Goal: Transaction & Acquisition: Purchase product/service

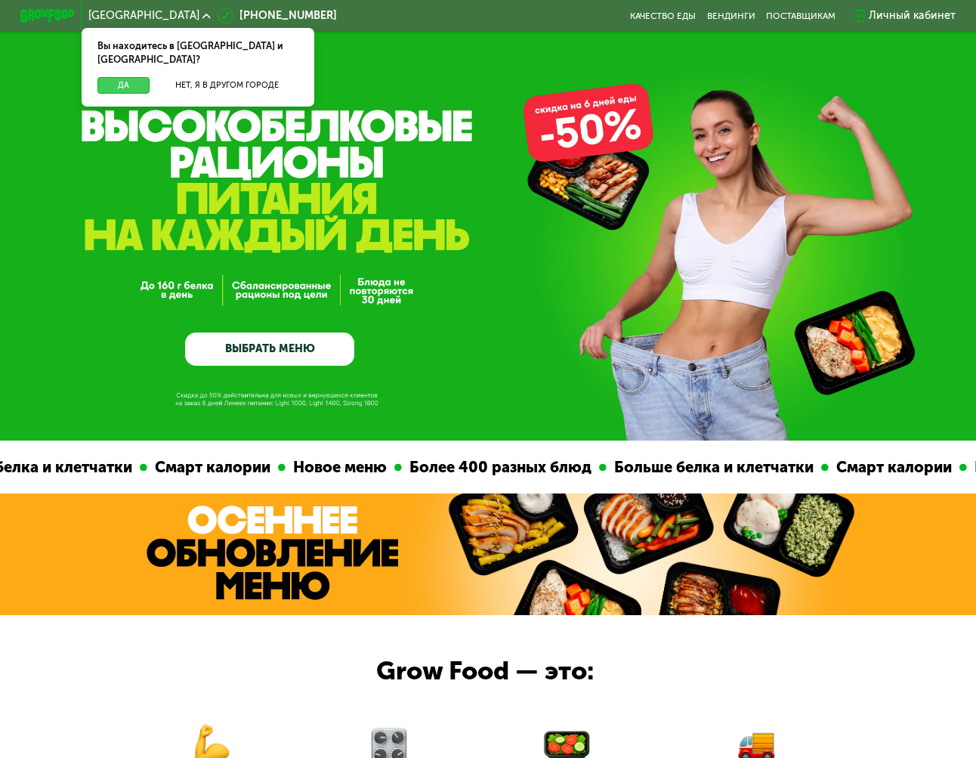
click at [105, 77] on button "Да" at bounding box center [123, 85] width 52 height 17
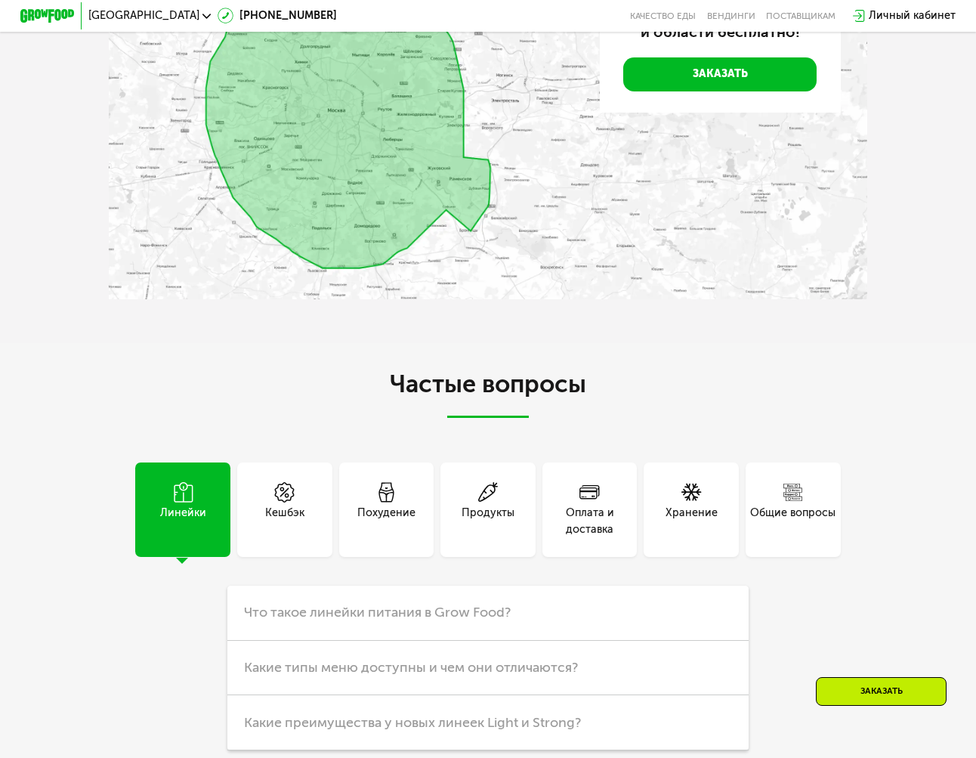
scroll to position [3399, 0]
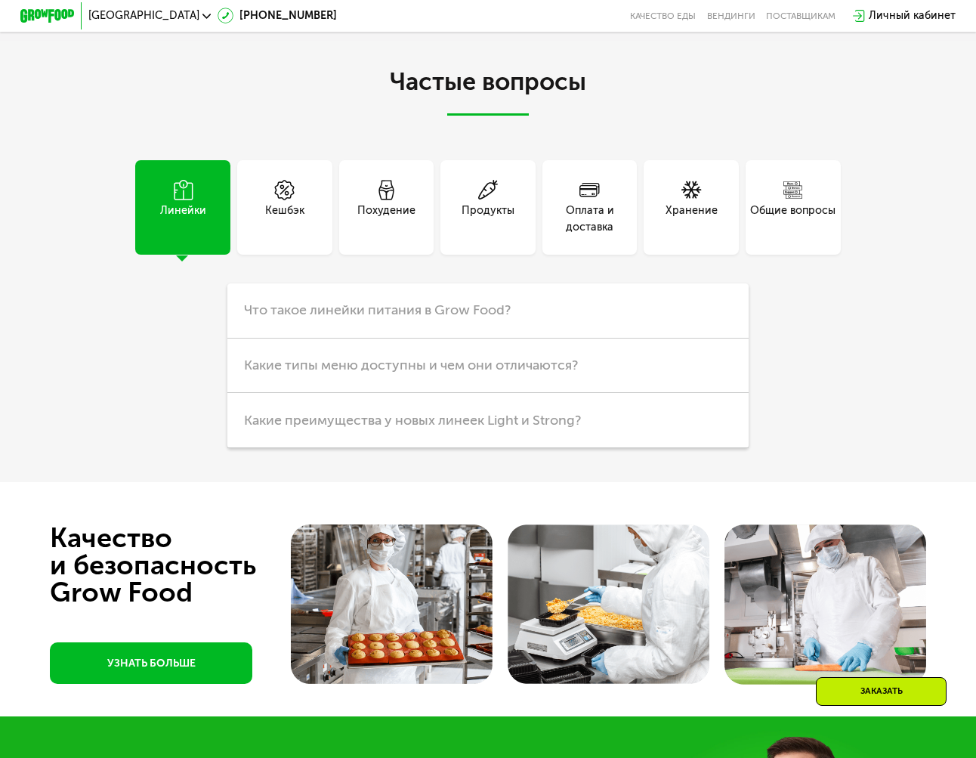
click at [594, 235] on div "Оплата и доставка" at bounding box center [589, 218] width 95 height 32
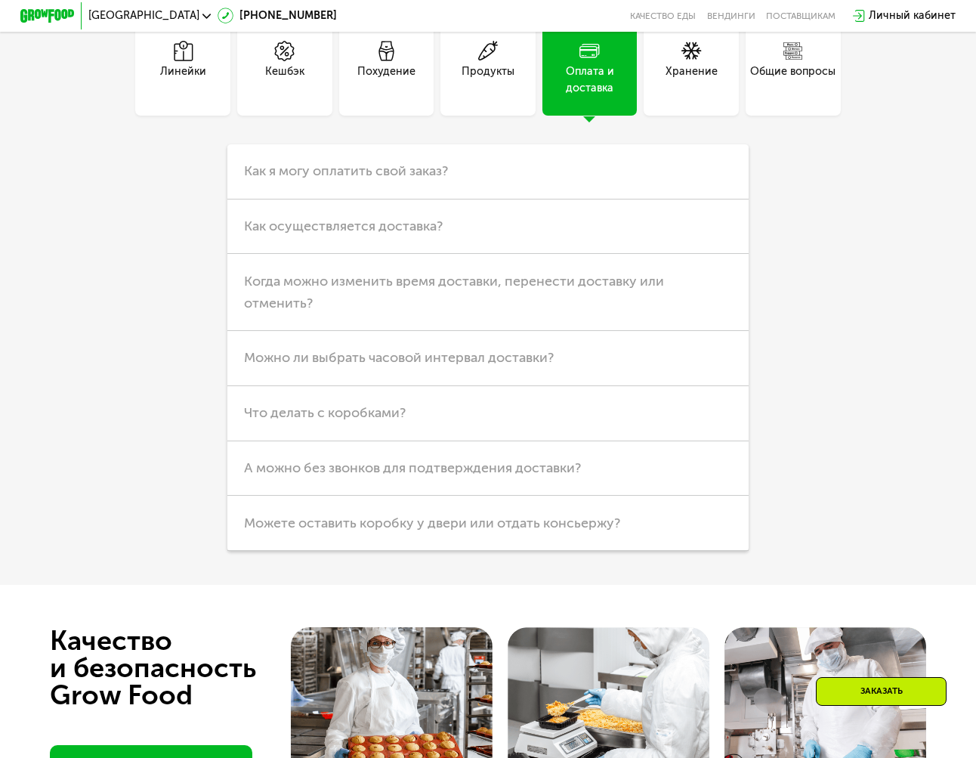
scroll to position [3550, 0]
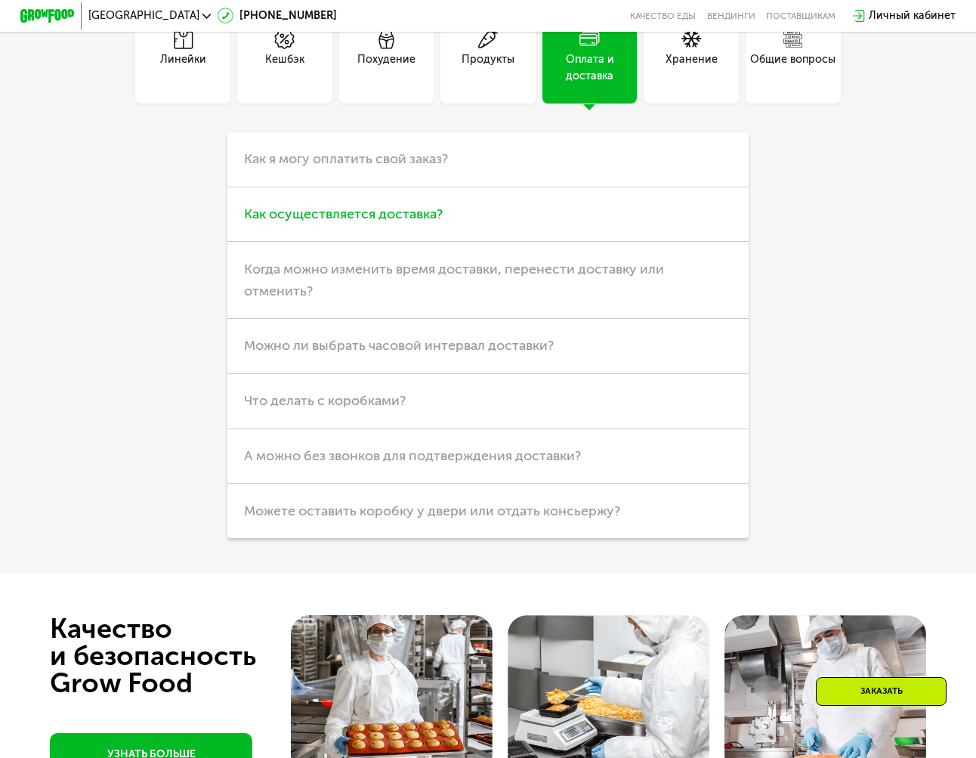
click at [397, 222] on span "Как осуществляется доставка?" at bounding box center [343, 213] width 199 height 17
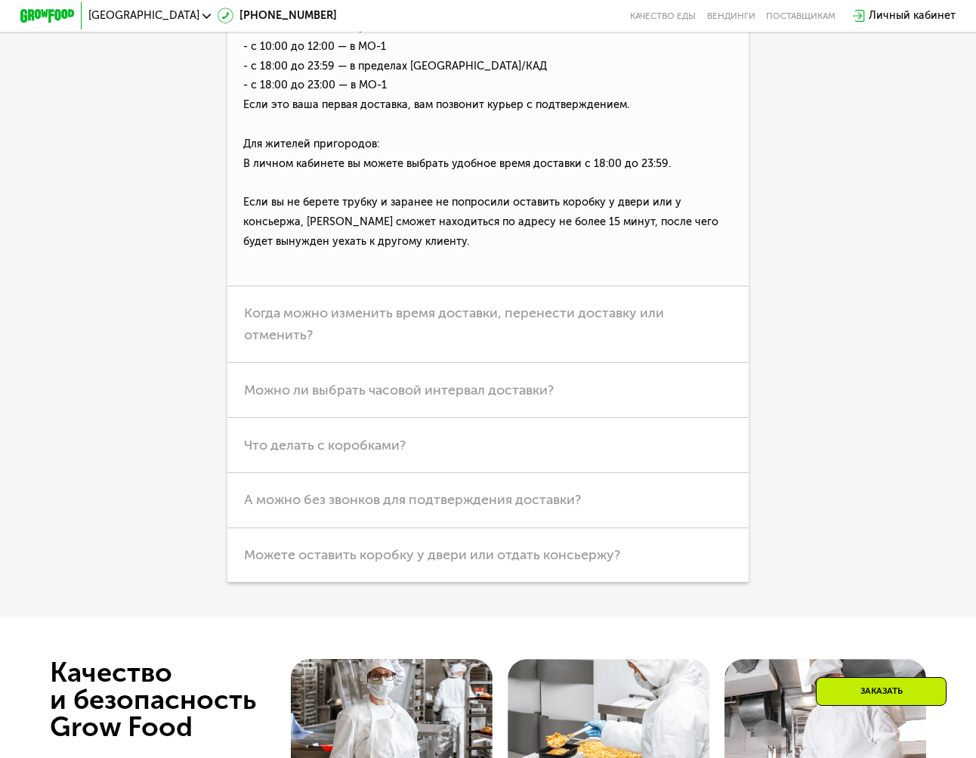
scroll to position [3852, 0]
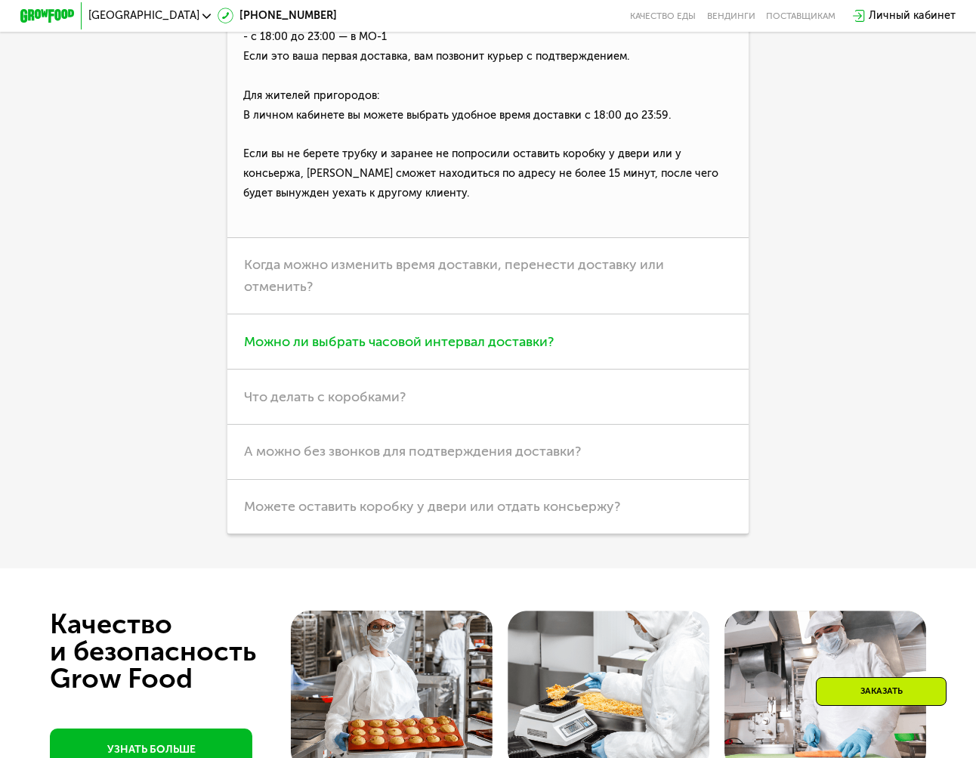
click at [564, 369] on h3 "Можно ли выбрать часовой интервал доставки?" at bounding box center [487, 341] width 520 height 55
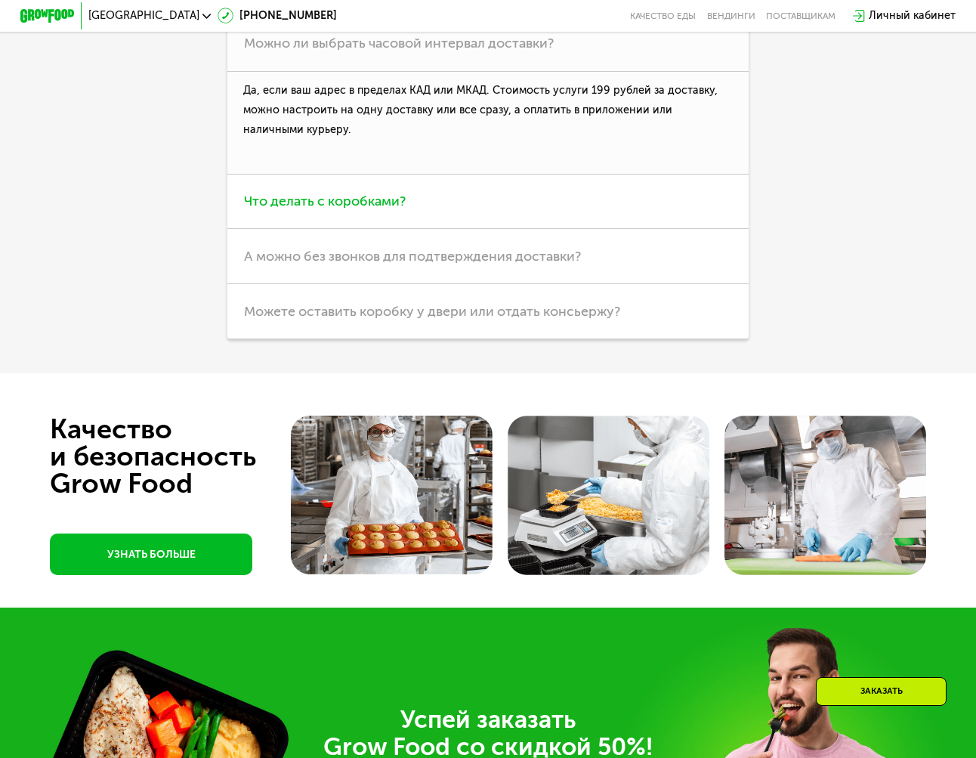
click at [357, 209] on span "Что делать с коробками?" at bounding box center [325, 201] width 162 height 17
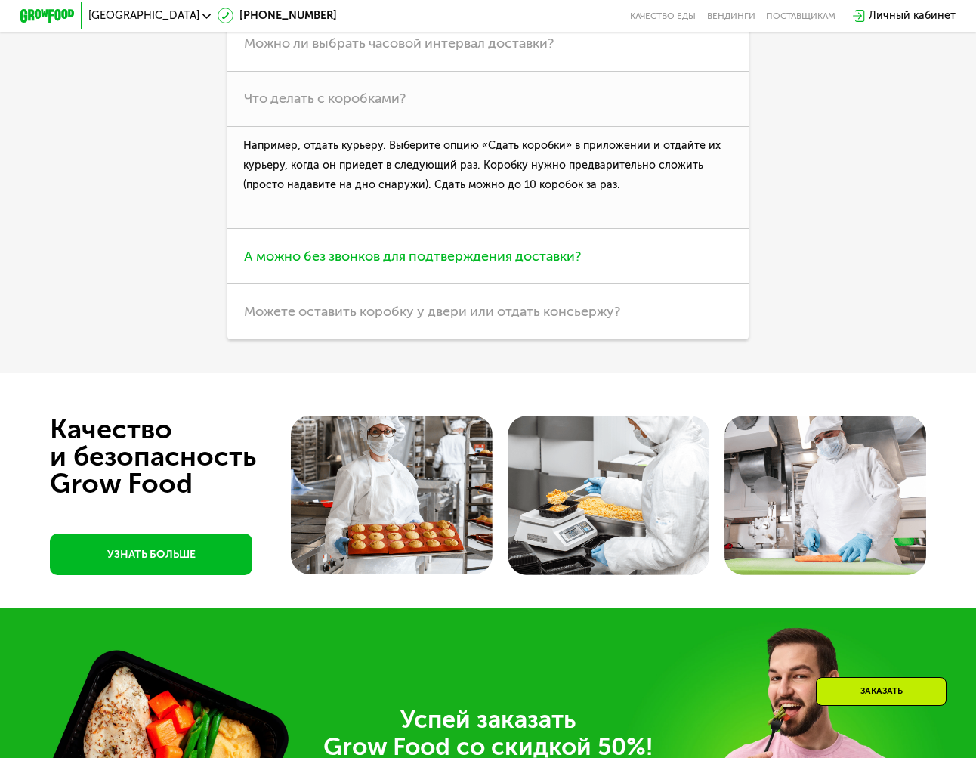
click at [326, 264] on span "А можно без звонков для подтверждения доставки?" at bounding box center [412, 256] width 337 height 17
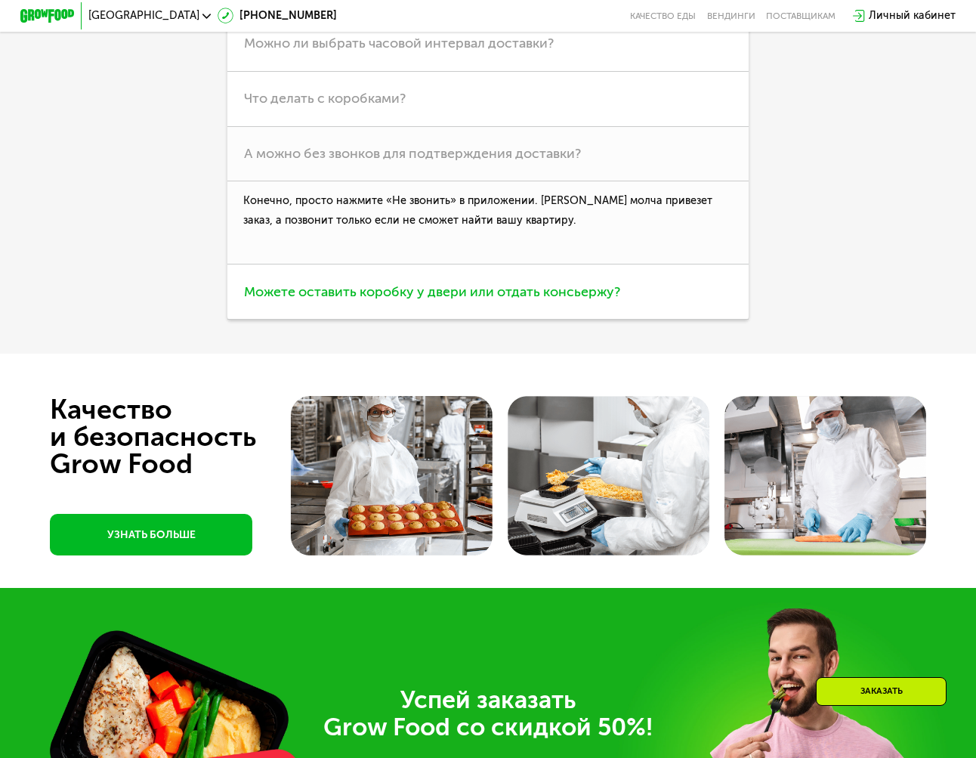
click at [529, 300] on span "Можете оставить коробку у двери или отдать консьержу?" at bounding box center [432, 291] width 376 height 17
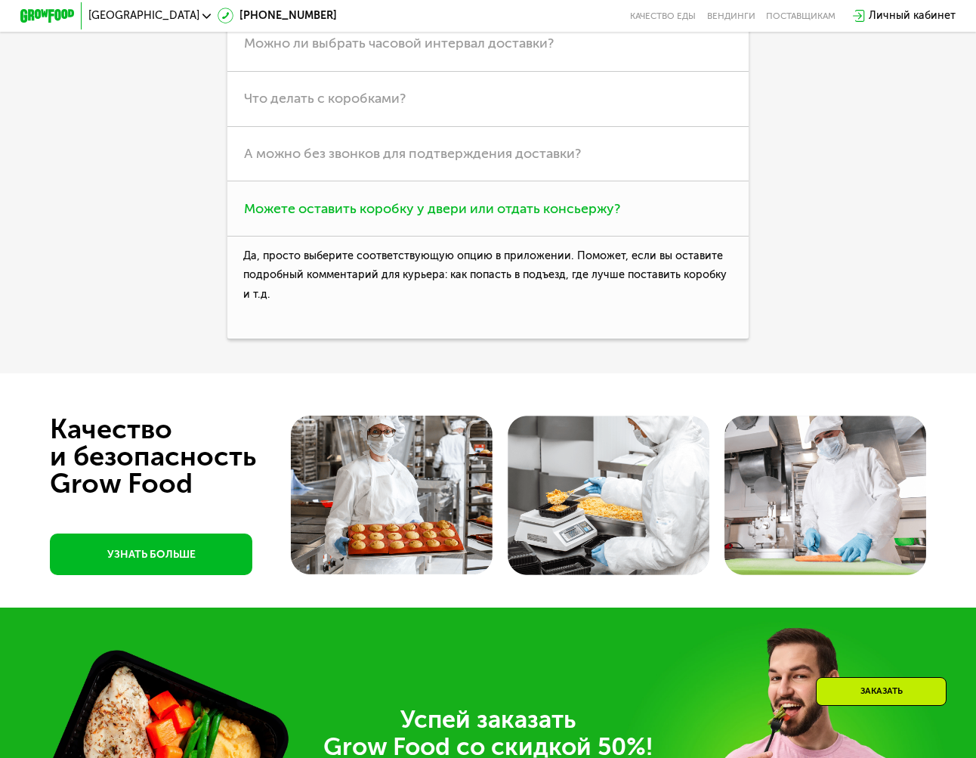
click at [529, 339] on p "Да, просто выберите соответствующую опцию в приложении. Поможет, если вы остави…" at bounding box center [487, 287] width 520 height 103
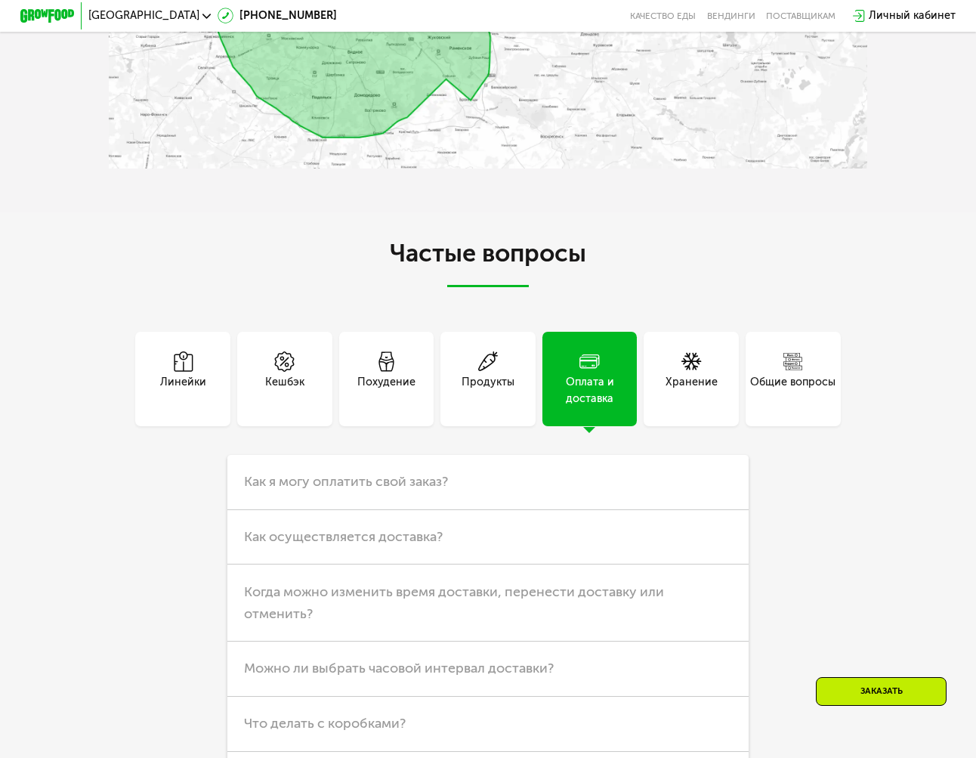
scroll to position [3385, 0]
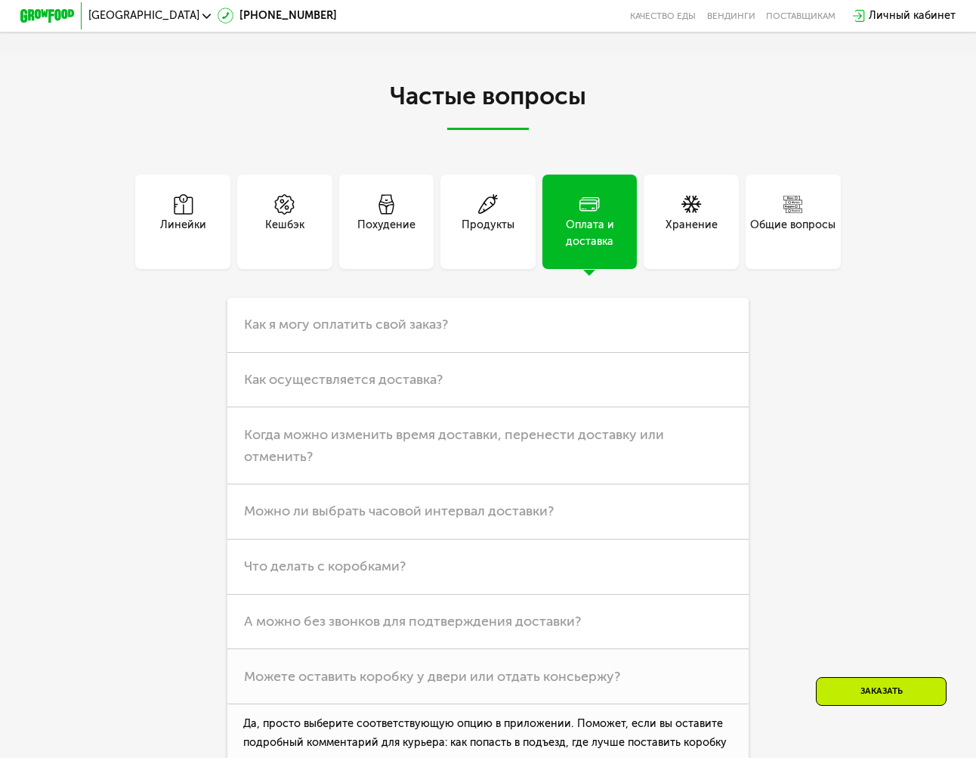
click at [183, 249] on div "Линейки" at bounding box center [183, 233] width 46 height 32
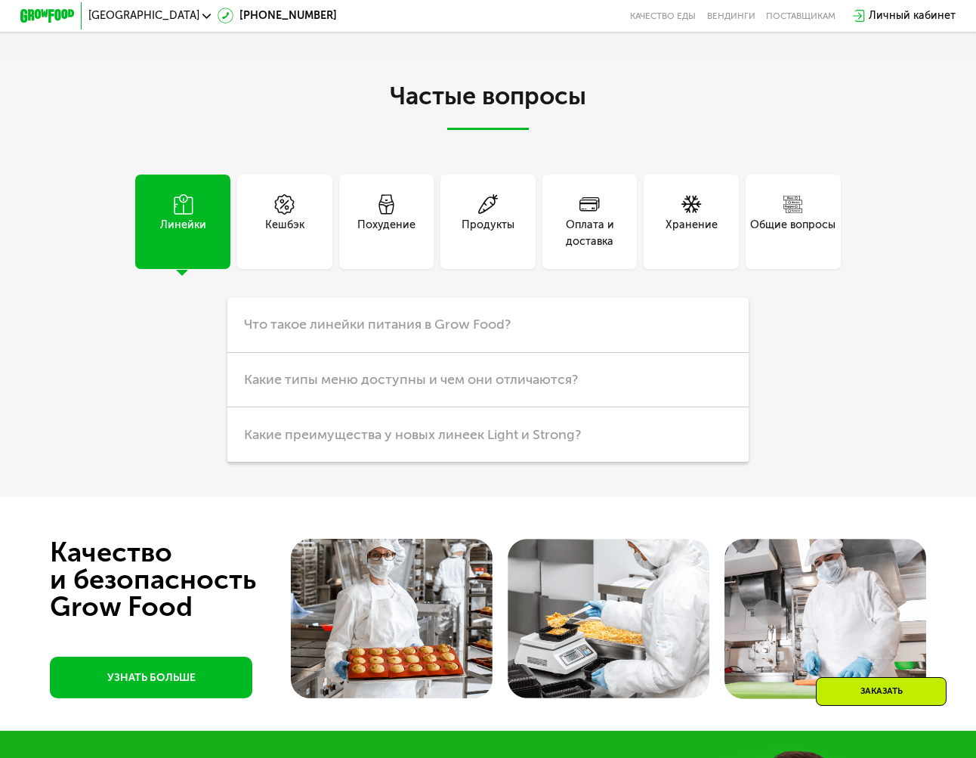
click at [183, 217] on span at bounding box center [183, 205] width 20 height 23
click at [687, 249] on div "Хранение" at bounding box center [691, 233] width 52 height 32
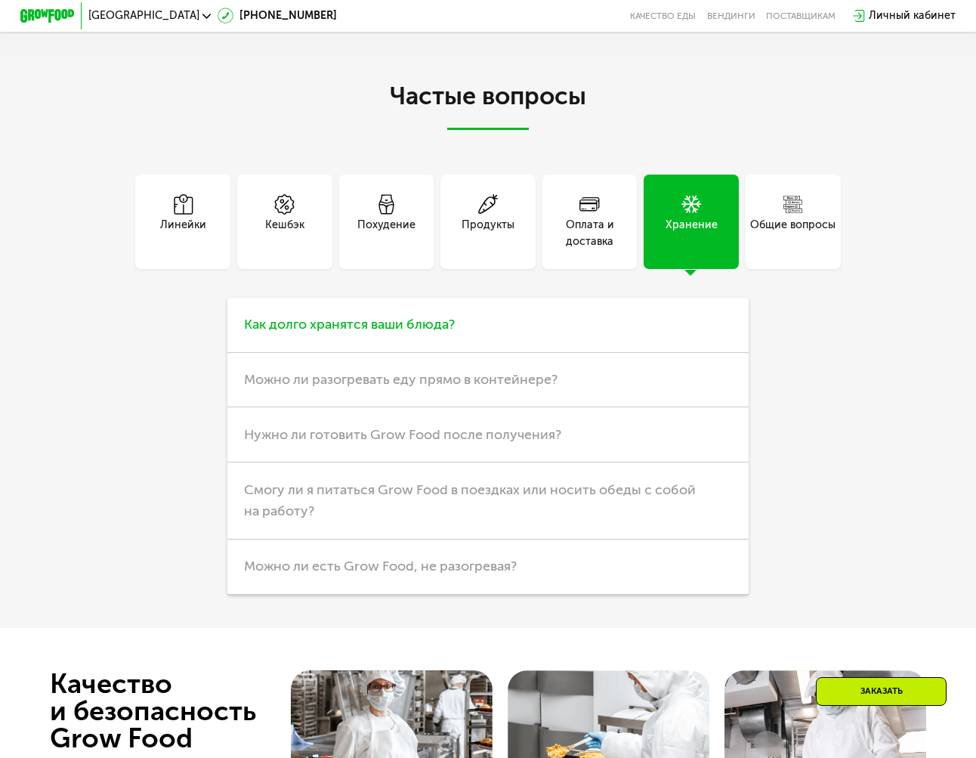
click at [427, 332] on span "Как долго хранятся ваши блюда?" at bounding box center [349, 324] width 211 height 17
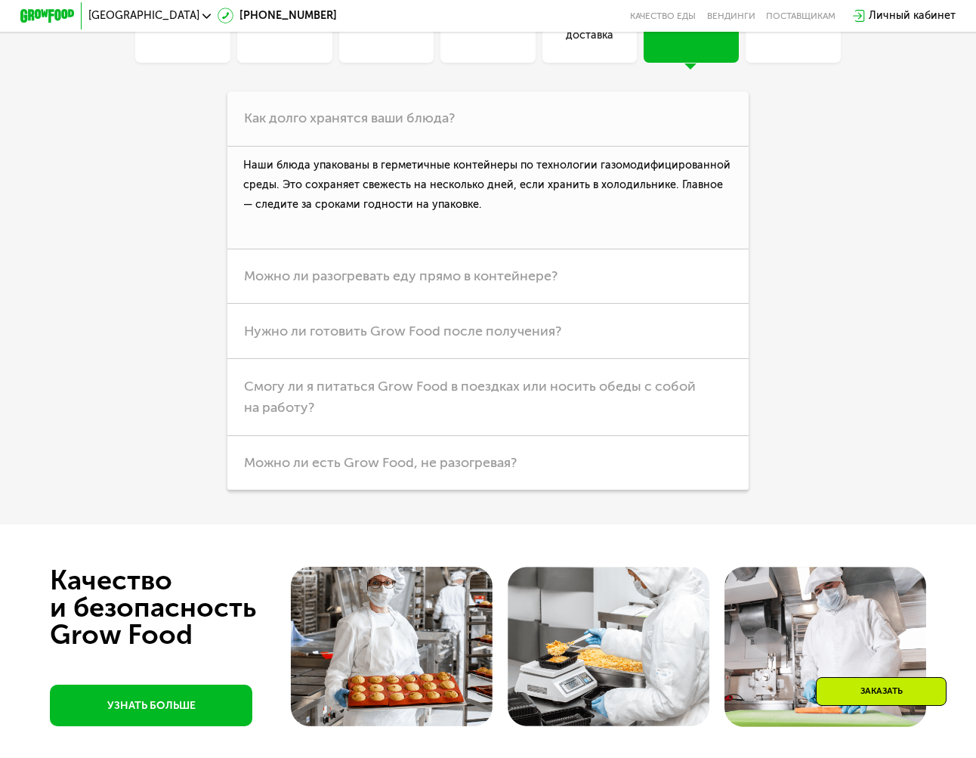
scroll to position [3611, 0]
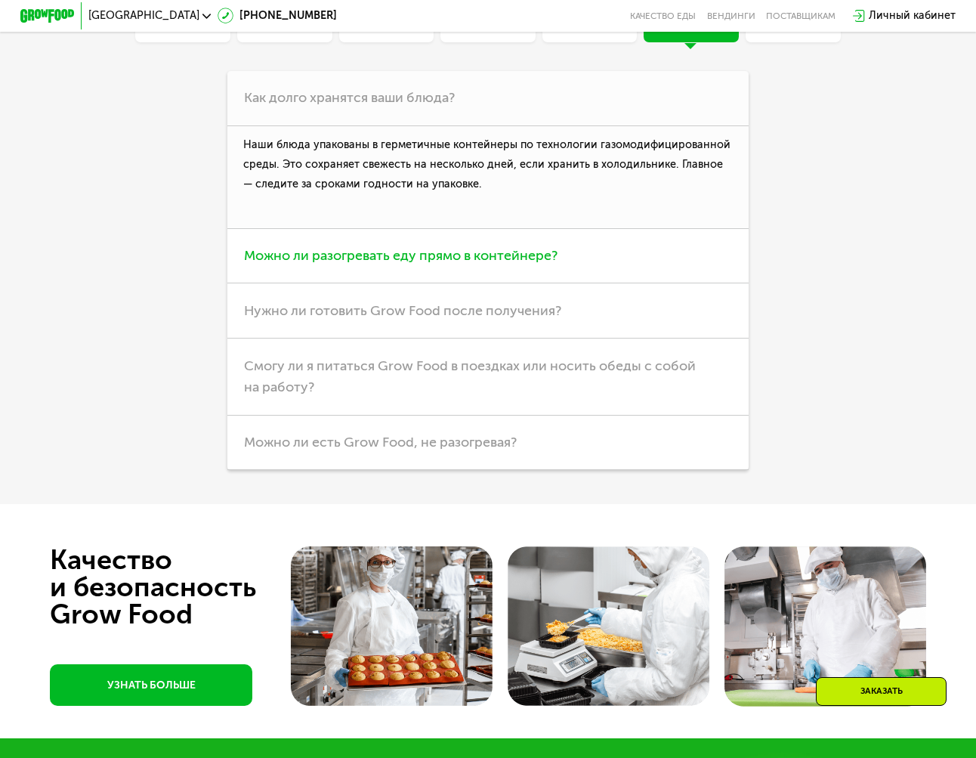
click at [440, 264] on span "Можно ли разогревать еду прямо в контейнере?" at bounding box center [400, 255] width 313 height 17
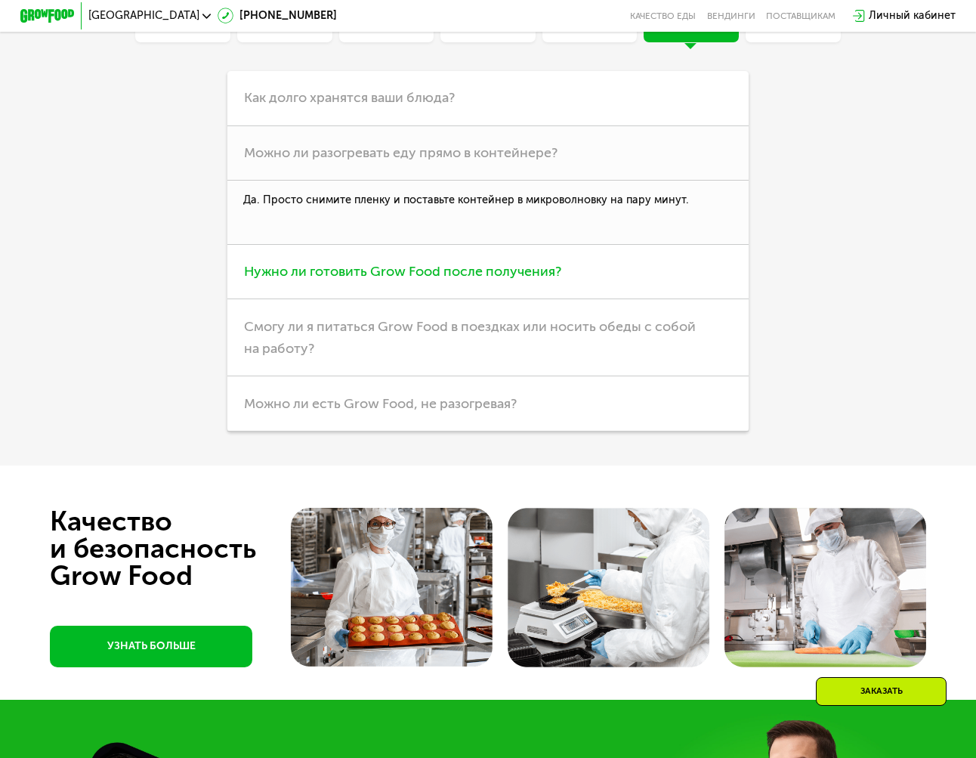
click at [435, 279] on span "Нужно ли готовить Grow Food после получения?" at bounding box center [402, 271] width 317 height 17
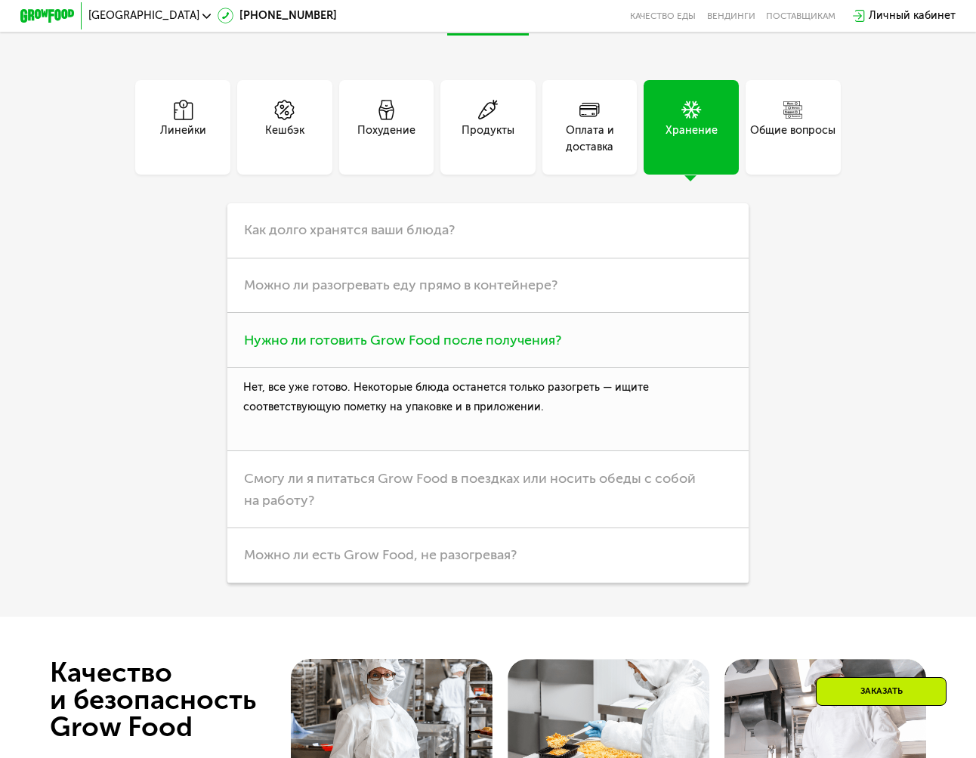
scroll to position [3460, 0]
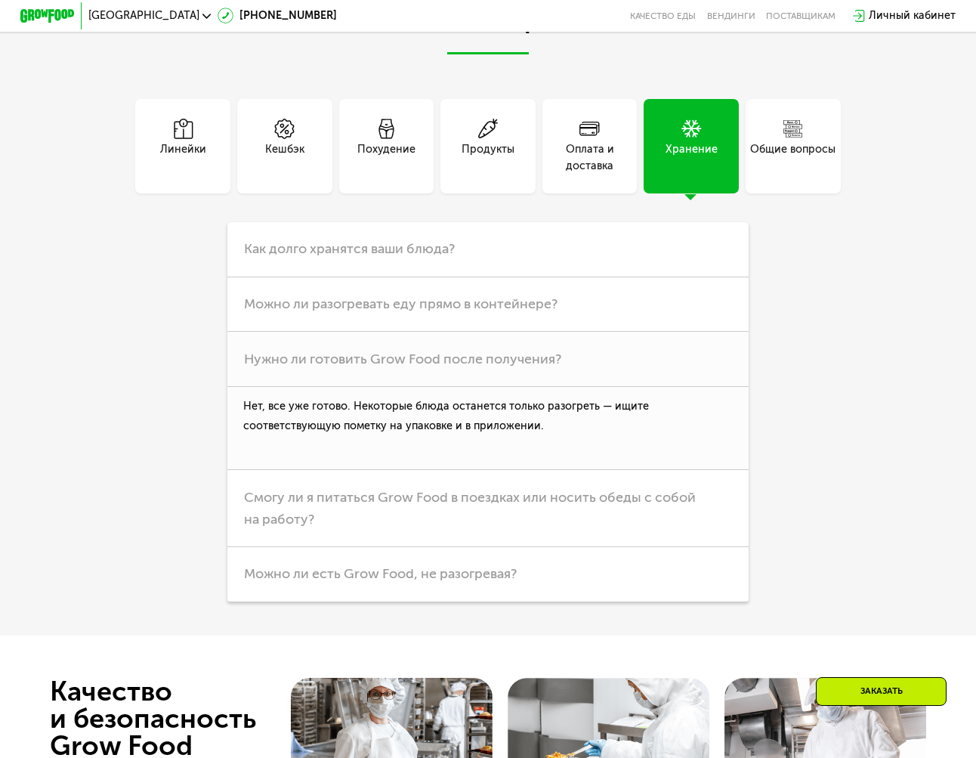
click at [375, 174] on div "Похудение" at bounding box center [386, 157] width 58 height 32
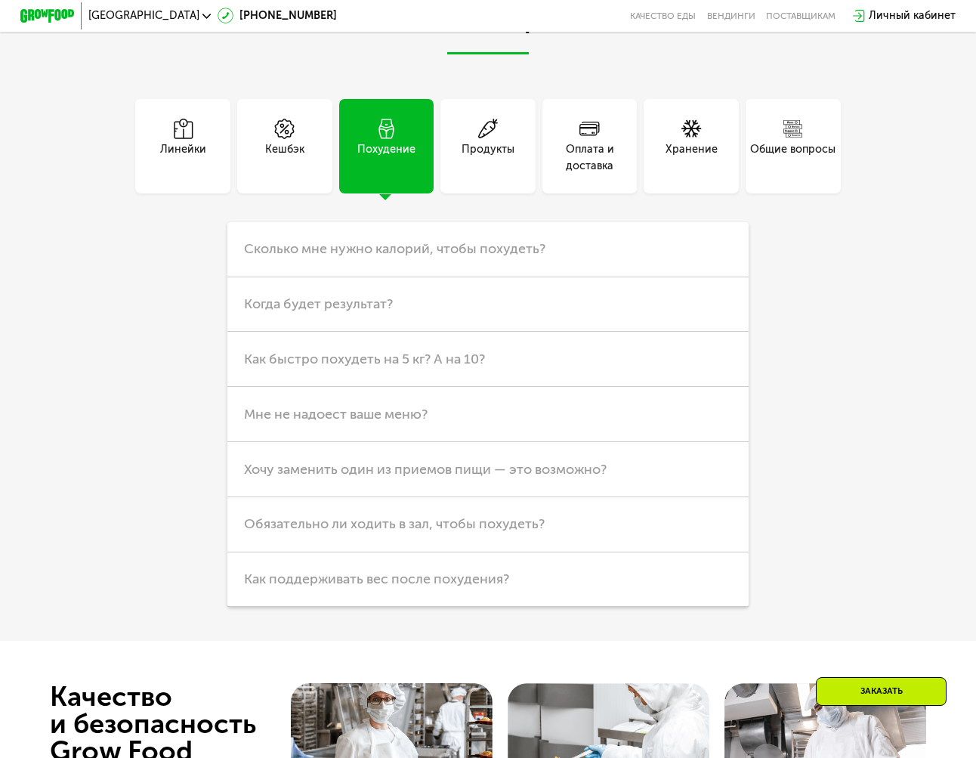
click at [377, 174] on div "Похудение" at bounding box center [386, 157] width 58 height 32
click at [358, 257] on span "Сколько мне нужно калорий, чтобы похудеть?" at bounding box center [394, 248] width 301 height 17
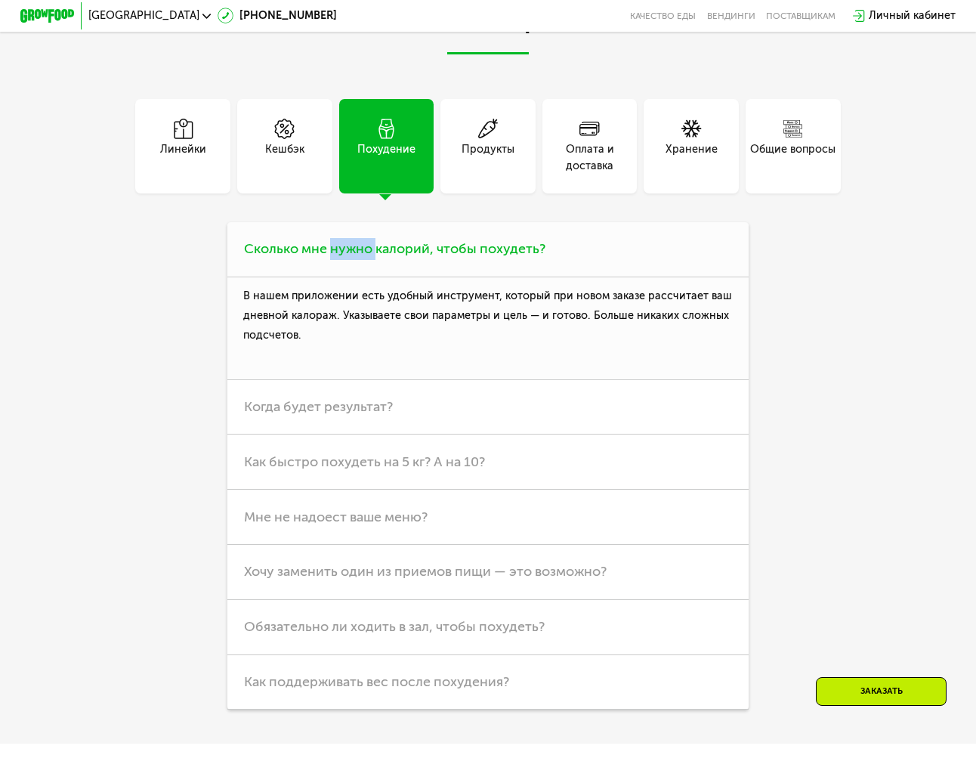
click at [358, 257] on span "Сколько мне нужно калорий, чтобы похудеть?" at bounding box center [394, 248] width 301 height 17
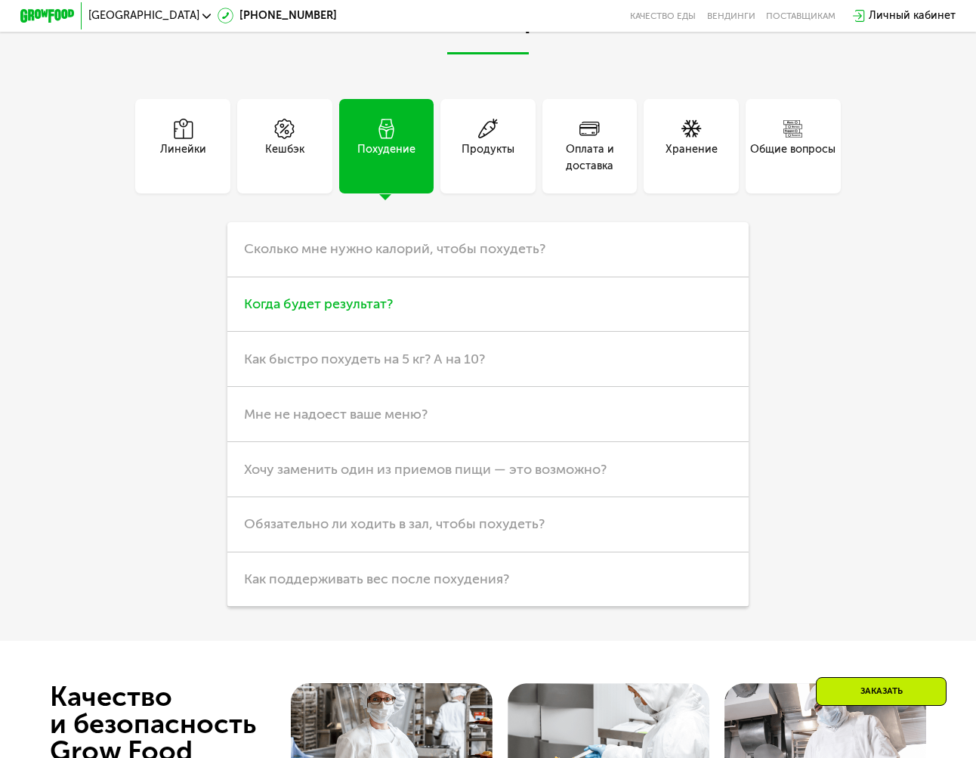
click at [375, 312] on span "Когда будет результат?" at bounding box center [318, 303] width 149 height 17
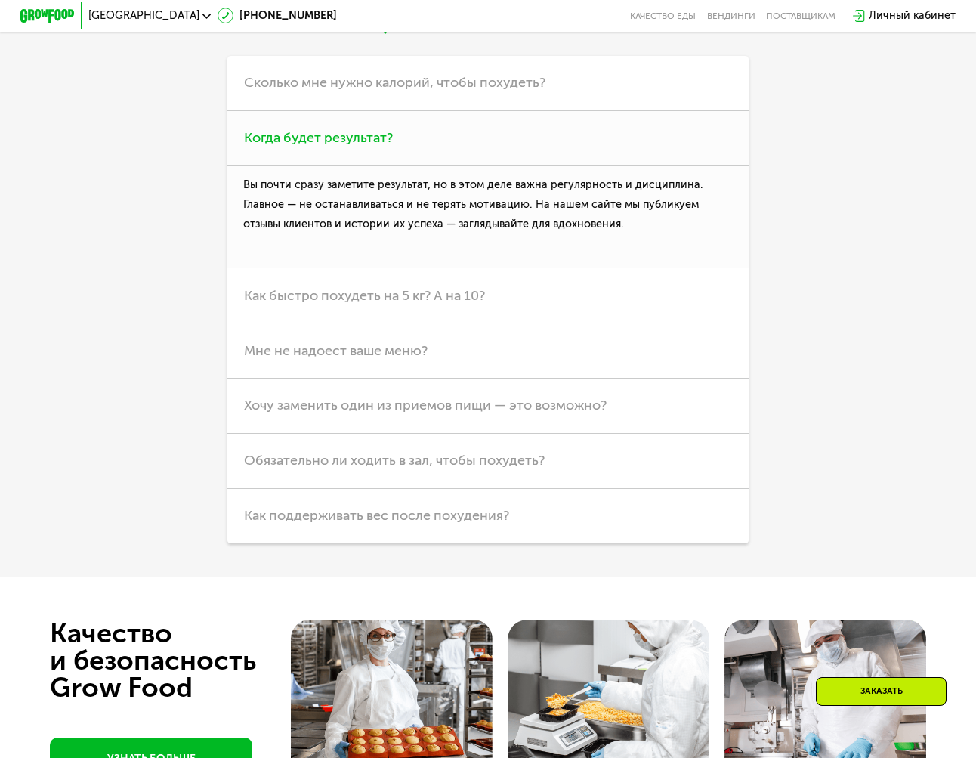
scroll to position [3687, 0]
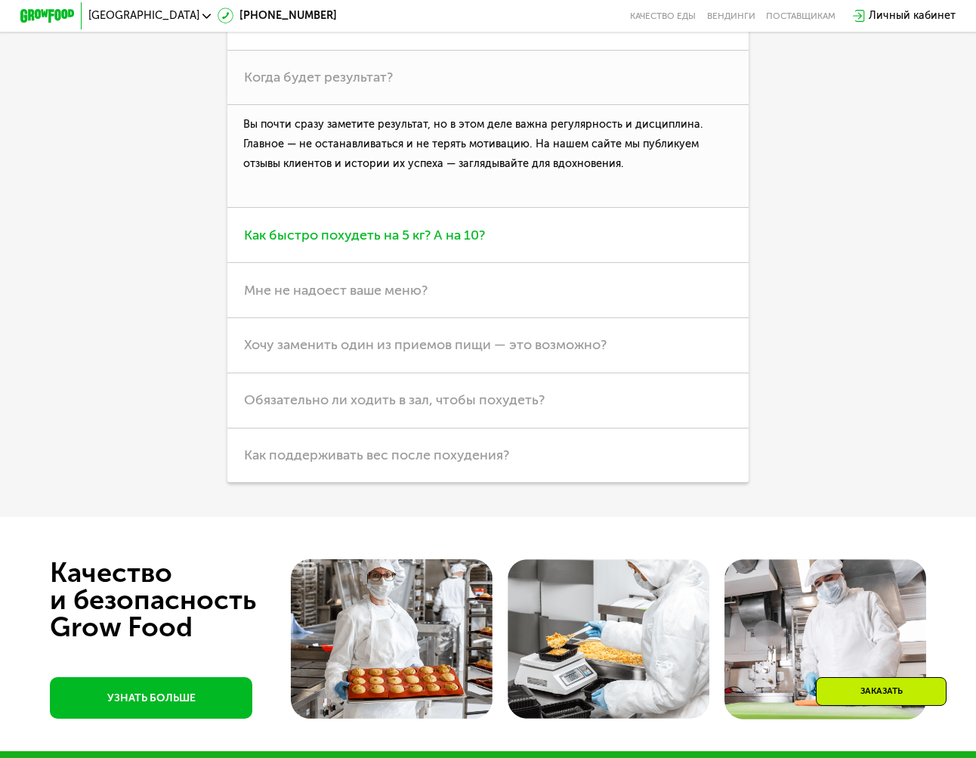
click at [422, 243] on span "Как быстро похудеть на 5 кг? А на 10?" at bounding box center [364, 235] width 241 height 17
click at [0, 0] on p "Наши линейки с низким [PERSON_NAME] помогут вам похудеть безопасно и без стресс…" at bounding box center [0, 0] width 0 height 0
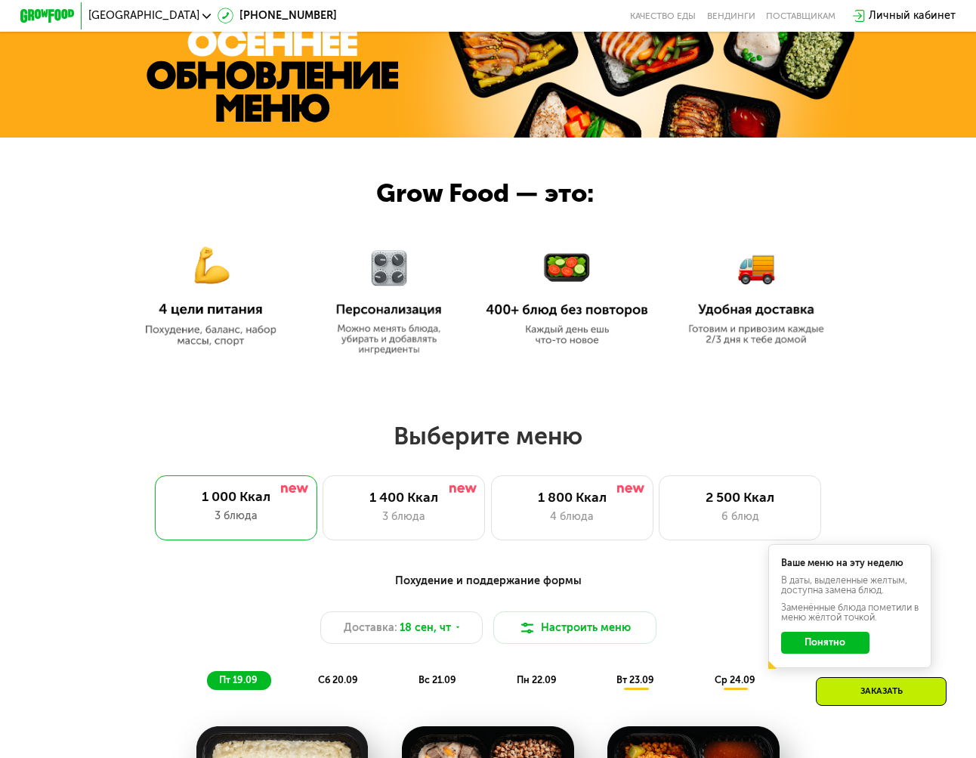
scroll to position [529, 0]
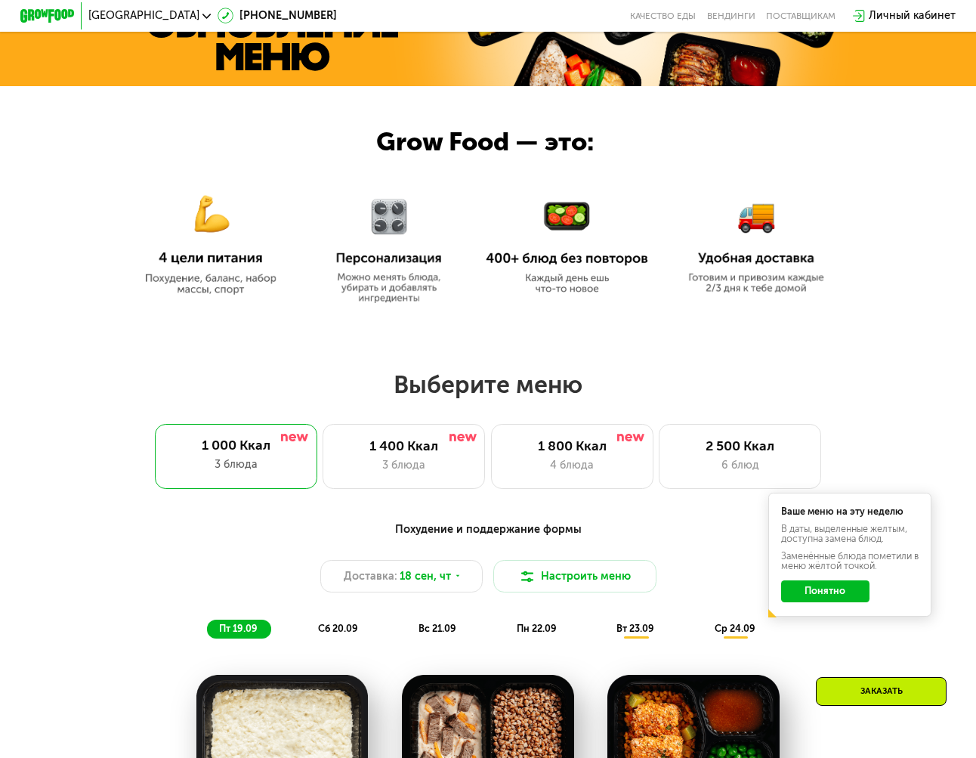
click at [774, 284] on img at bounding box center [756, 237] width 148 height 113
click at [771, 261] on img at bounding box center [756, 237] width 148 height 113
click at [830, 601] on button "Понятно" at bounding box center [825, 591] width 88 height 22
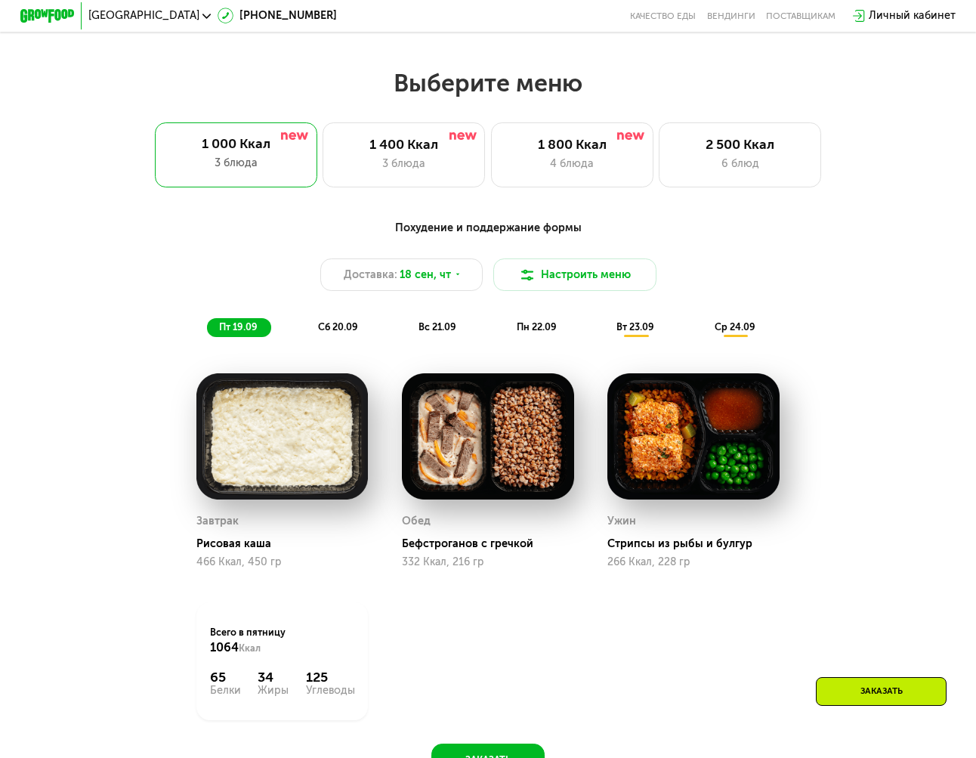
scroll to position [831, 0]
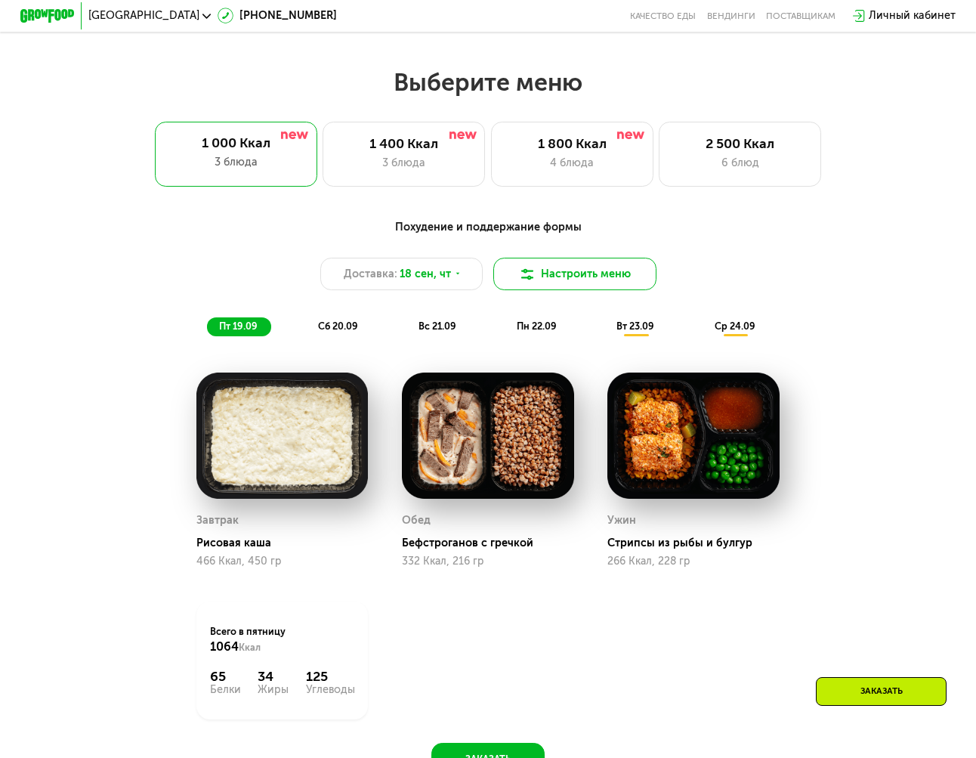
click at [579, 275] on button "Настроить меню" at bounding box center [574, 274] width 162 height 32
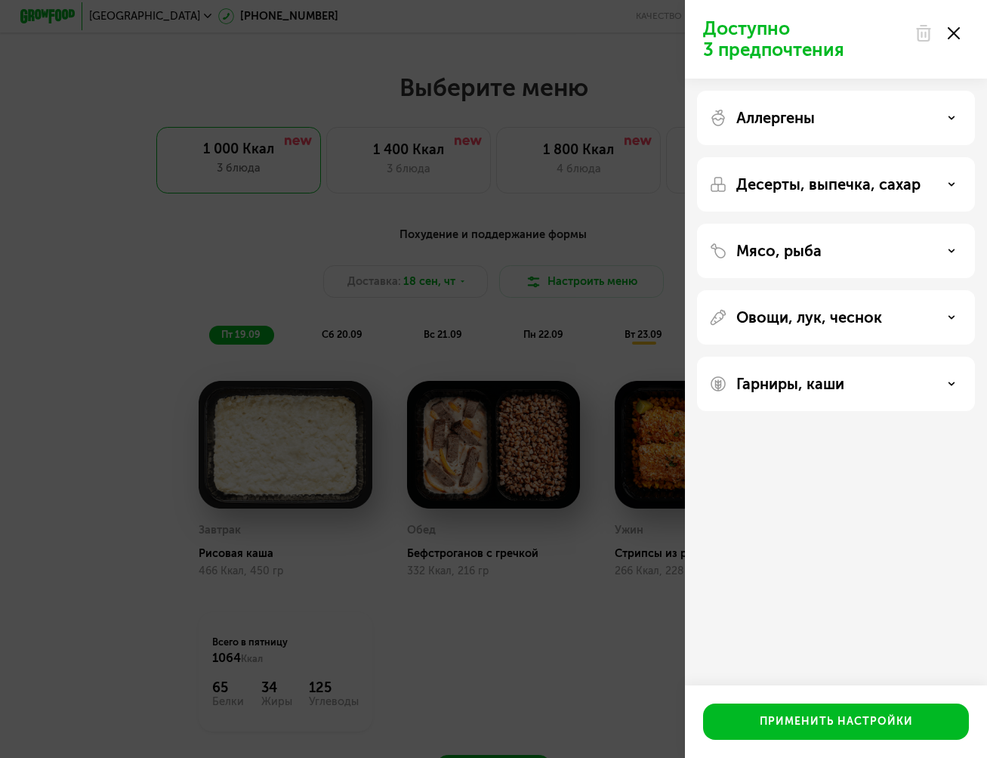
click at [952, 252] on use at bounding box center [952, 250] width 5 height 2
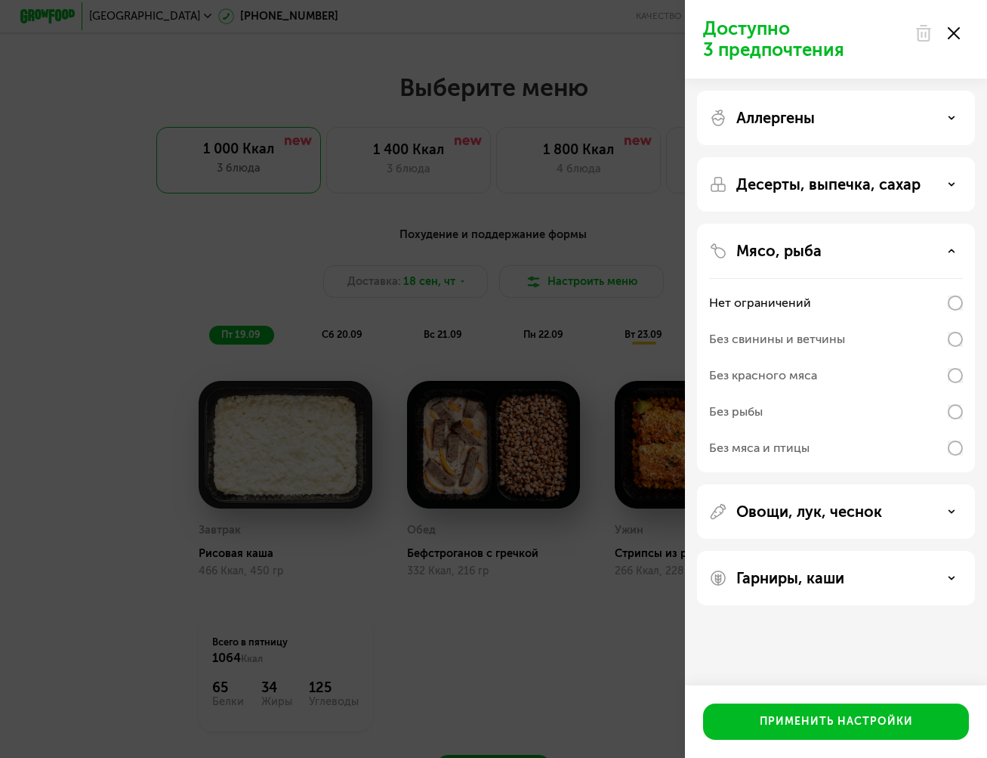
click at [535, 203] on div "Доступно 3 предпочтения Аллергены Десерты, выпечка, сахар Мясо, рыба Нет ограни…" at bounding box center [493, 379] width 987 height 758
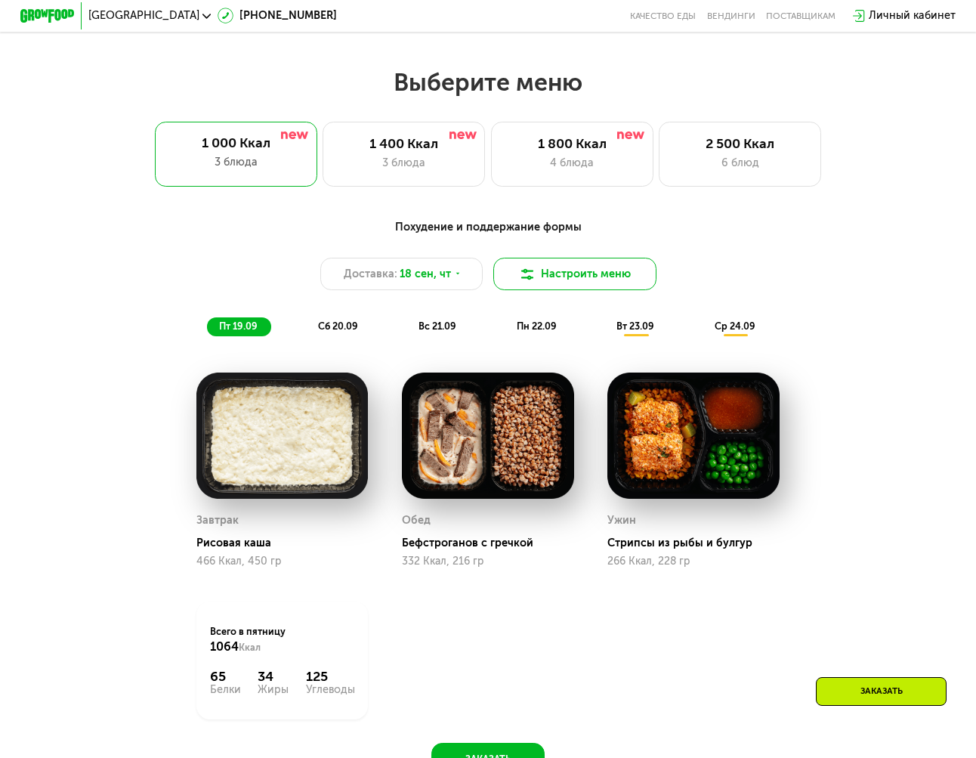
click at [574, 275] on button "Настроить меню" at bounding box center [574, 274] width 162 height 32
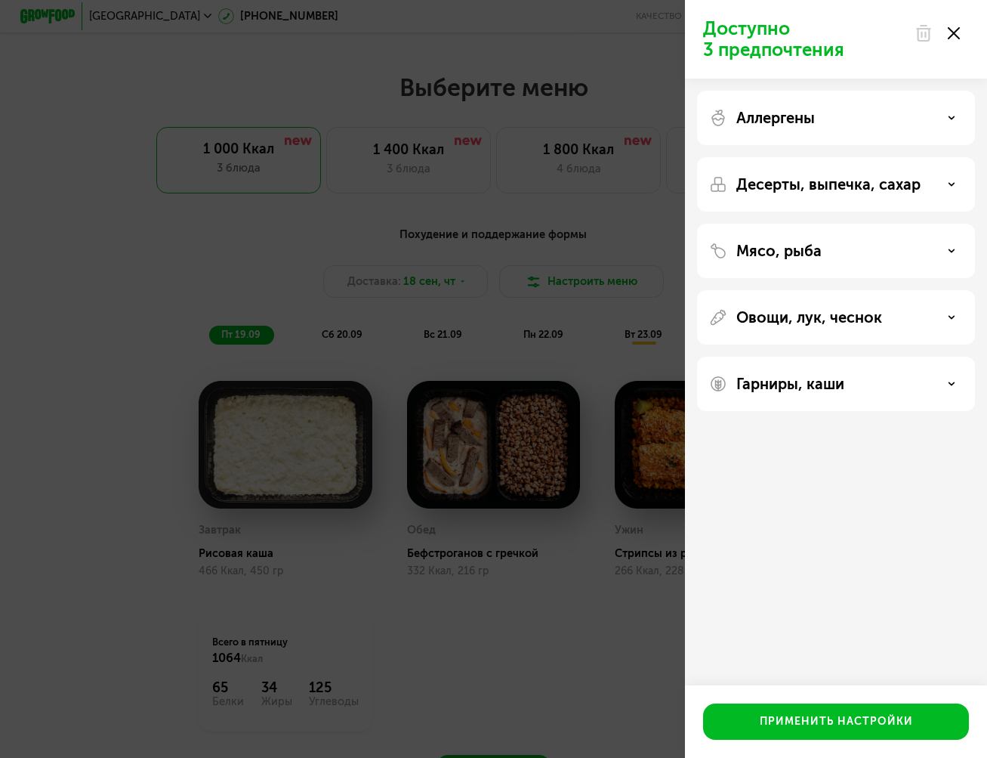
click at [947, 384] on div "Гарниры, каши" at bounding box center [836, 384] width 254 height 18
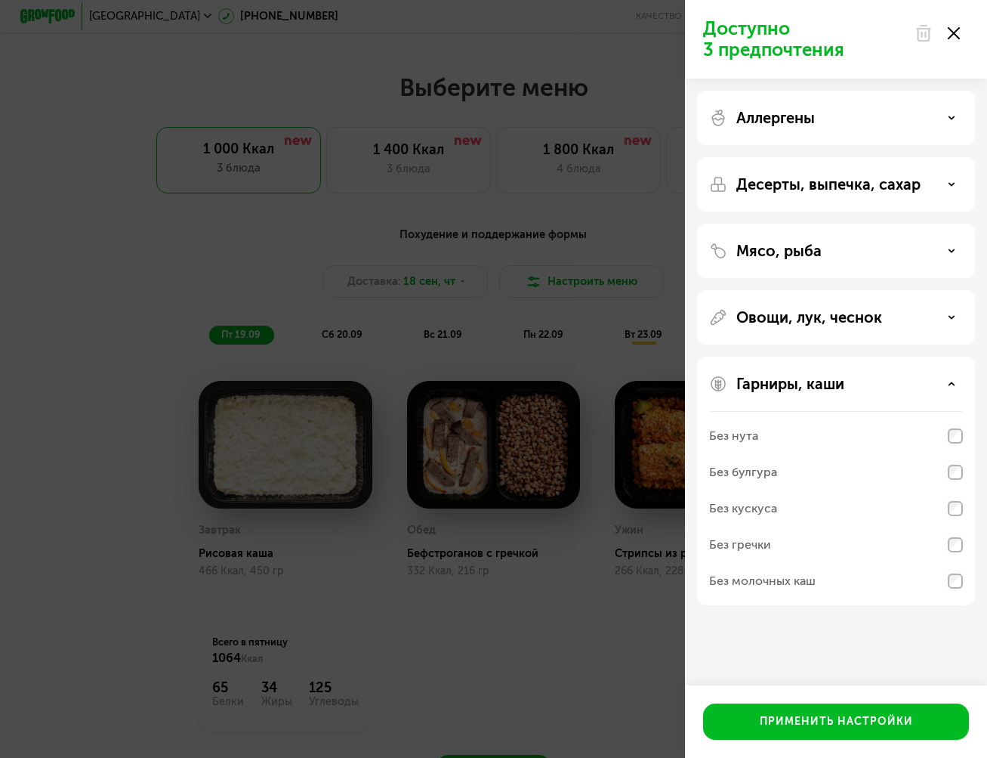
click at [947, 384] on div "Гарниры, каши" at bounding box center [836, 384] width 254 height 18
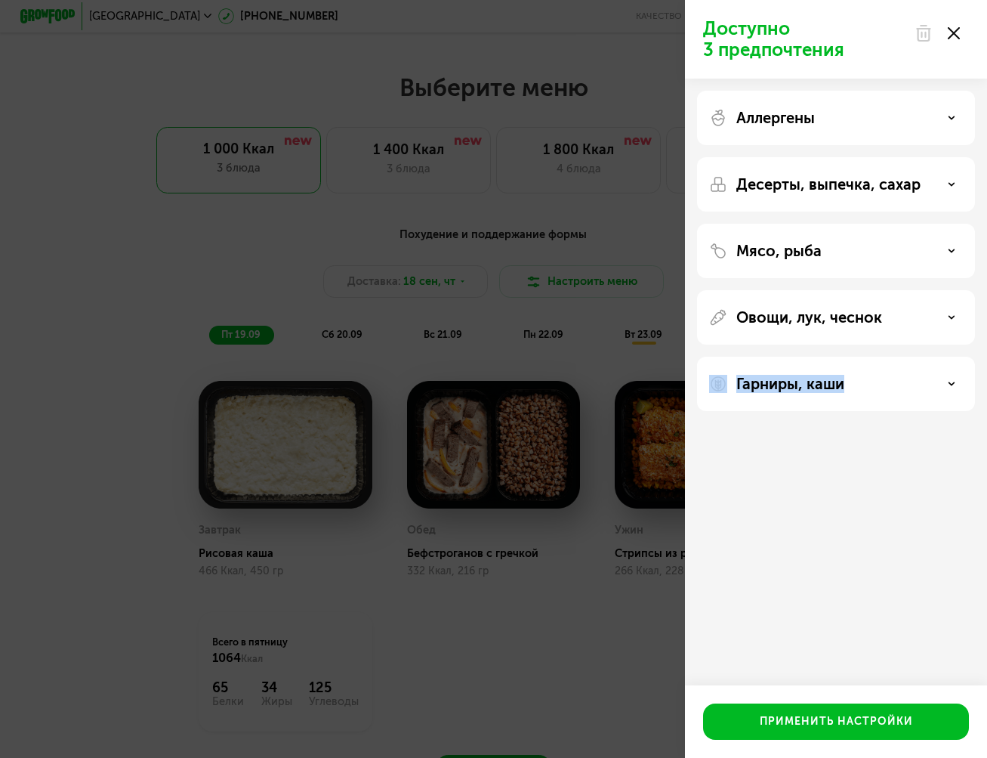
click at [947, 384] on div "Гарниры, каши" at bounding box center [836, 384] width 254 height 18
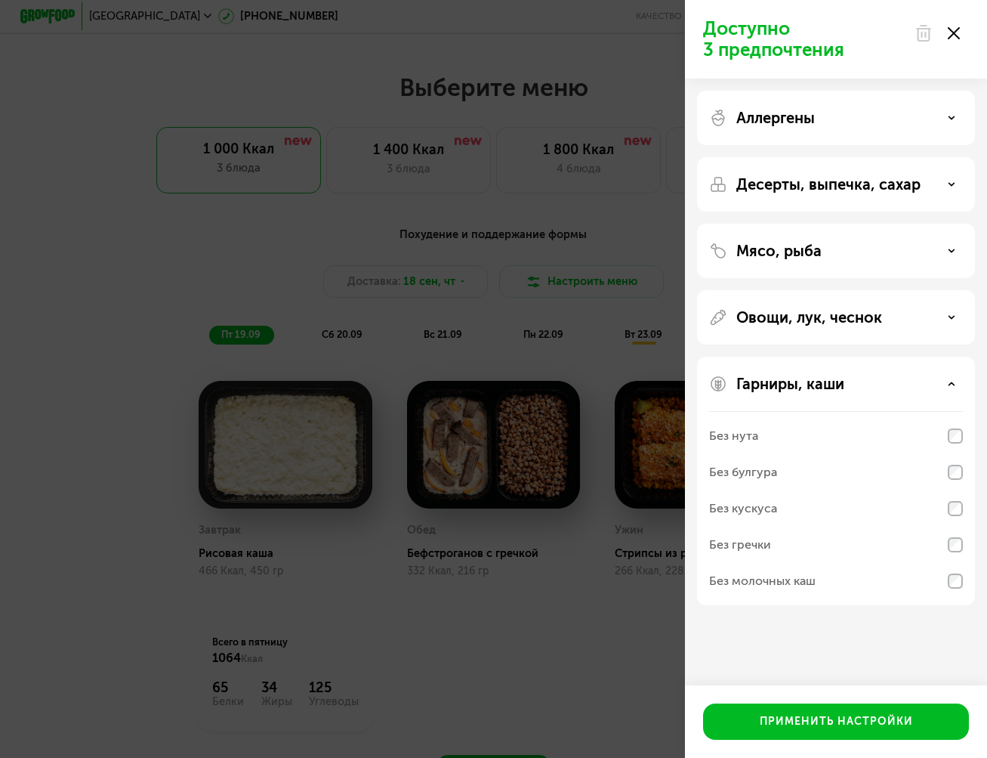
click at [645, 304] on div "Доступно 3 предпочтения Аллергены Десерты, выпечка, сахар Мясо, рыба Овощи, лук…" at bounding box center [493, 379] width 987 height 758
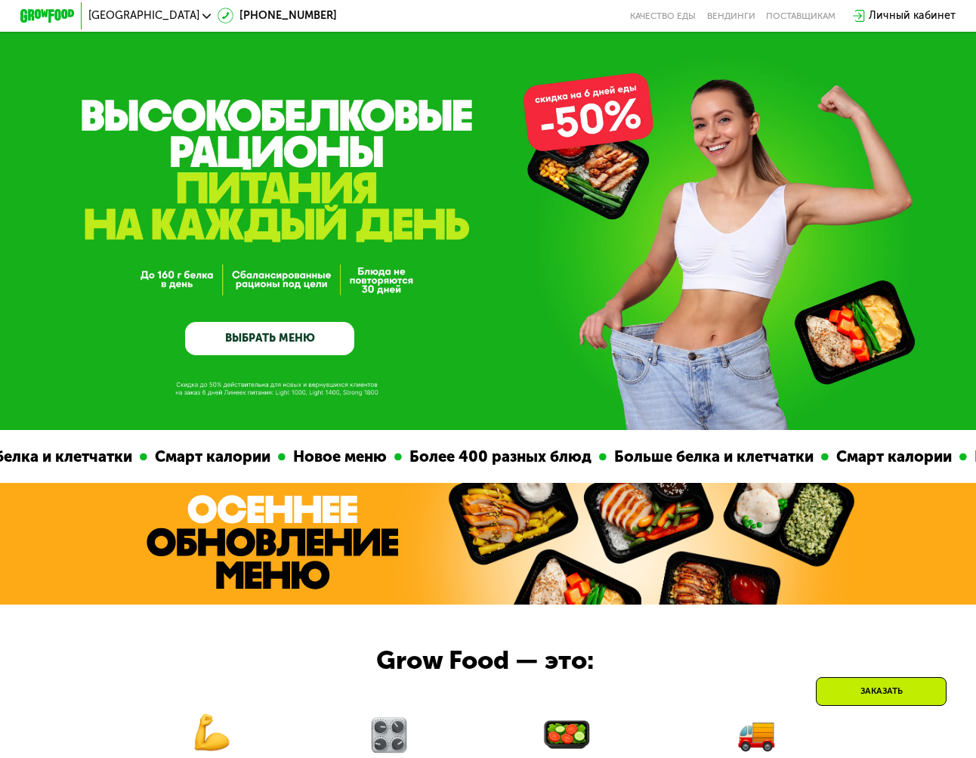
scroll to position [0, 0]
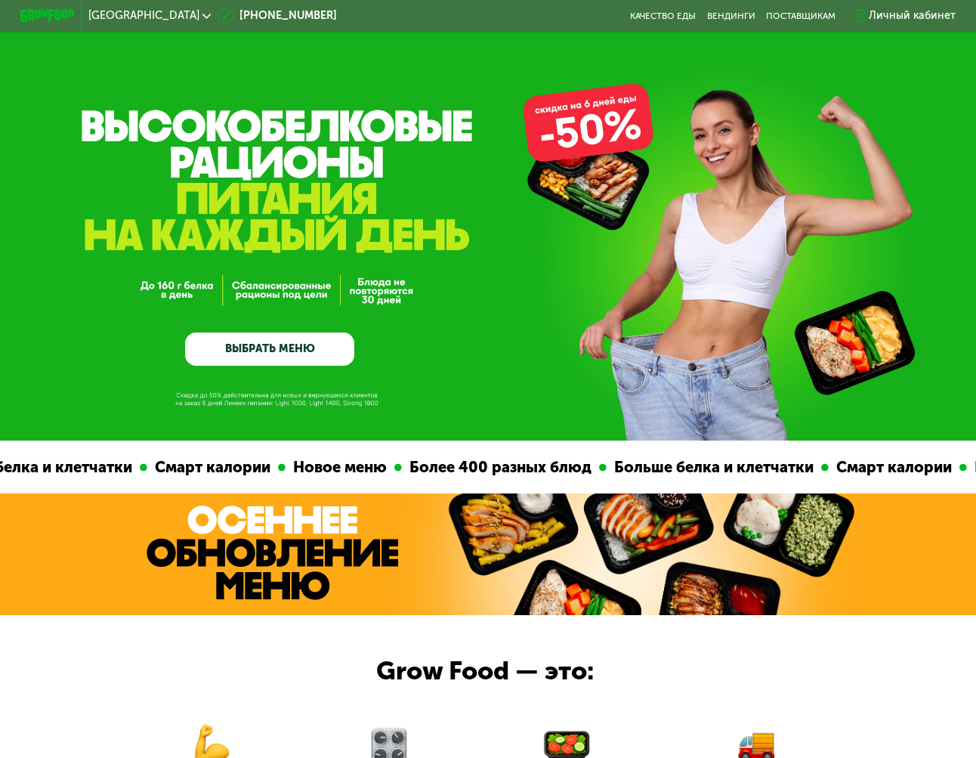
click at [252, 356] on link "ВЫБРАТЬ МЕНЮ" at bounding box center [269, 349] width 168 height 34
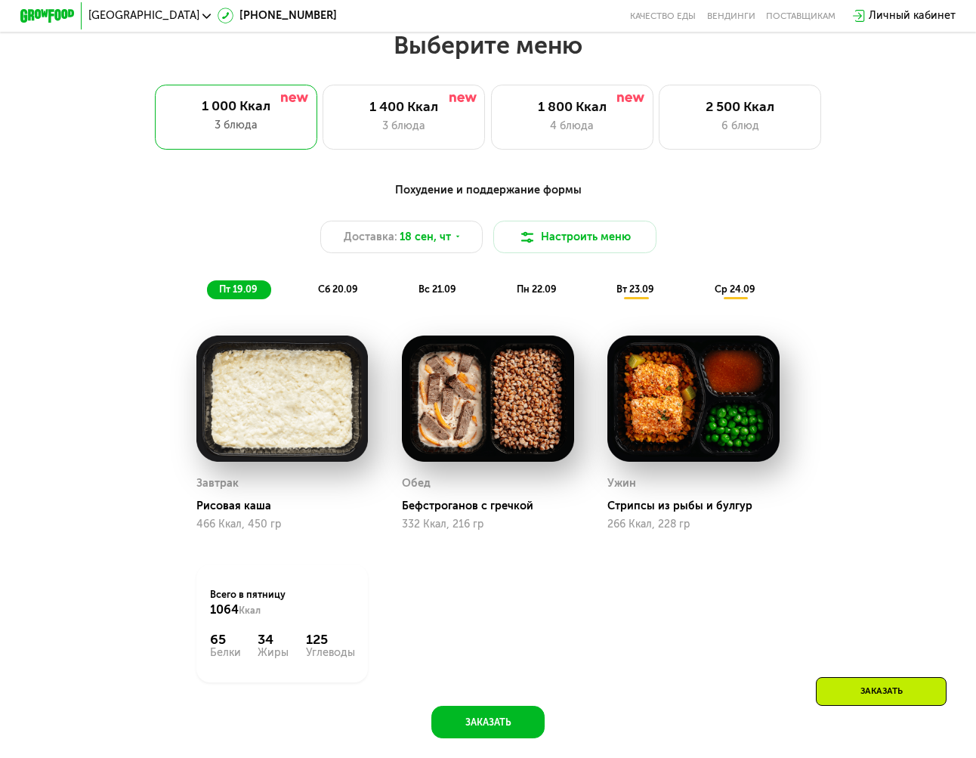
scroll to position [871, 0]
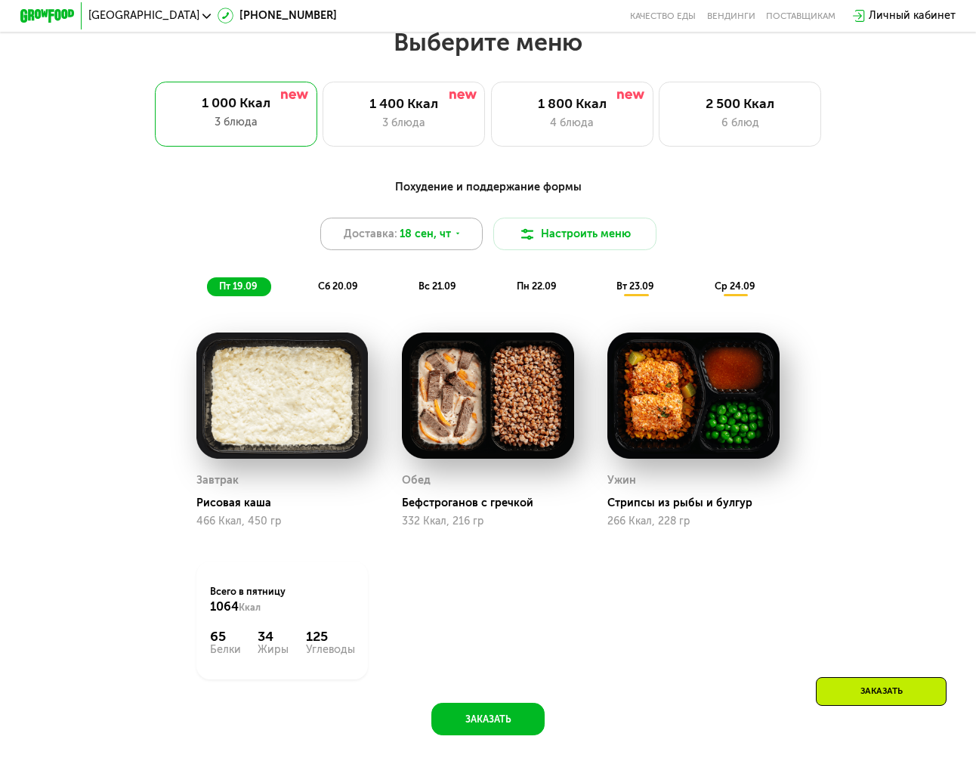
click at [418, 240] on span "18 сен, чт" at bounding box center [425, 234] width 51 height 17
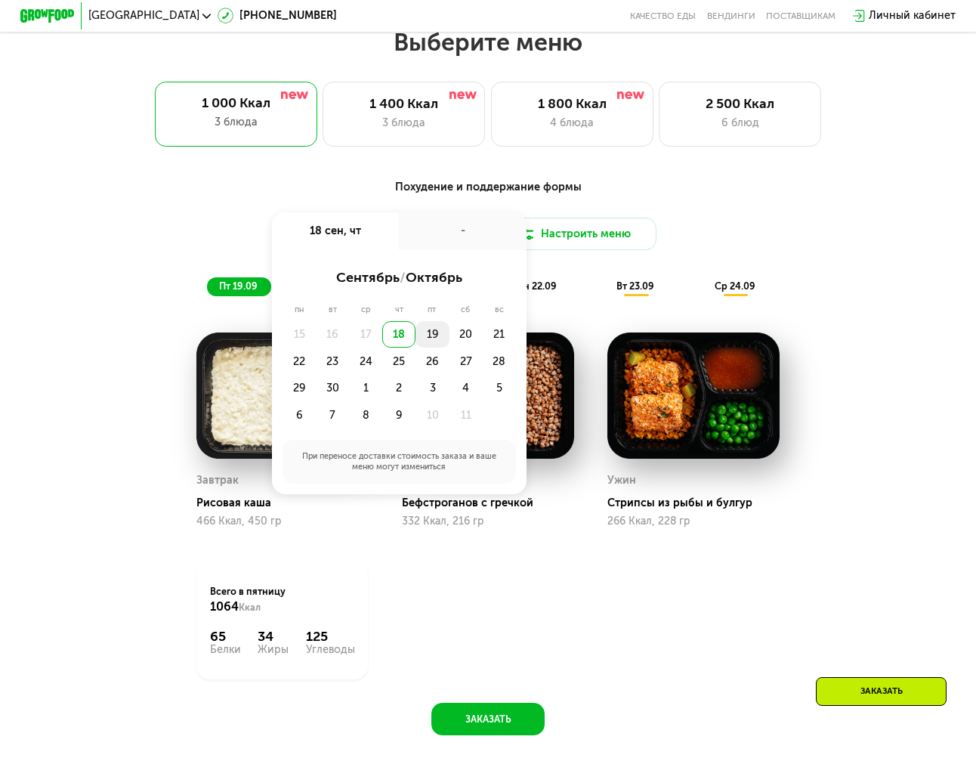
click at [434, 343] on div "19" at bounding box center [431, 334] width 33 height 27
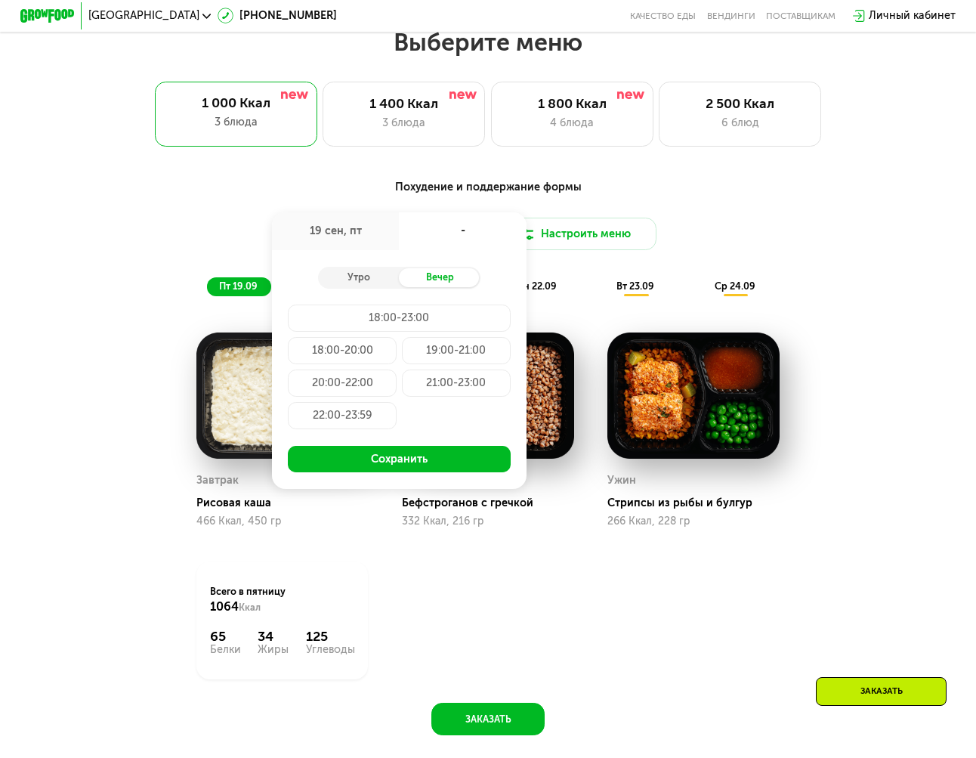
click at [584, 267] on div "Похудение и поддержание формы Доставка: [DATE] сен, пт - Утро Вечер 18:00-23:00…" at bounding box center [488, 237] width 802 height 117
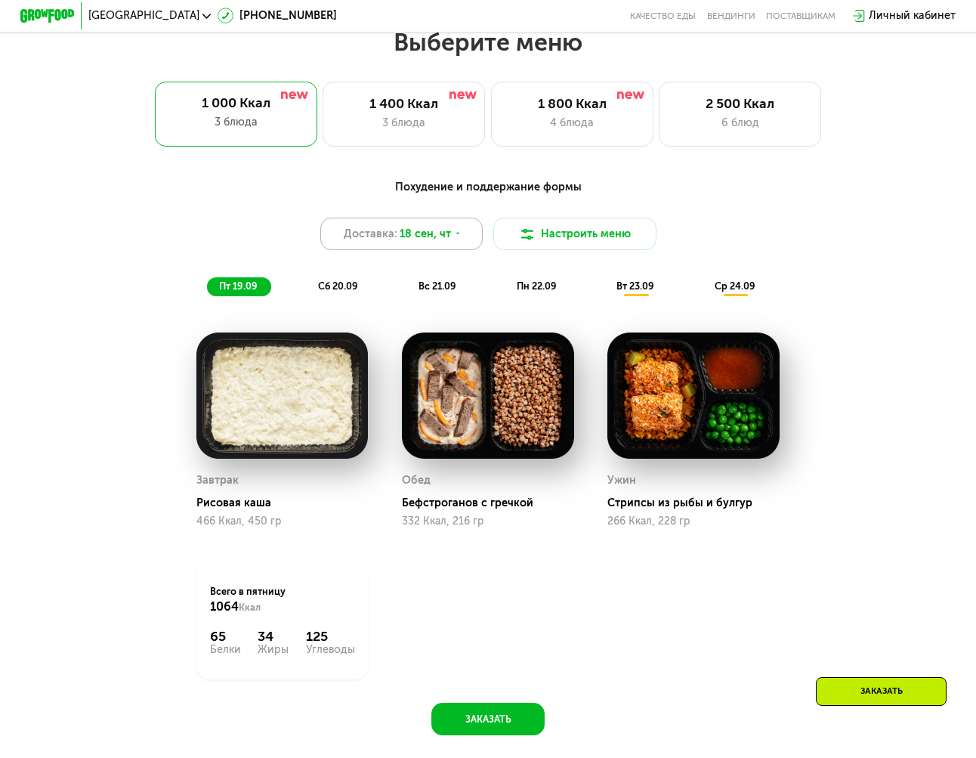
click at [454, 238] on icon at bounding box center [458, 234] width 8 height 8
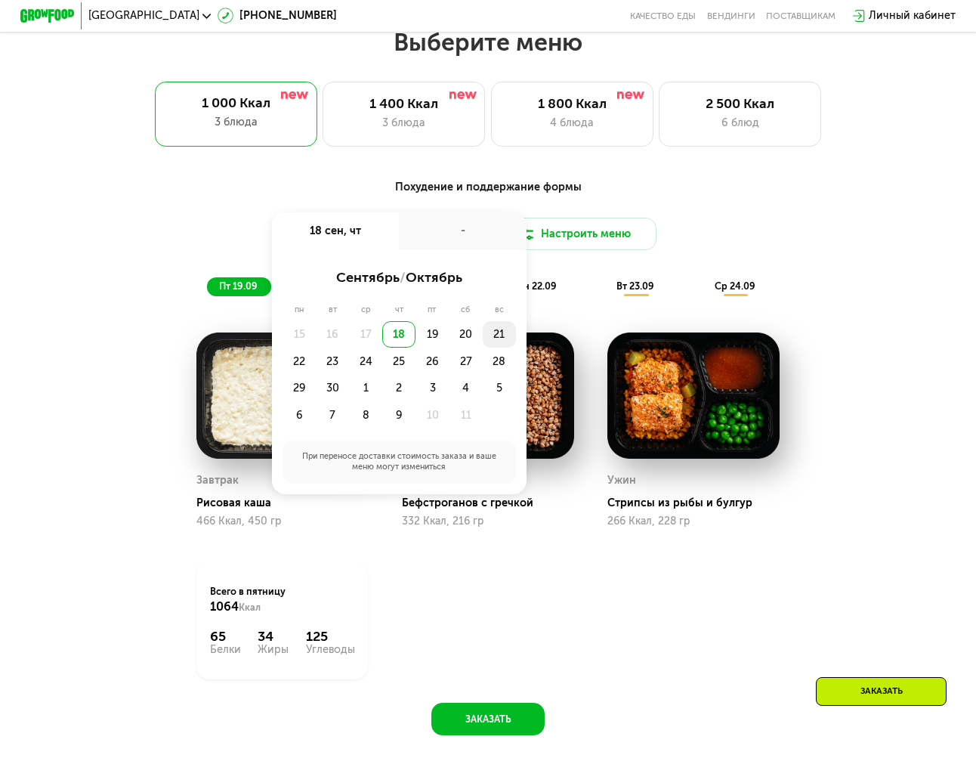
click at [496, 339] on div "21" at bounding box center [499, 334] width 33 height 27
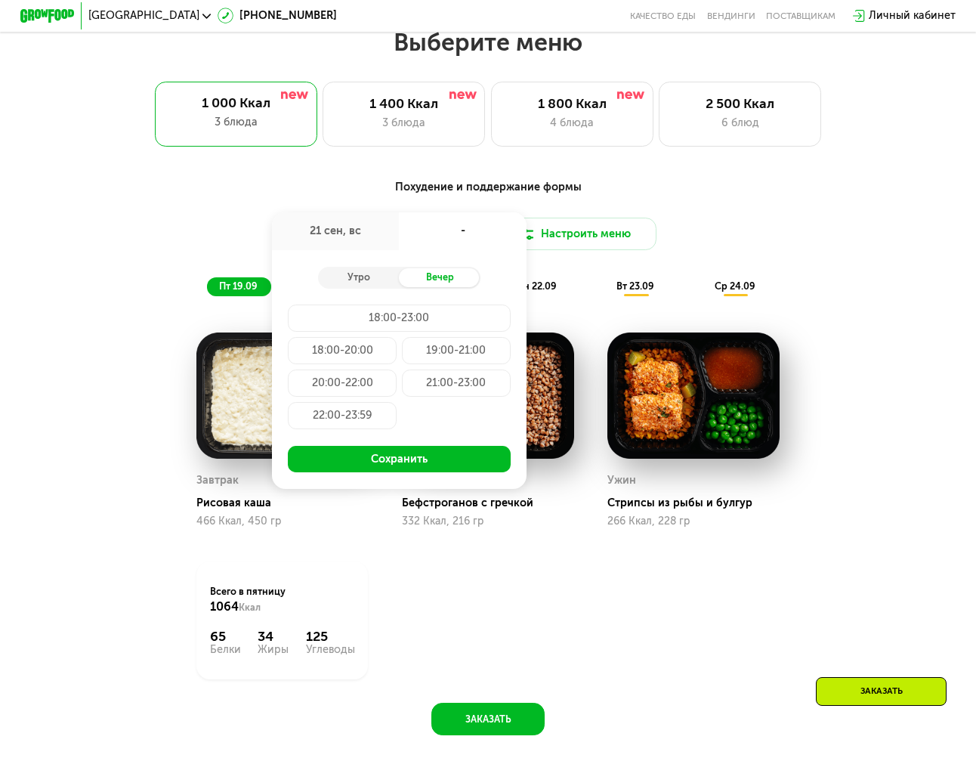
click at [325, 360] on div "18:00-20:00" at bounding box center [342, 350] width 109 height 27
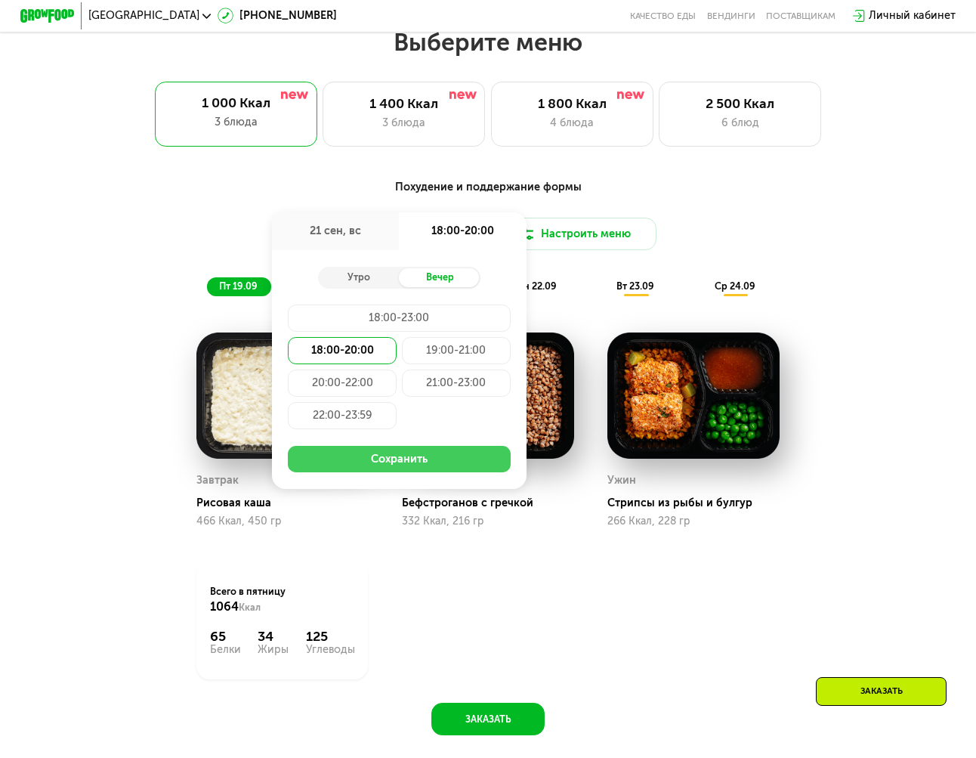
click at [372, 466] on button "Сохранить" at bounding box center [399, 459] width 222 height 27
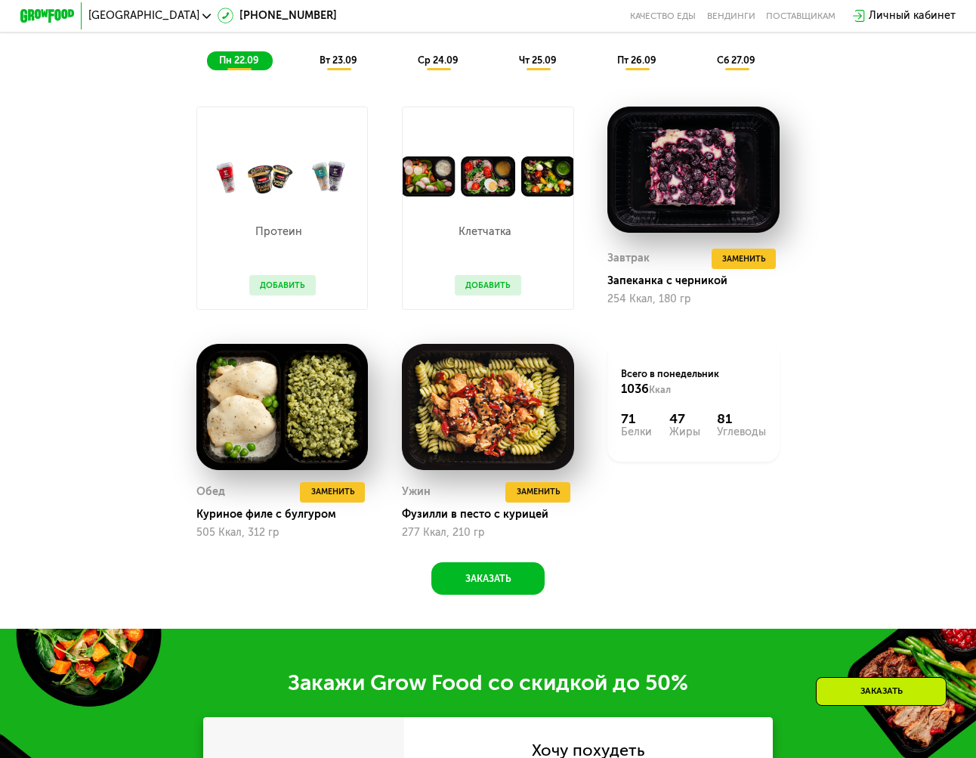
scroll to position [1098, 0]
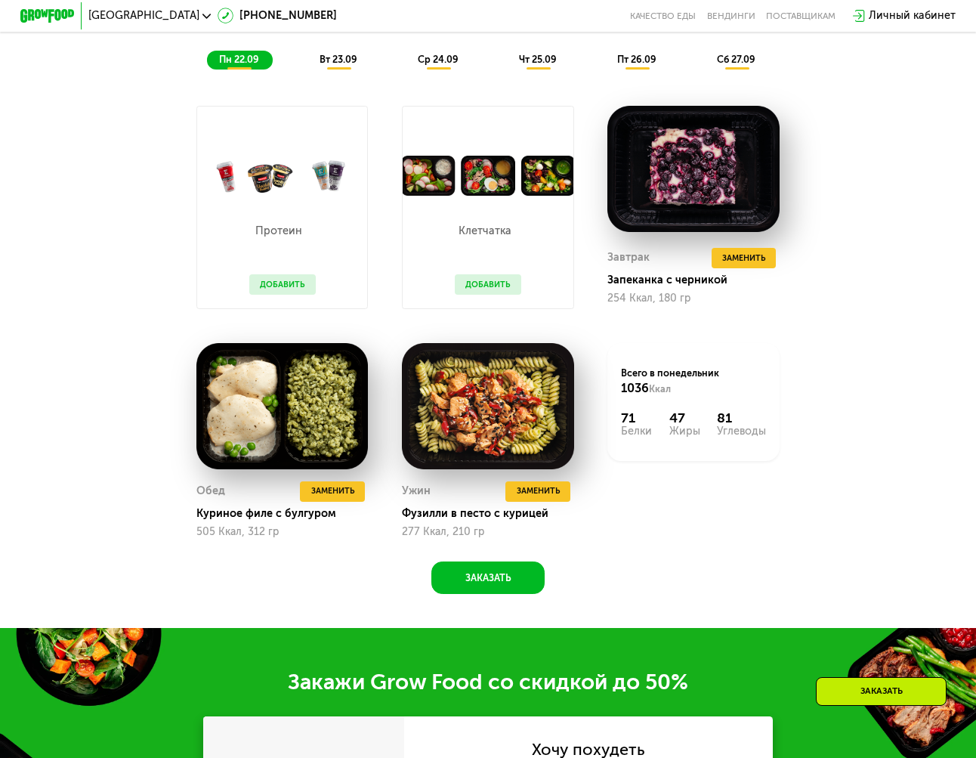
click at [283, 287] on button "Добавить" at bounding box center [282, 284] width 66 height 20
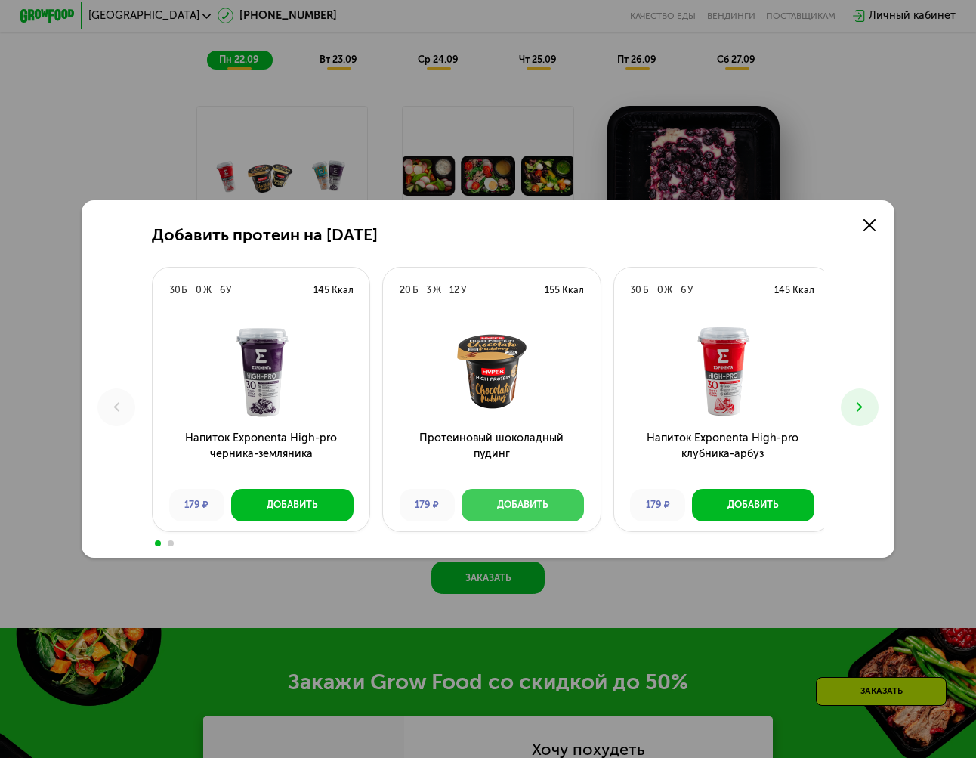
click at [525, 501] on div "Добавить" at bounding box center [522, 505] width 51 height 14
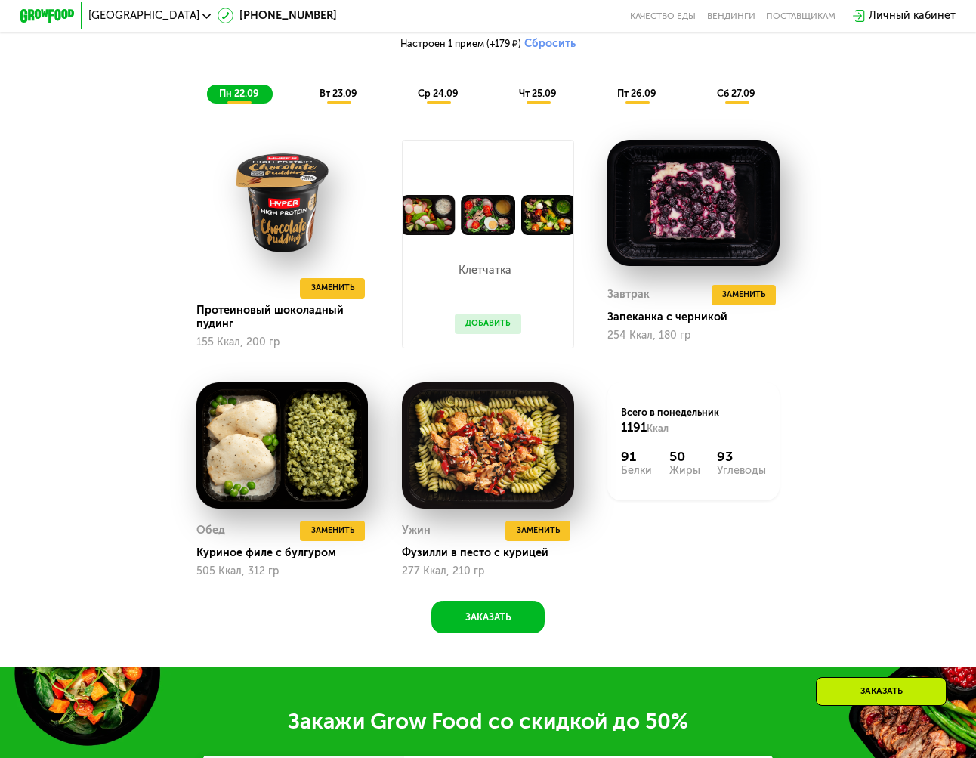
click at [484, 333] on button "Добавить" at bounding box center [488, 323] width 66 height 20
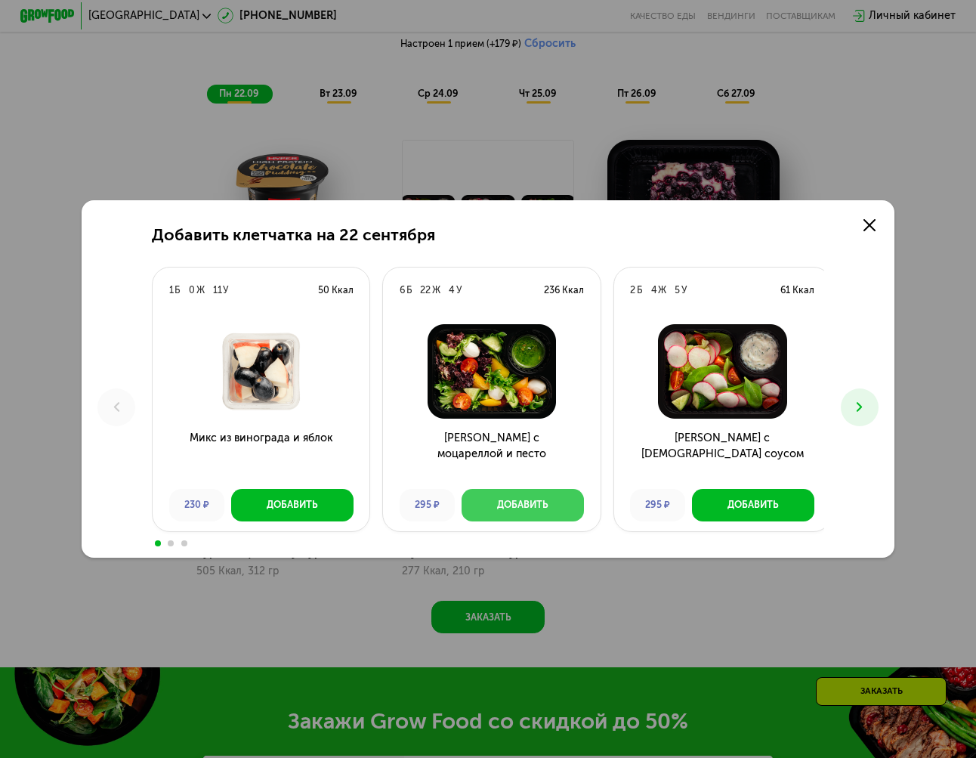
click at [497, 511] on div "Добавить" at bounding box center [522, 505] width 51 height 14
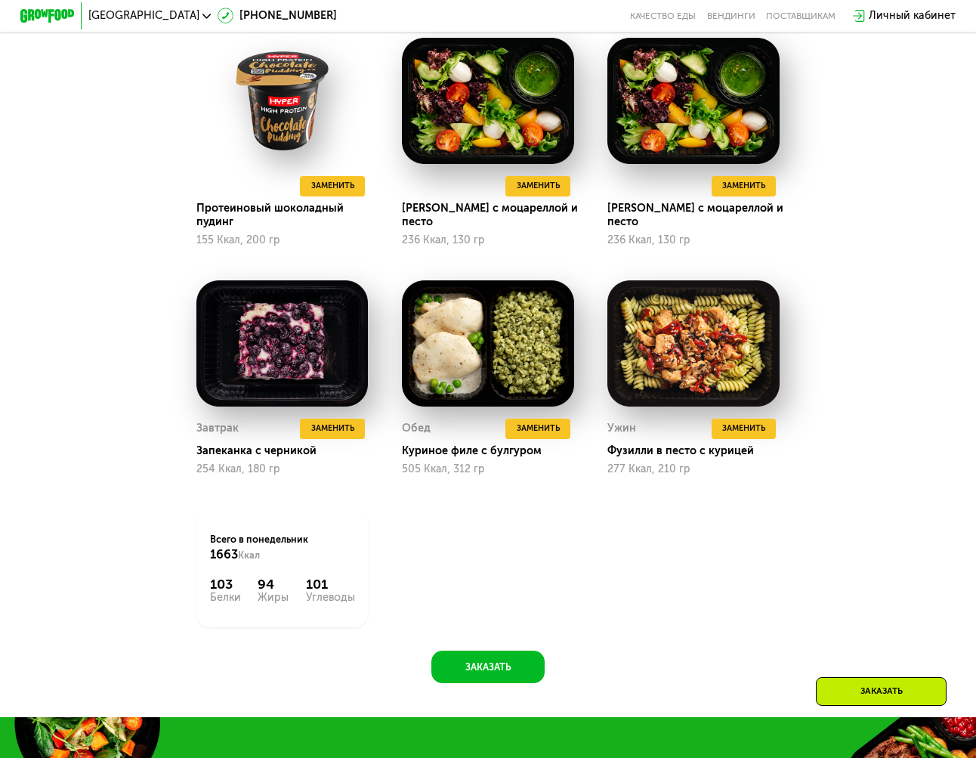
scroll to position [1173, 0]
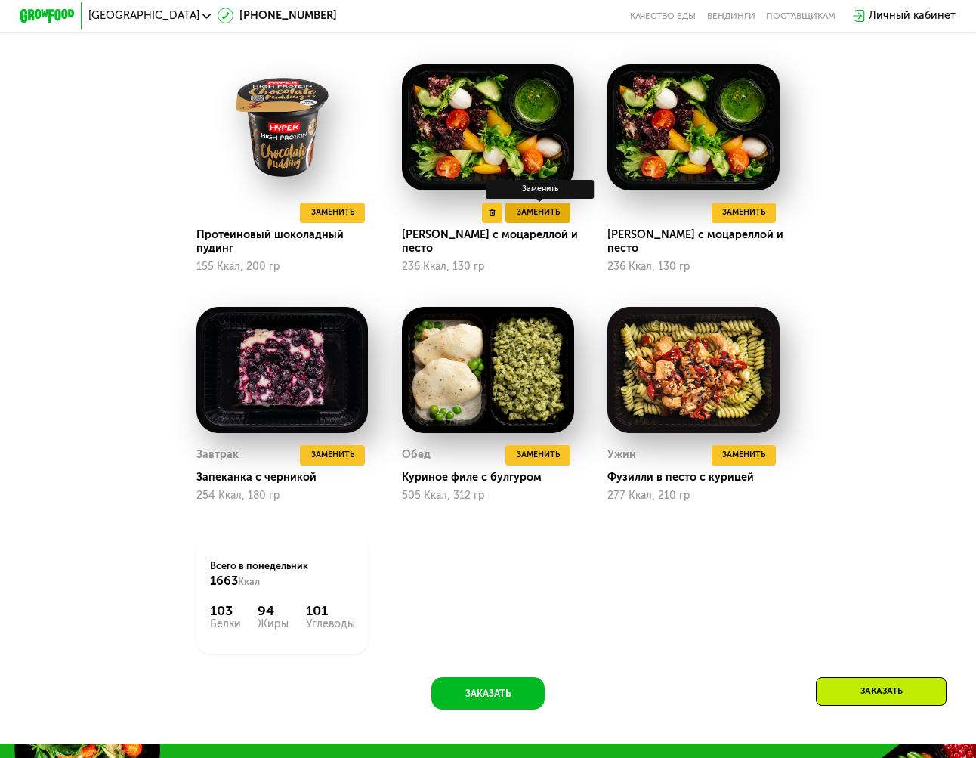
click at [561, 223] on button "Заменить" at bounding box center [537, 212] width 65 height 20
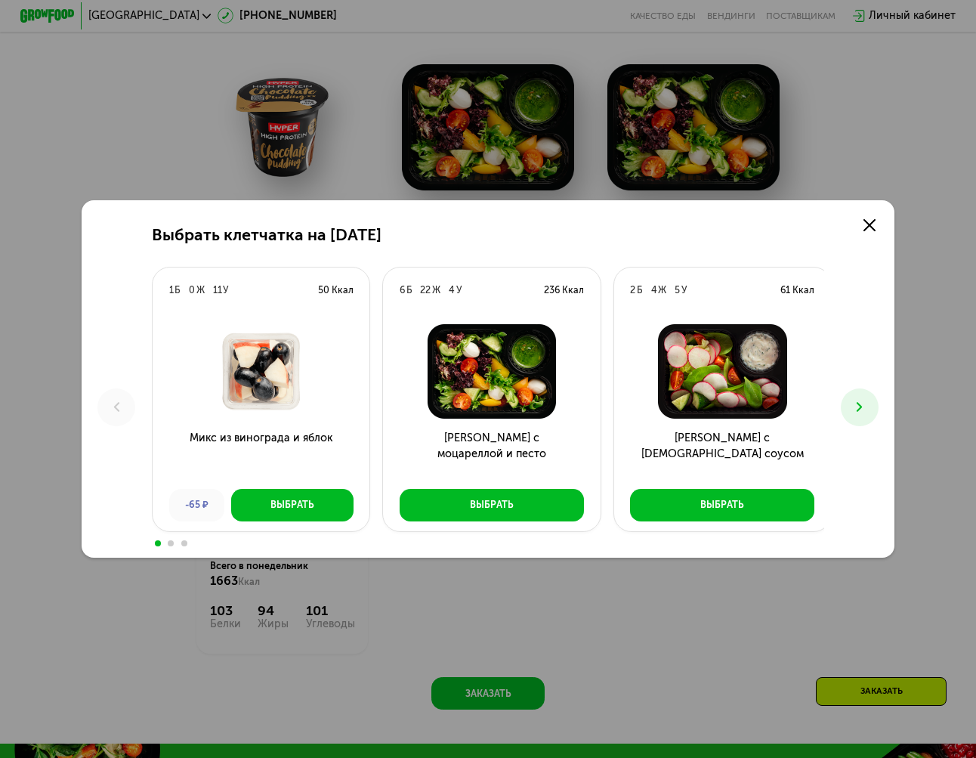
click at [863, 407] on icon at bounding box center [859, 407] width 17 height 17
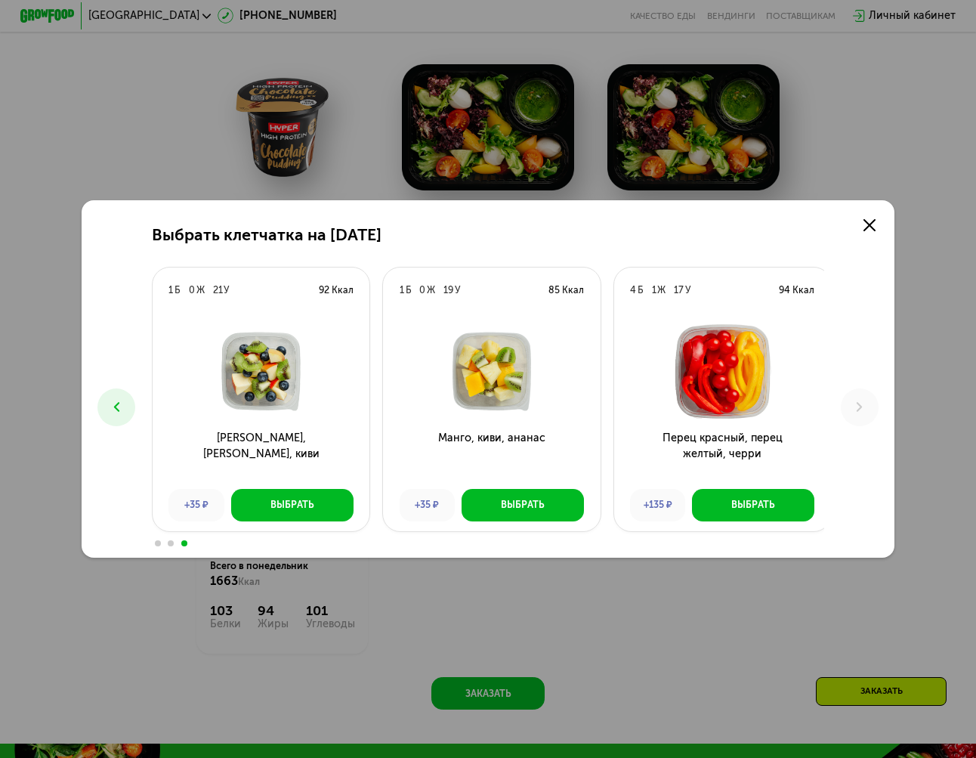
click at [91, 405] on div "Выбрать клетчатка на [DATE] 1 Б 0 Ж 11 У 50 Ккал Микс из винограда и яблок -65 …" at bounding box center [489, 379] width 814 height 358
click at [868, 219] on icon at bounding box center [869, 225] width 12 height 12
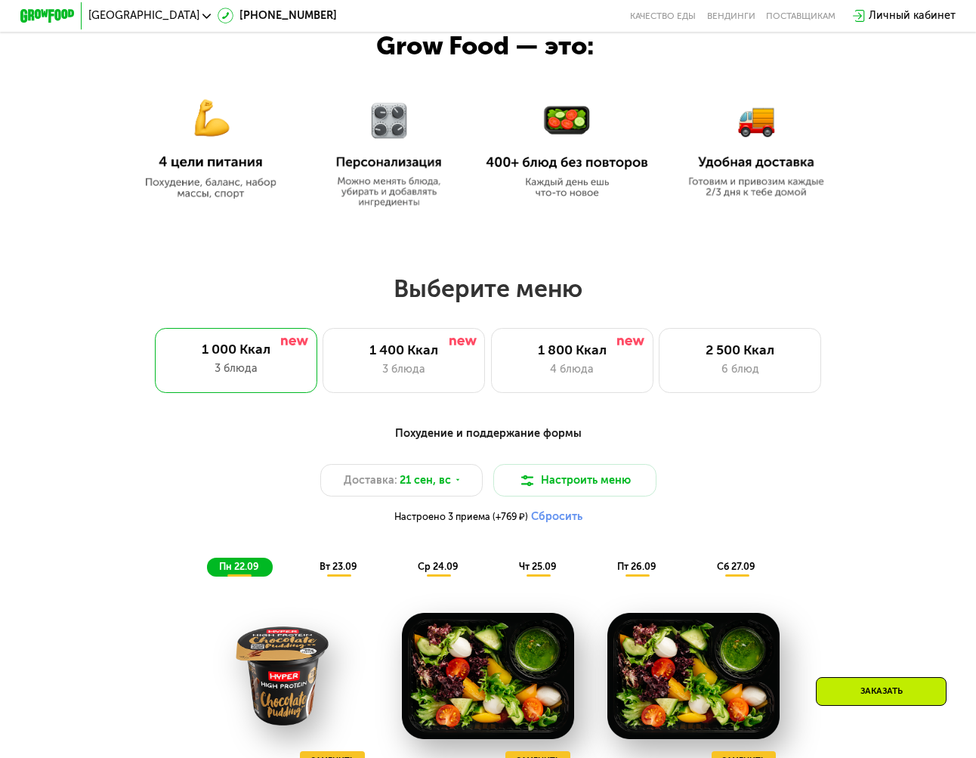
scroll to position [546, 0]
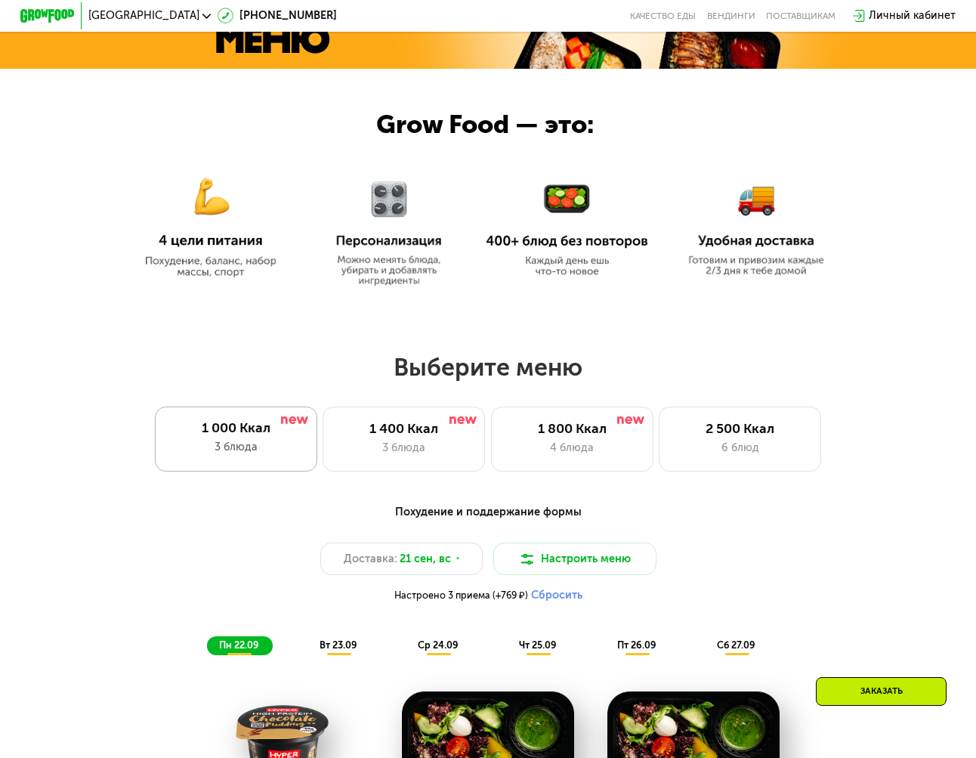
click at [299, 426] on div at bounding box center [294, 420] width 27 height 11
click at [391, 451] on div "3 блюда" at bounding box center [404, 448] width 134 height 17
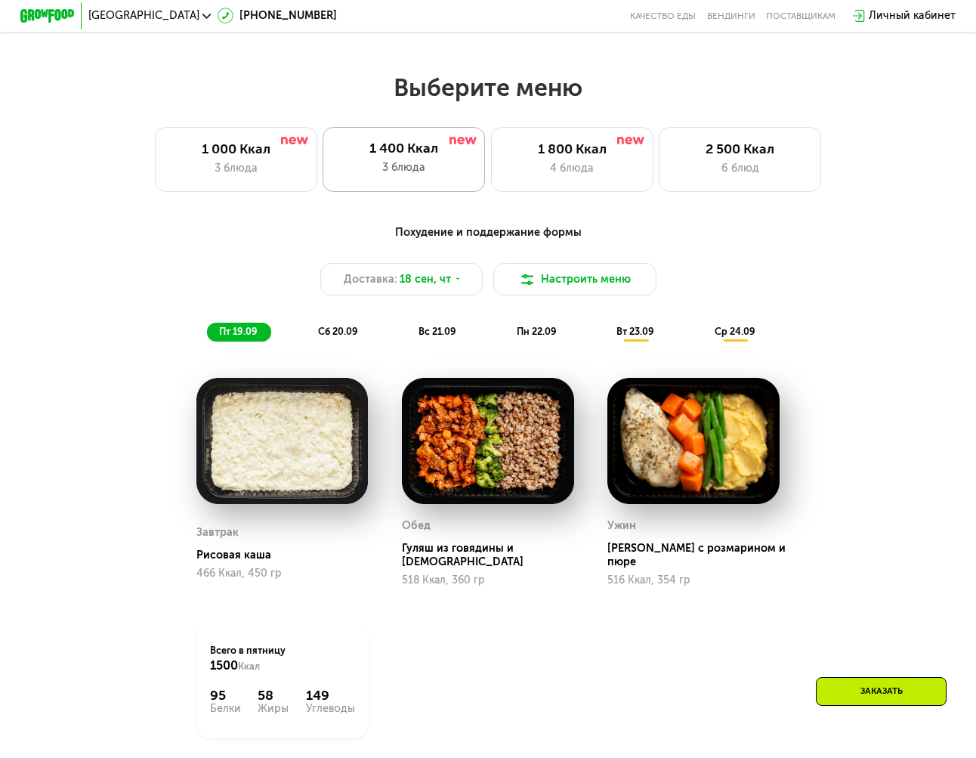
scroll to position [773, 0]
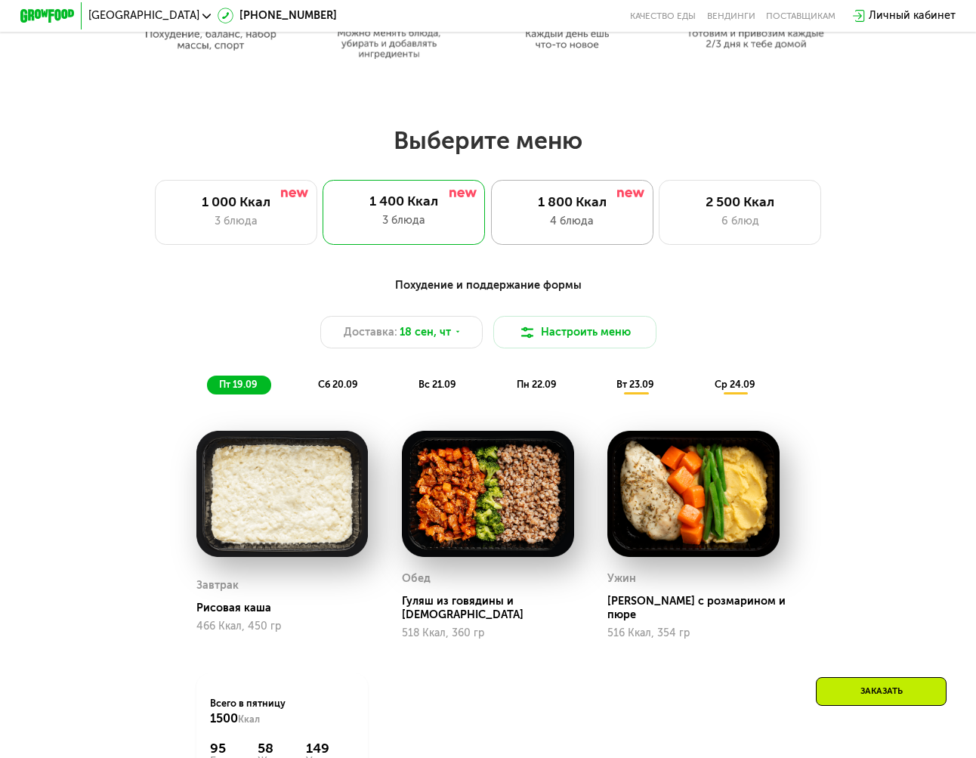
click at [594, 230] on div "4 блюда" at bounding box center [572, 221] width 134 height 17
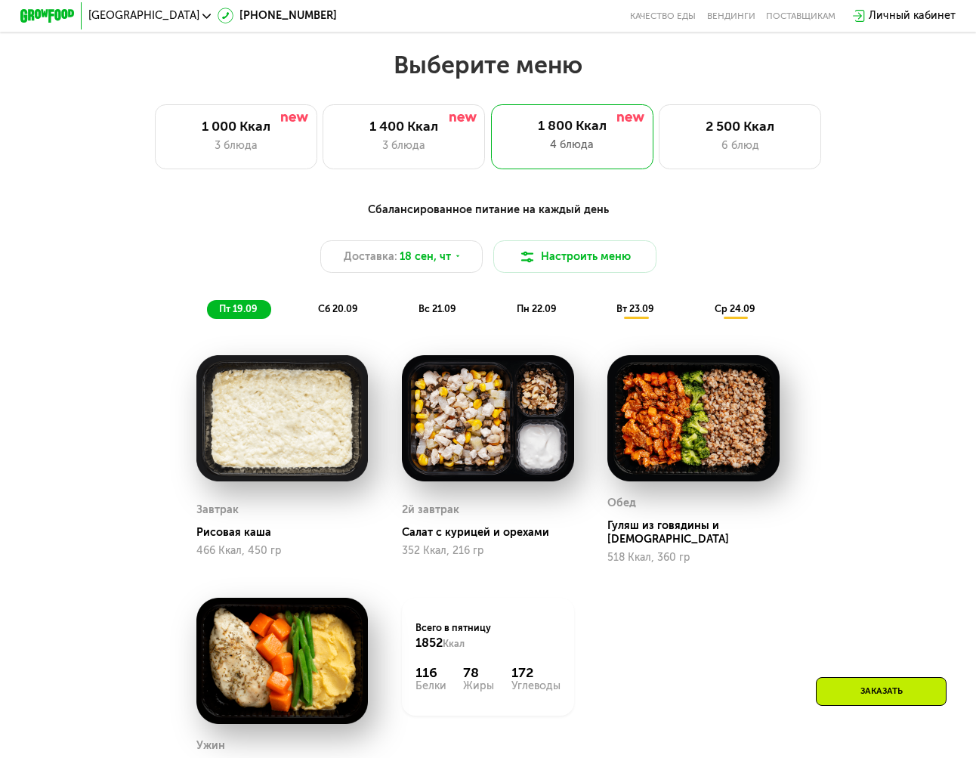
scroll to position [697, 0]
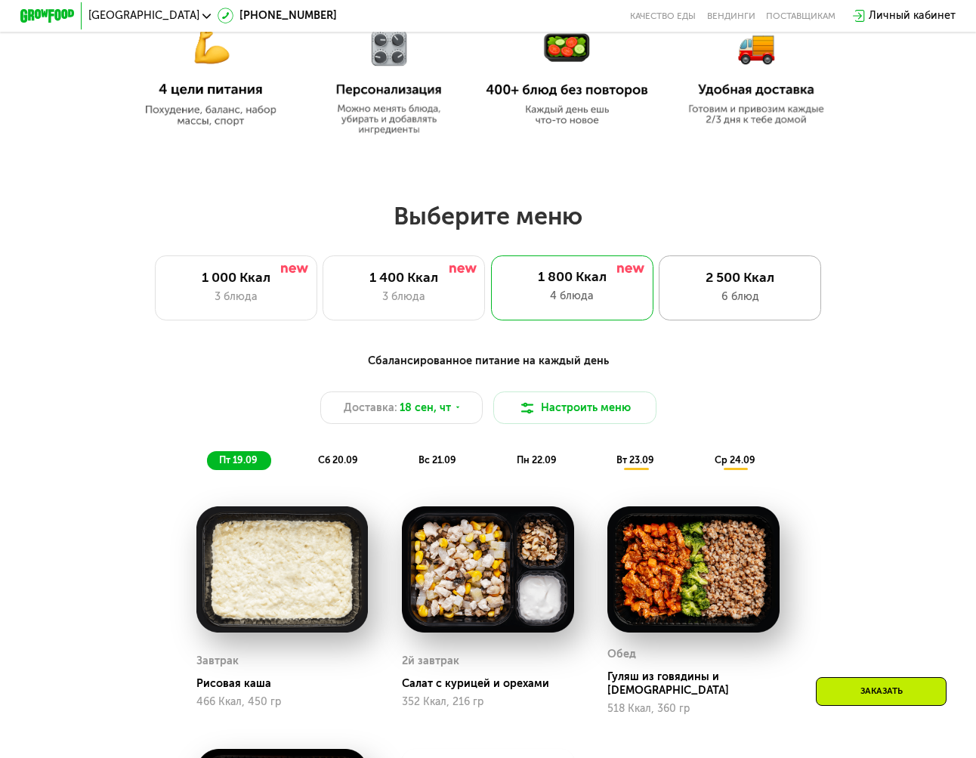
click at [727, 302] on div "6 блюд" at bounding box center [740, 297] width 134 height 17
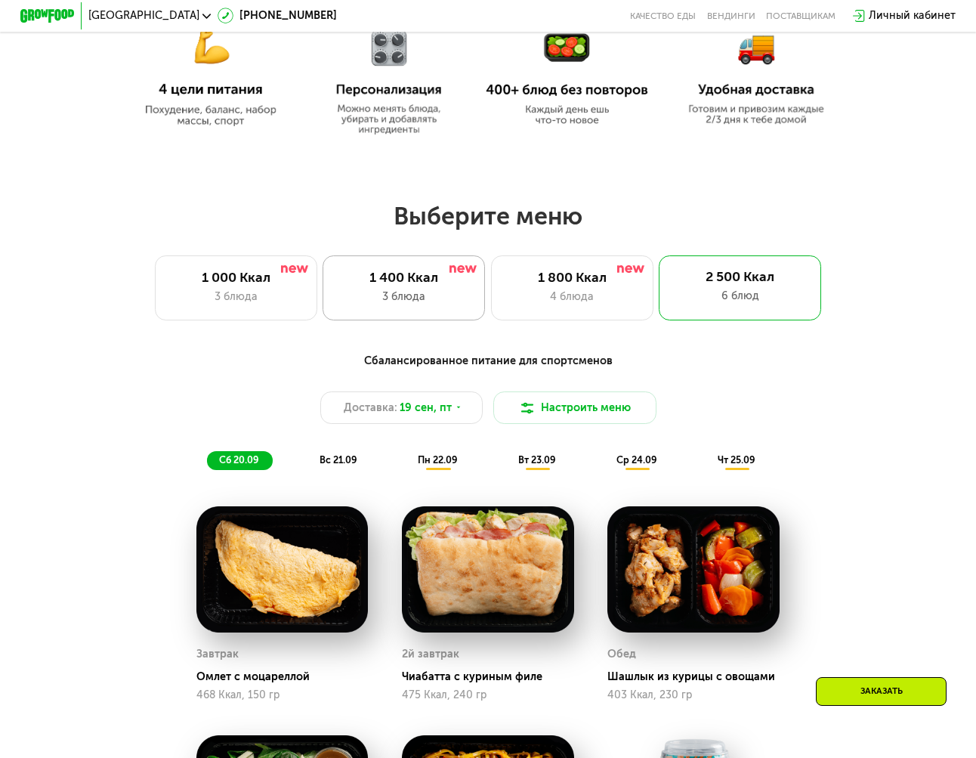
click at [392, 286] on div "1 400 Ккал" at bounding box center [404, 278] width 134 height 17
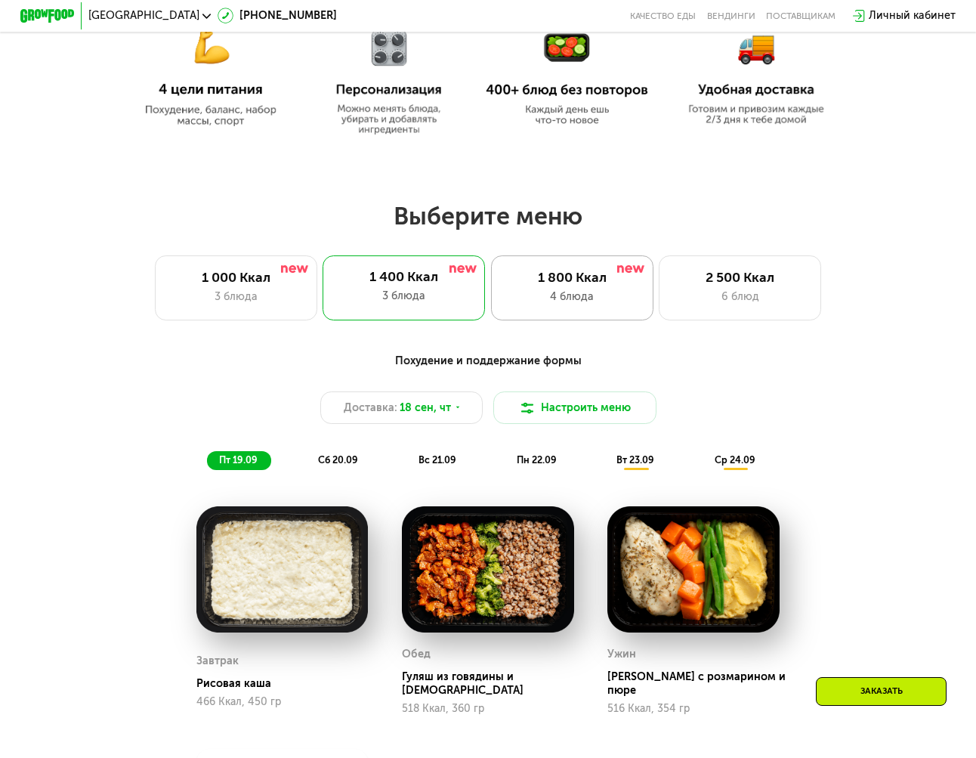
click at [523, 295] on div "4 блюда" at bounding box center [572, 297] width 134 height 17
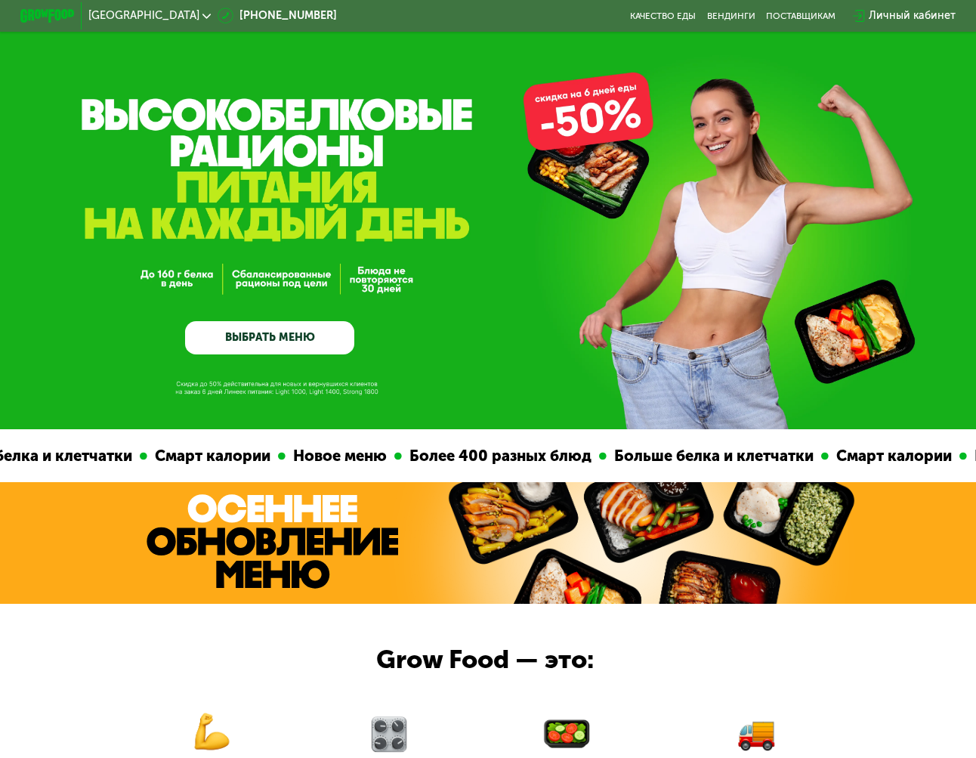
scroll to position [0, 0]
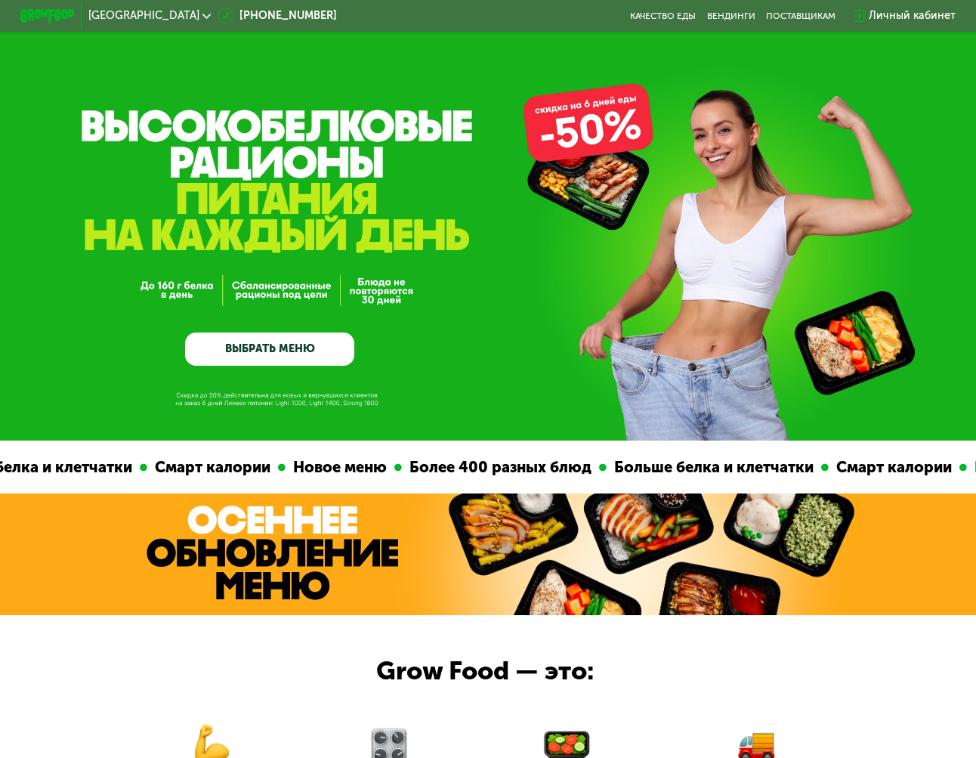
click at [249, 353] on link "ВЫБРАТЬ МЕНЮ" at bounding box center [269, 349] width 168 height 34
click at [293, 287] on div "GrowFood — доставка правильного питания ВЫБРАТЬ МЕНЮ" at bounding box center [269, 261] width 168 height 210
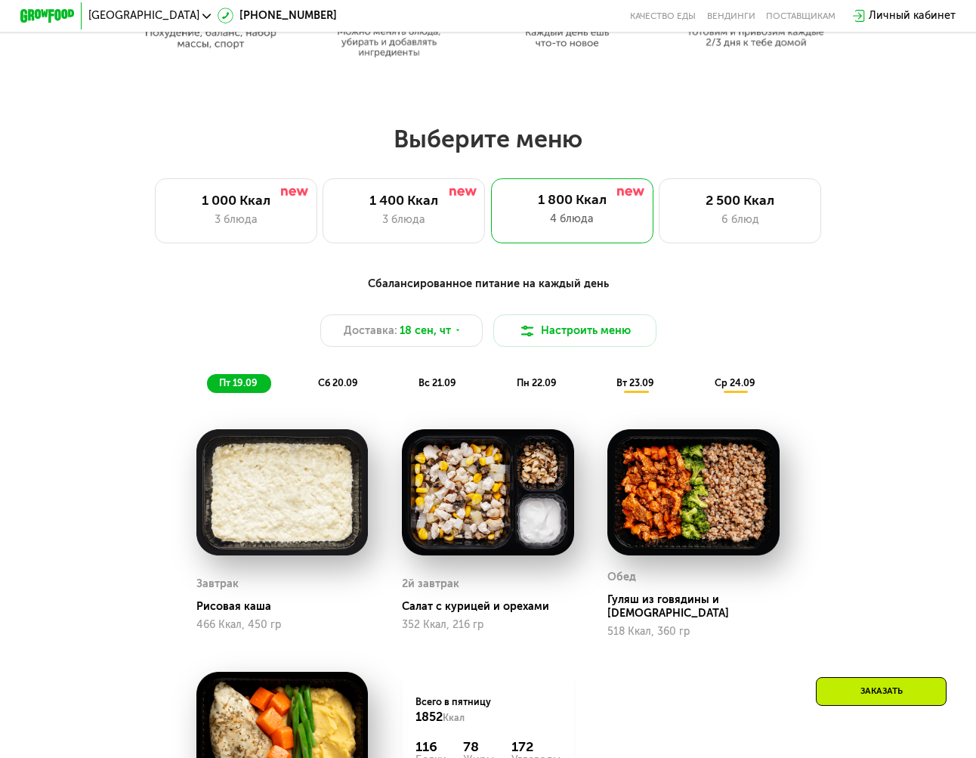
scroll to position [680, 0]
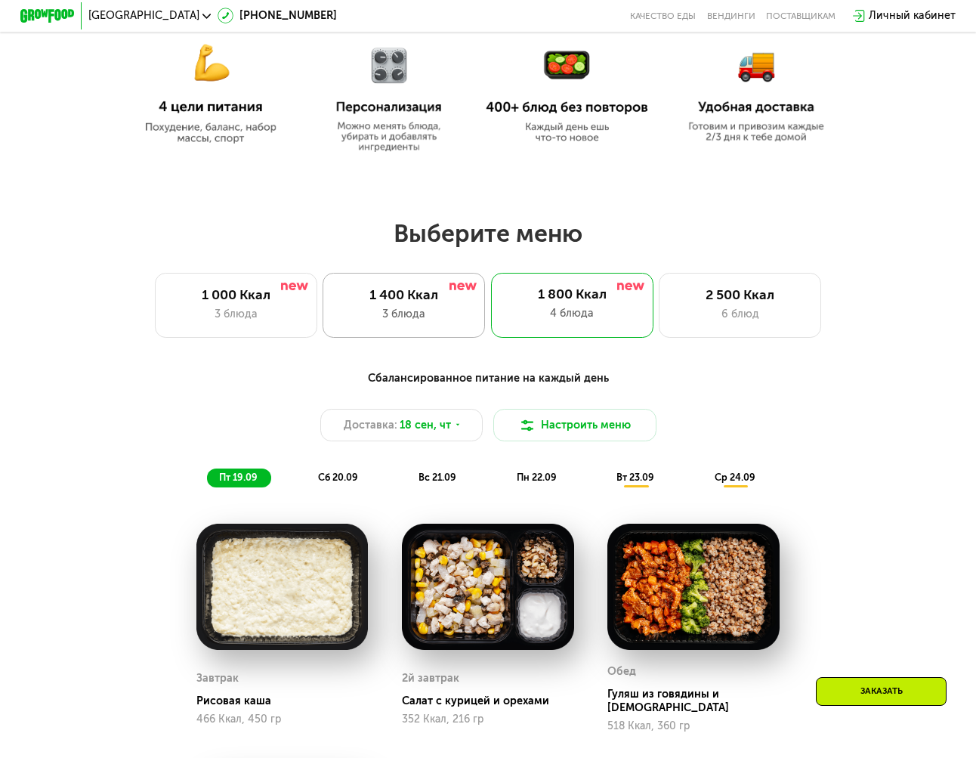
click at [384, 304] on div "1 400 Ккал" at bounding box center [404, 295] width 134 height 17
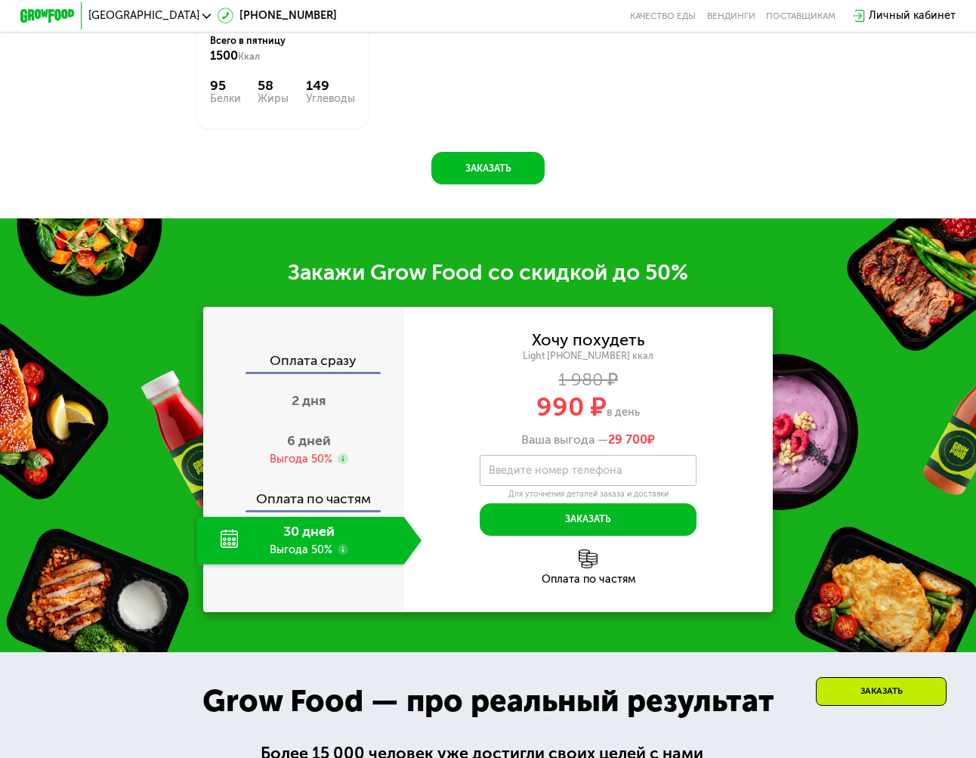
scroll to position [1511, 0]
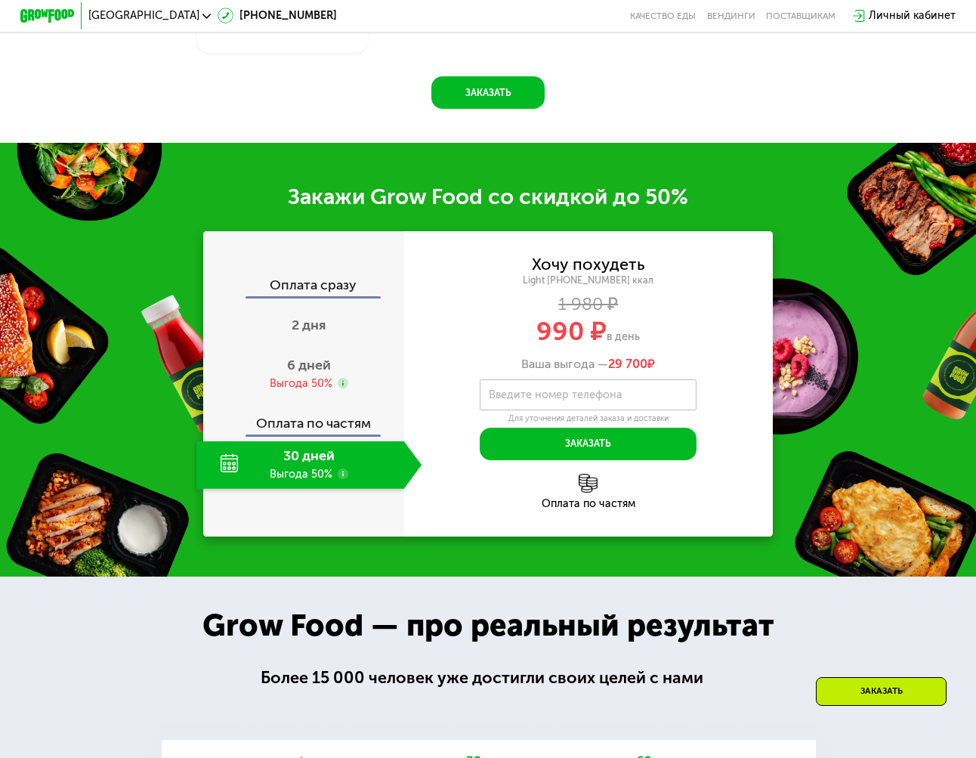
click at [339, 479] on use at bounding box center [343, 473] width 11 height 11
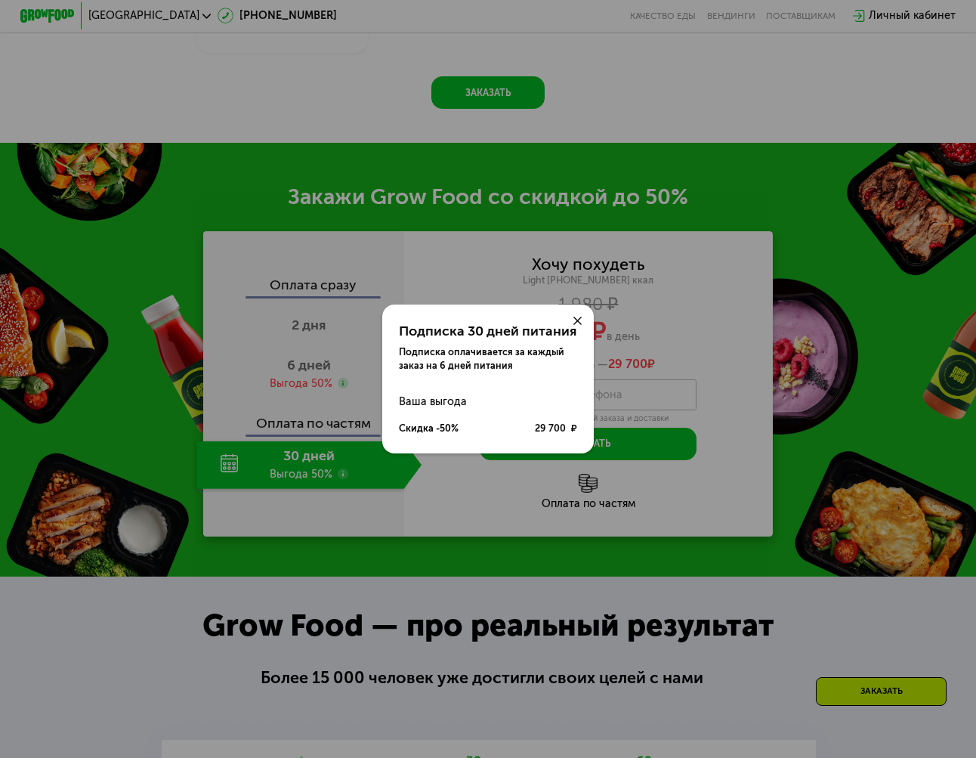
click at [577, 320] on use at bounding box center [577, 321] width 8 height 8
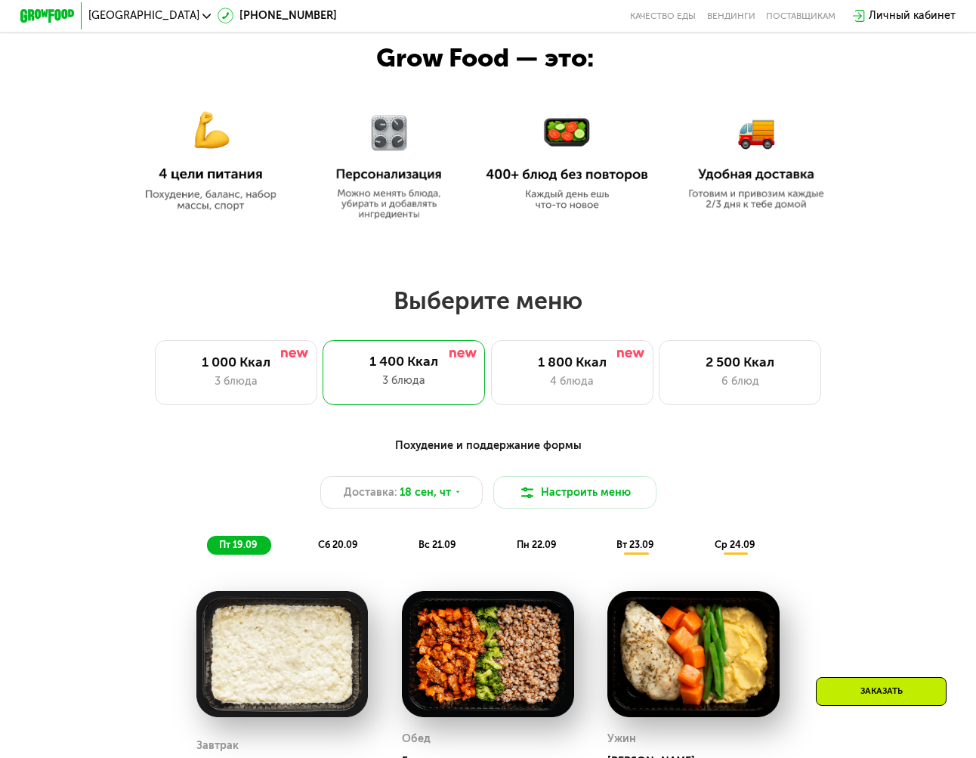
scroll to position [604, 0]
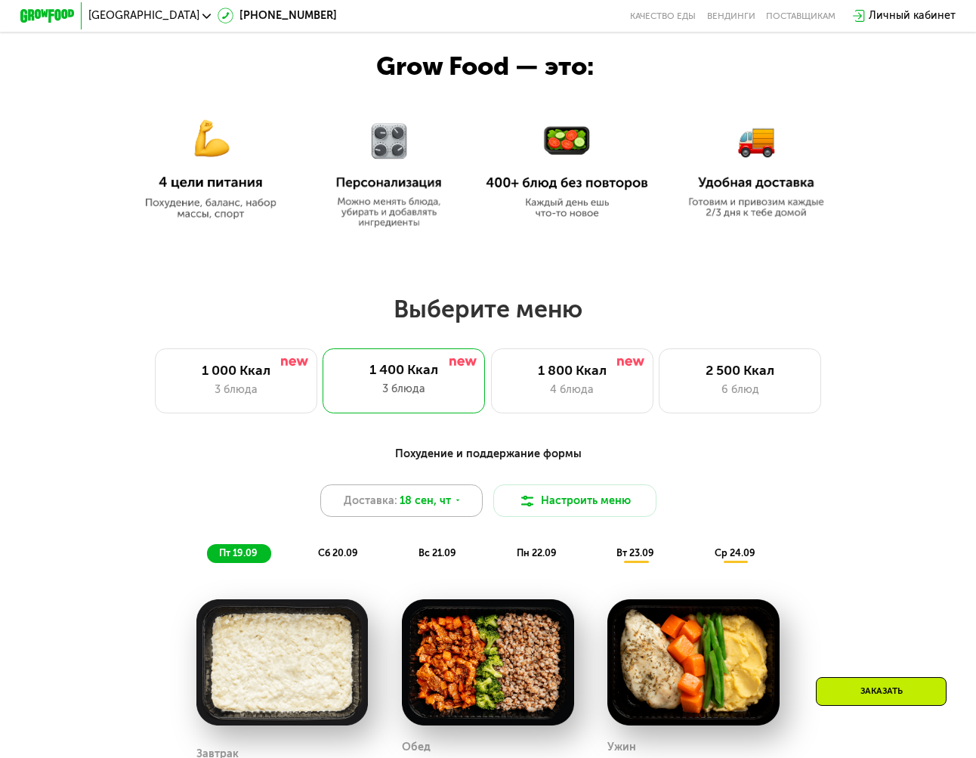
click at [455, 505] on icon at bounding box center [458, 500] width 8 height 8
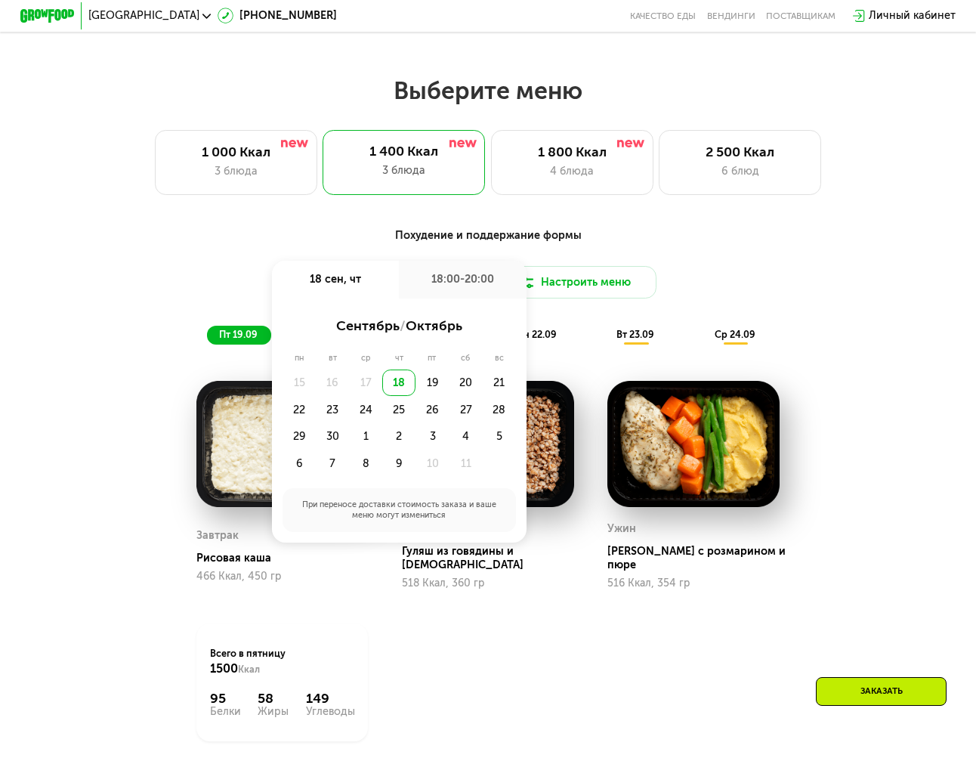
scroll to position [831, 0]
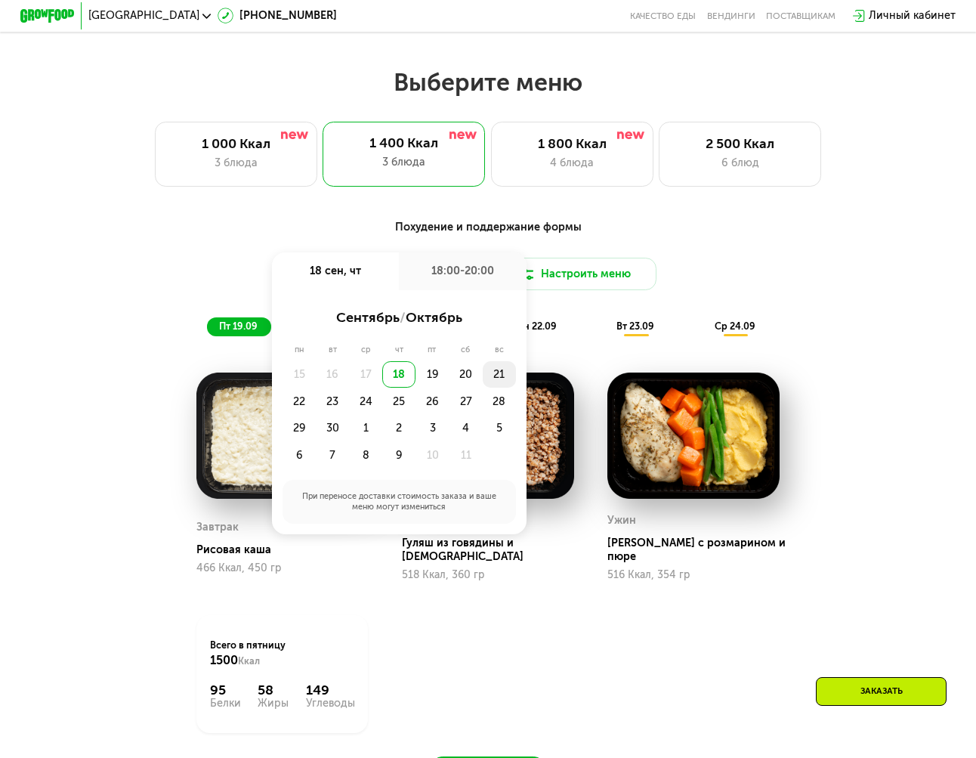
click at [498, 378] on div "21" at bounding box center [499, 374] width 33 height 27
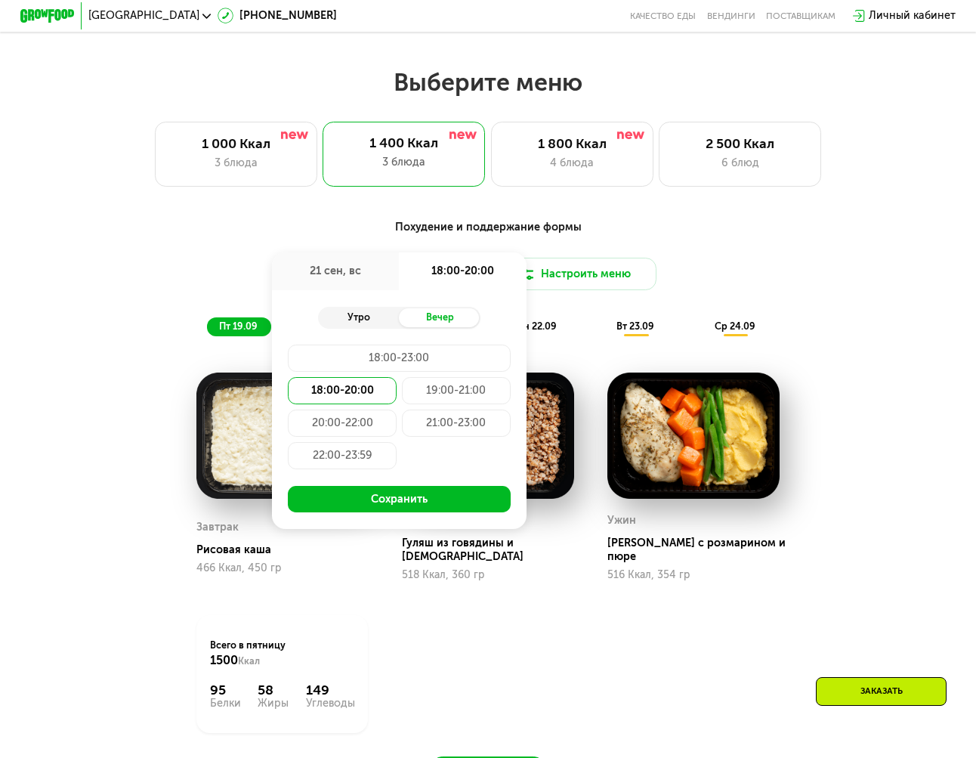
click at [352, 321] on div "Утро" at bounding box center [359, 317] width 82 height 19
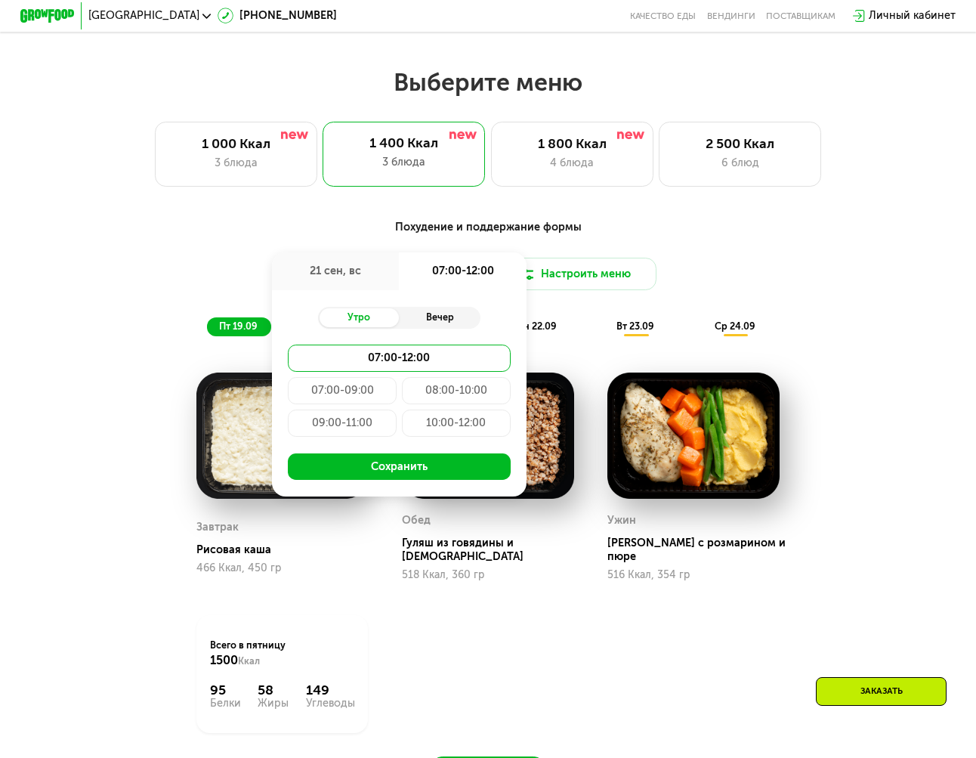
click at [414, 320] on div "Вечер" at bounding box center [440, 317] width 82 height 19
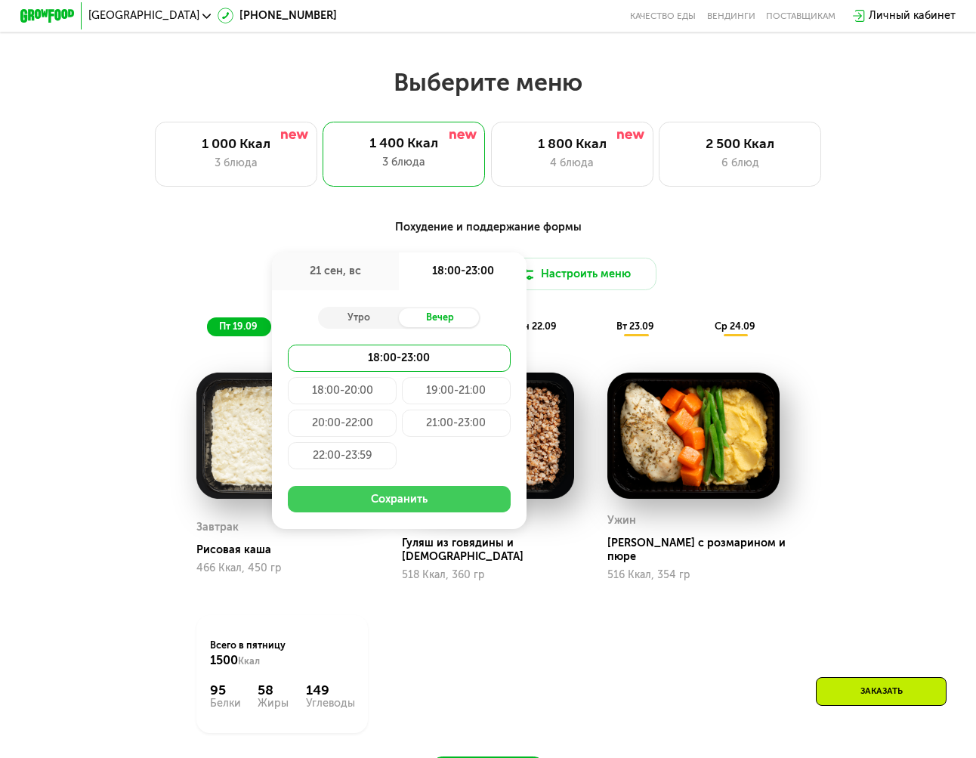
click at [419, 513] on button "Сохранить" at bounding box center [399, 499] width 222 height 27
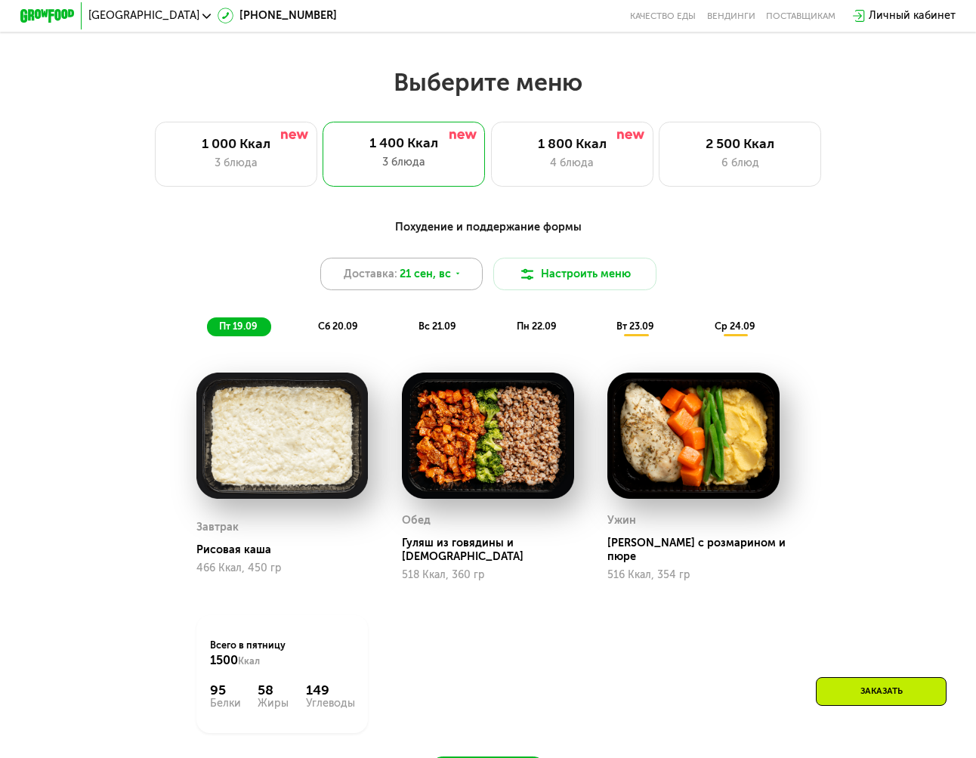
click at [454, 278] on icon at bounding box center [458, 274] width 8 height 8
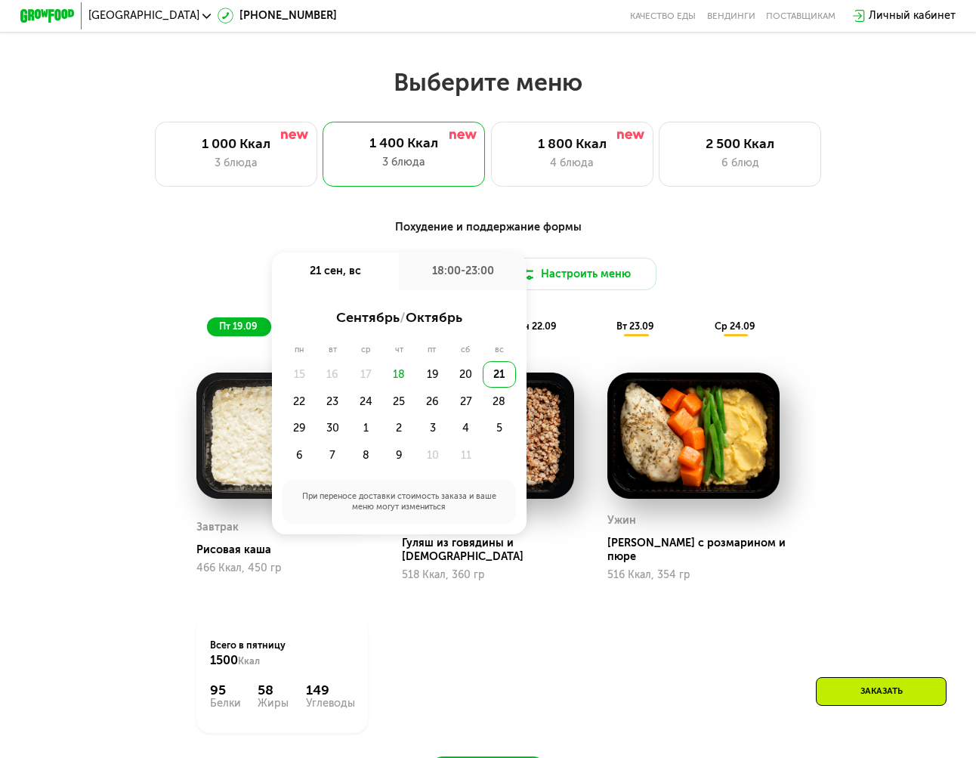
click at [453, 283] on div "18:00-23:00" at bounding box center [463, 271] width 128 height 38
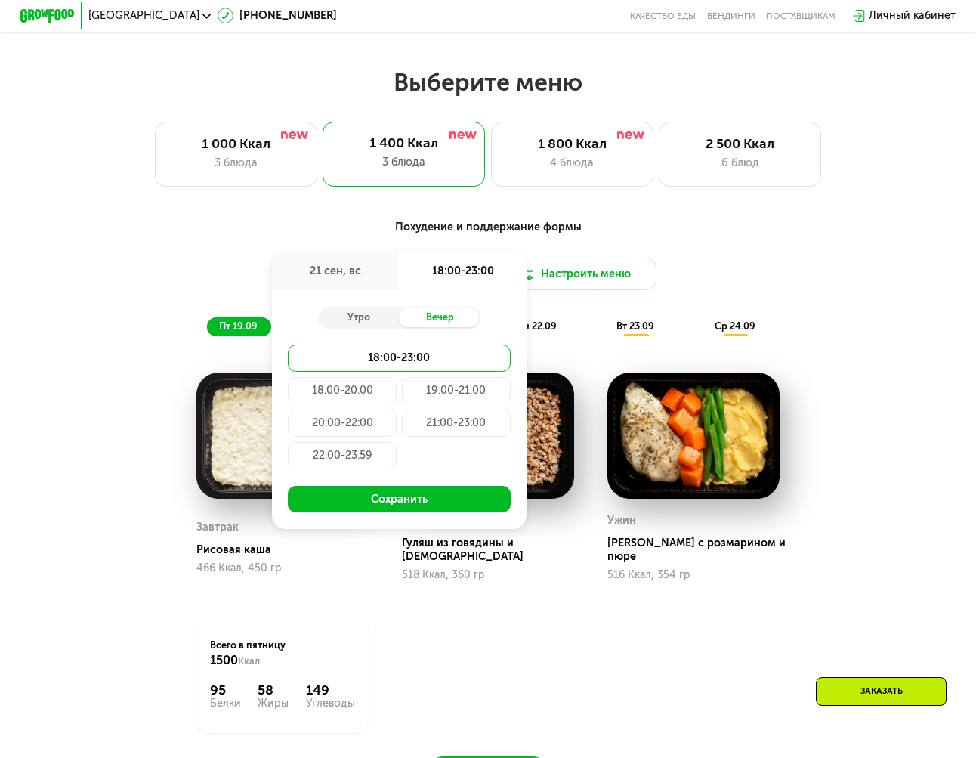
click at [361, 403] on div "18:00-20:00" at bounding box center [342, 390] width 109 height 27
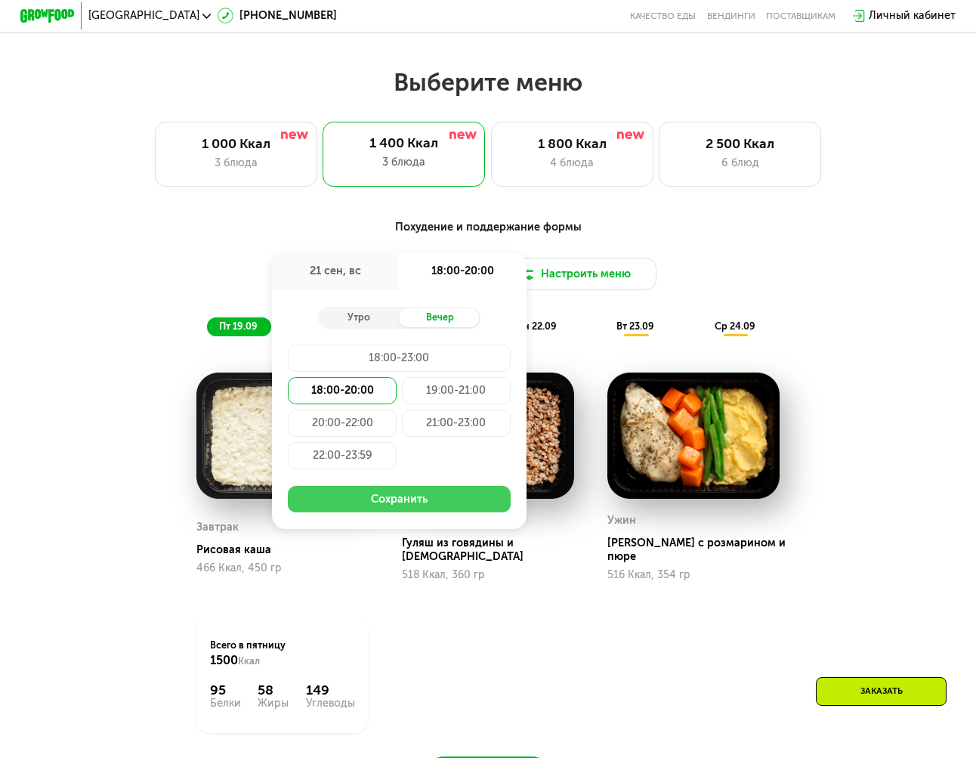
click at [385, 510] on button "Сохранить" at bounding box center [399, 499] width 222 height 27
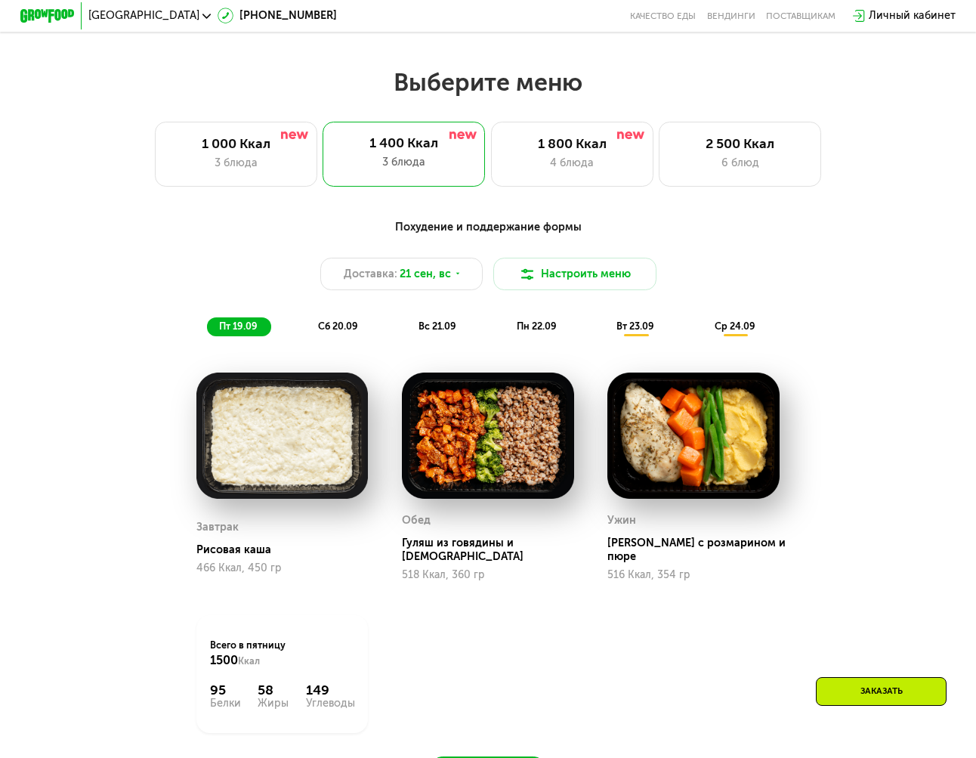
click at [344, 332] on span "сб 20.09" at bounding box center [338, 325] width 40 height 11
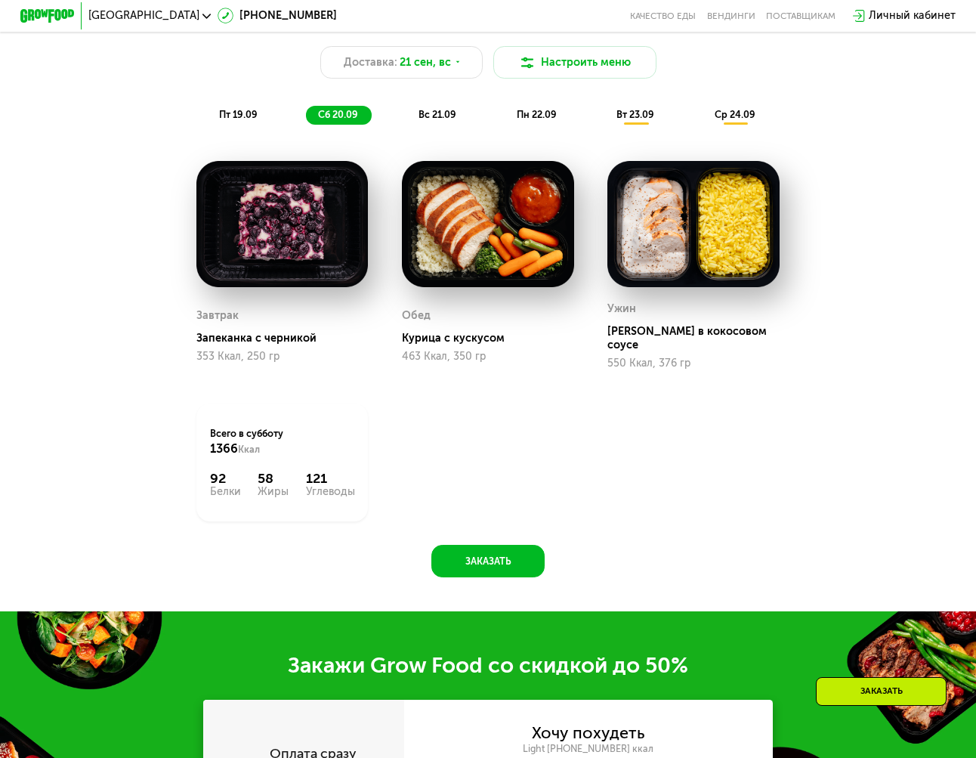
scroll to position [1058, 0]
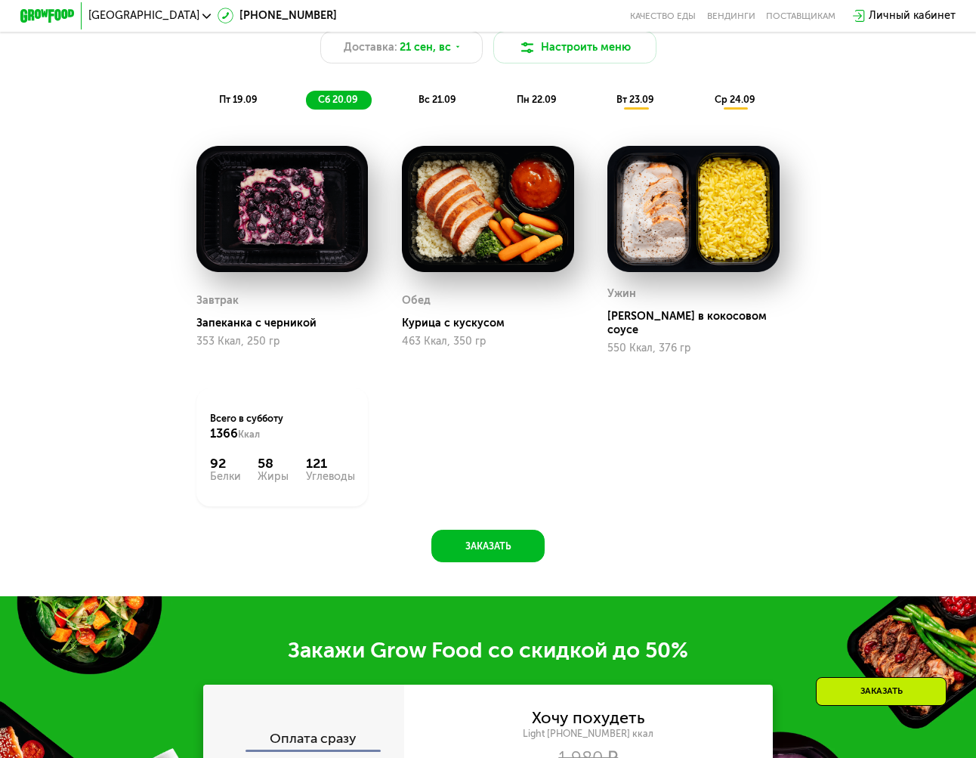
click at [441, 103] on span "вс 21.09" at bounding box center [437, 99] width 38 height 11
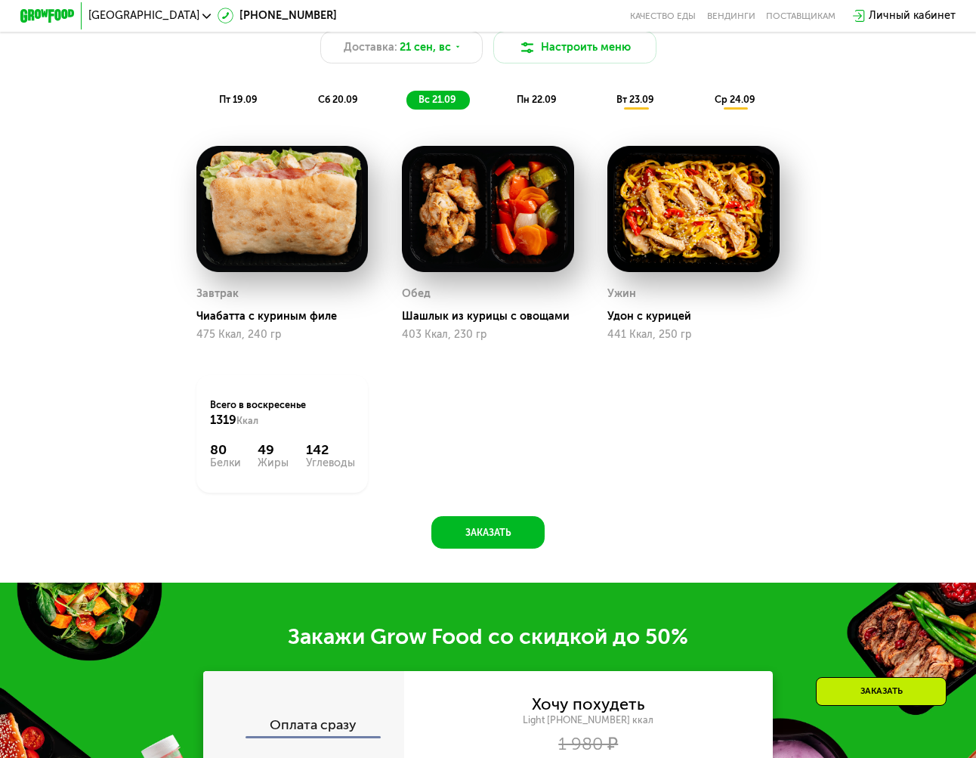
click at [527, 105] on span "пн 22.09" at bounding box center [537, 99] width 40 height 11
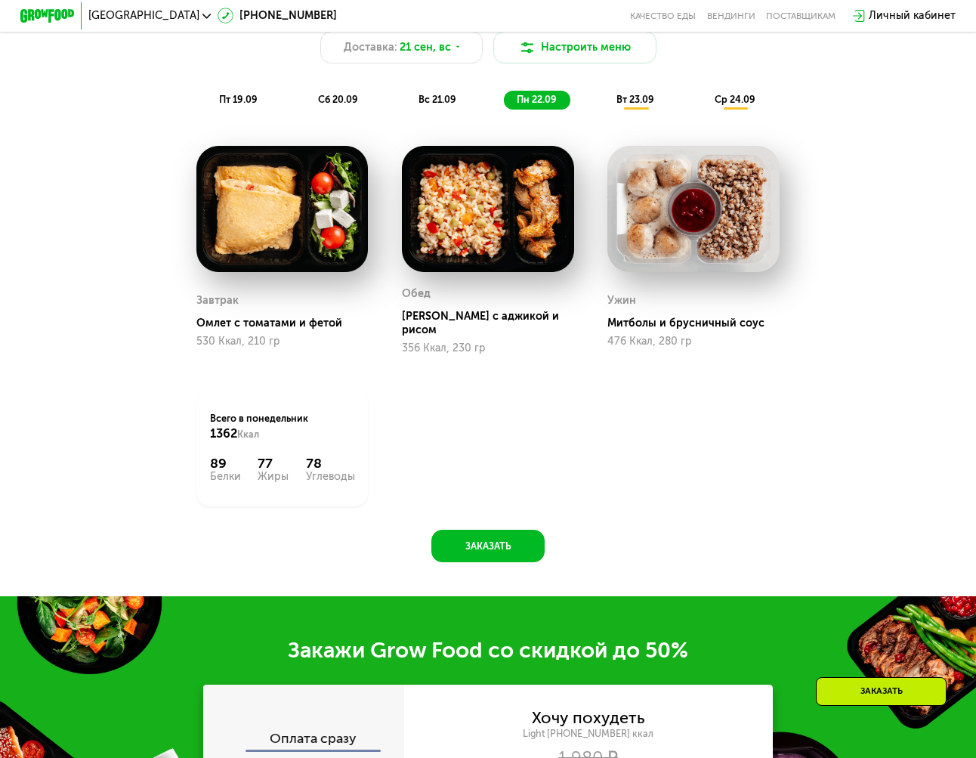
click at [647, 105] on span "вт 23.09" at bounding box center [635, 99] width 38 height 11
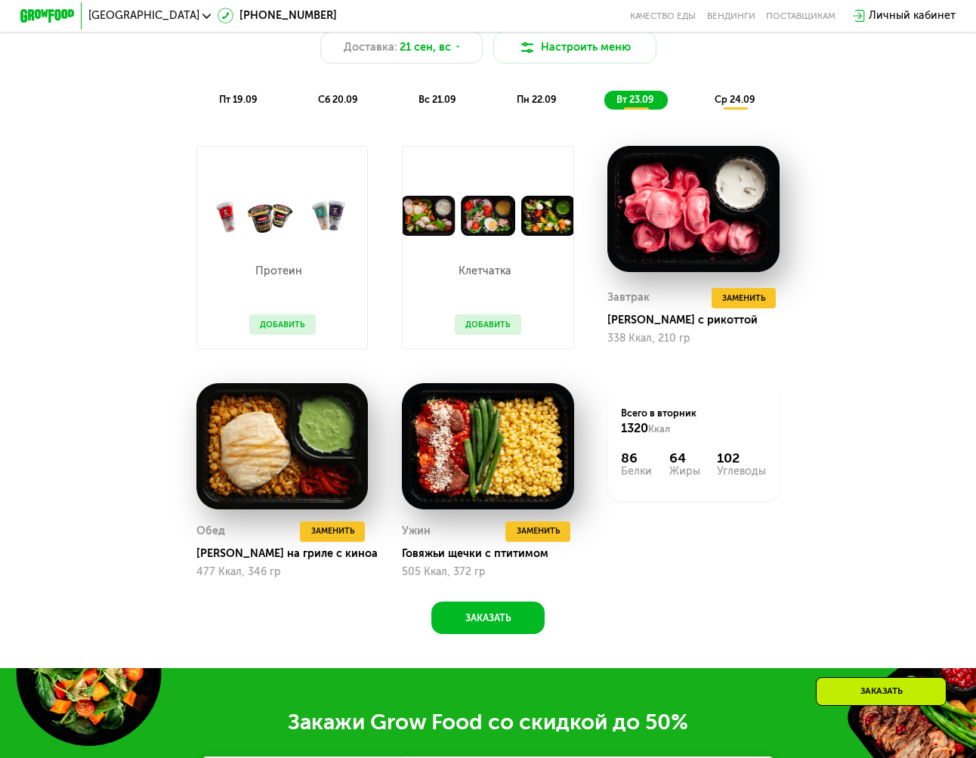
click at [736, 105] on span "ср 24.09" at bounding box center [735, 99] width 41 height 11
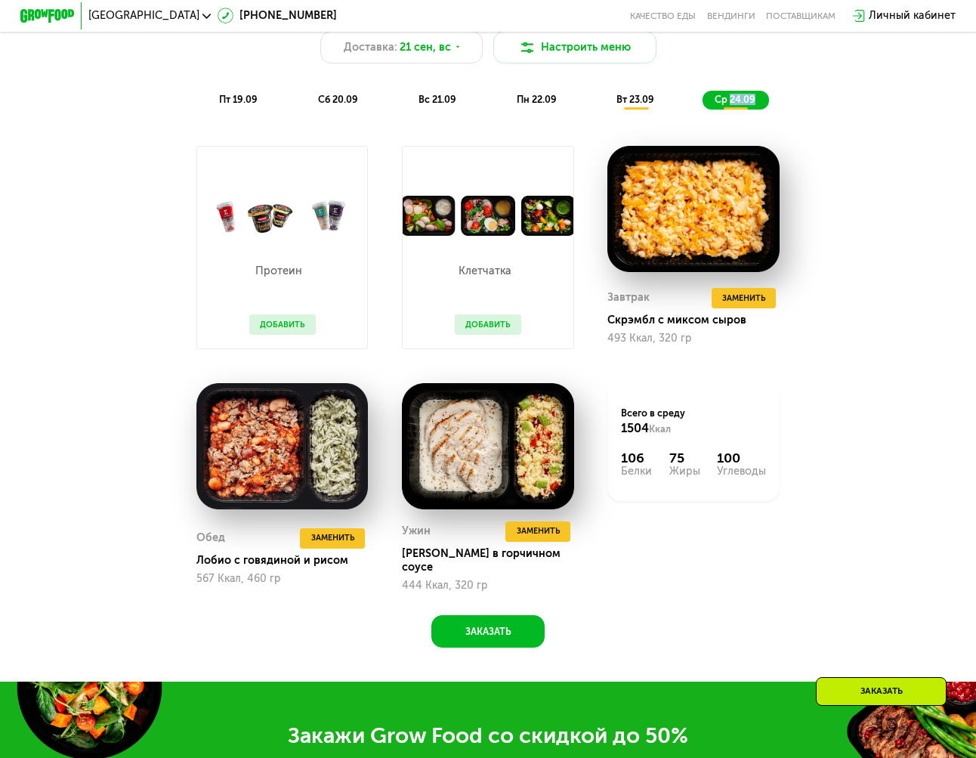
click at [736, 105] on span "ср 24.09" at bounding box center [735, 99] width 41 height 11
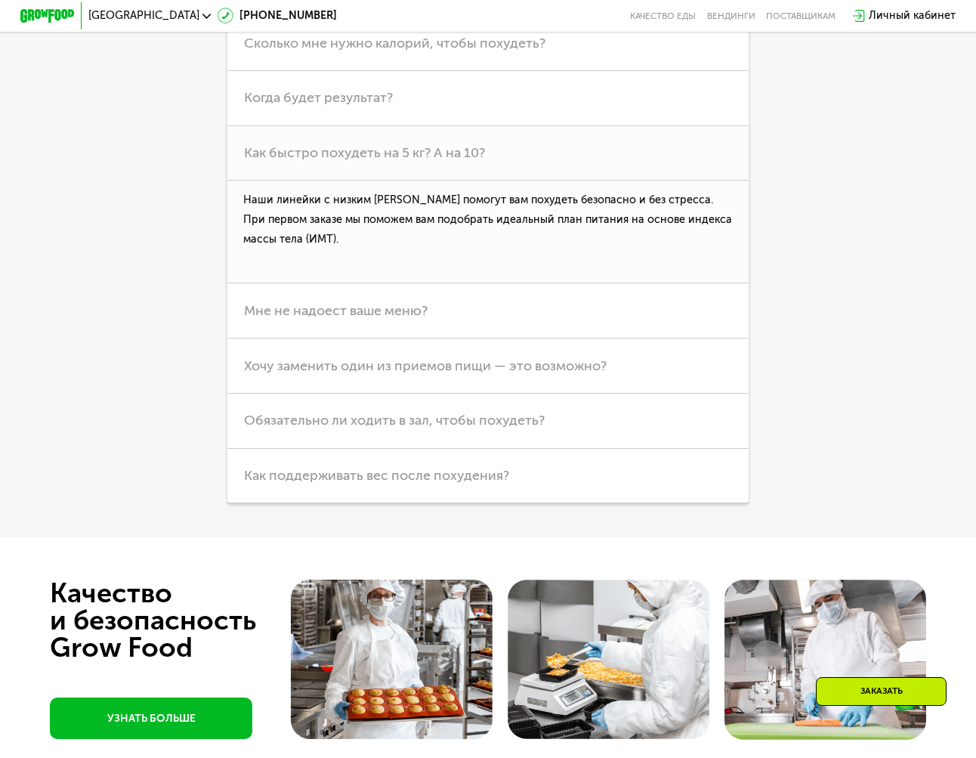
scroll to position [4003, 0]
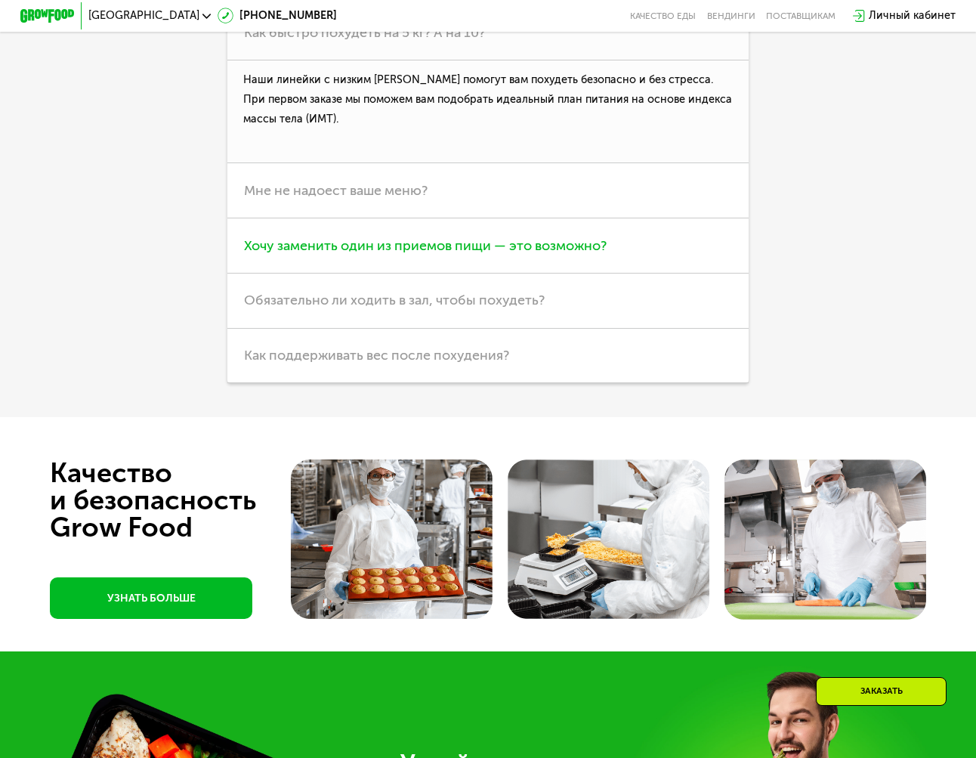
click at [443, 254] on span "Хочу заменить один из приемов пищи — это возможно?" at bounding box center [425, 245] width 363 height 17
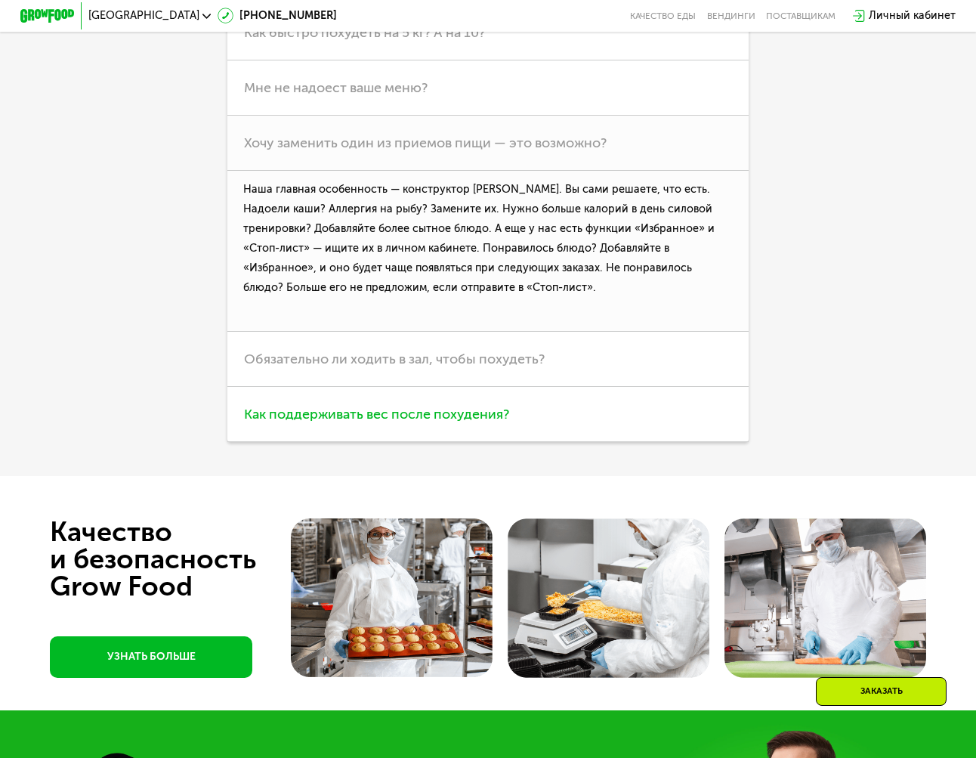
click at [480, 442] on h3 "Как поддерживать вес после похудения?" at bounding box center [487, 414] width 520 height 55
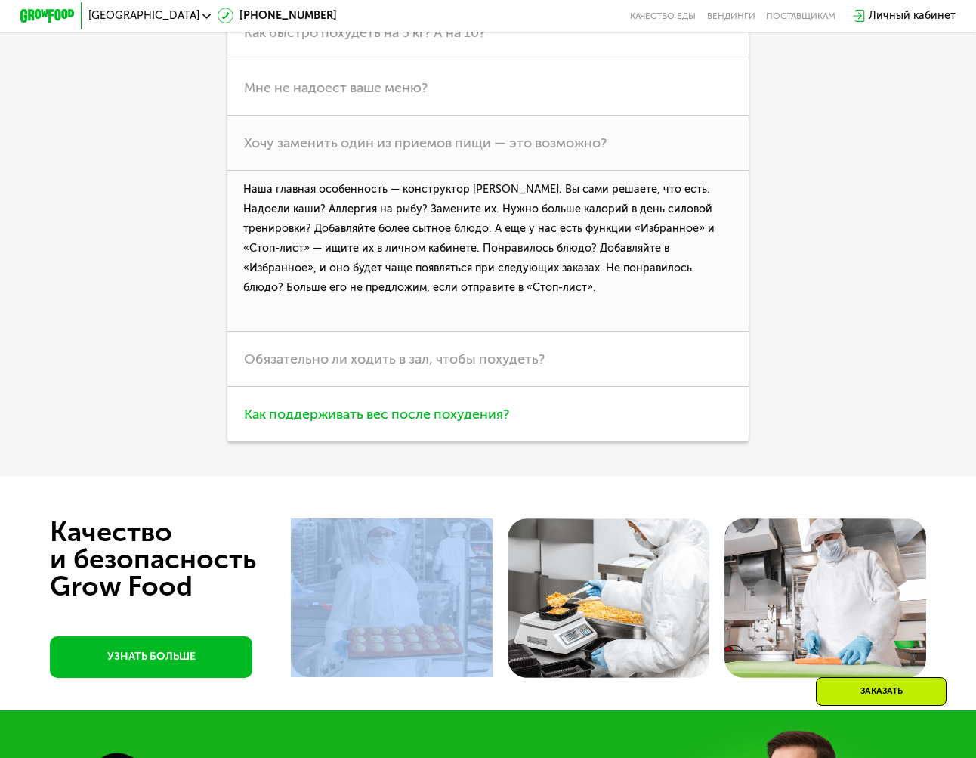
click at [480, 476] on div at bounding box center [488, 593] width 976 height 234
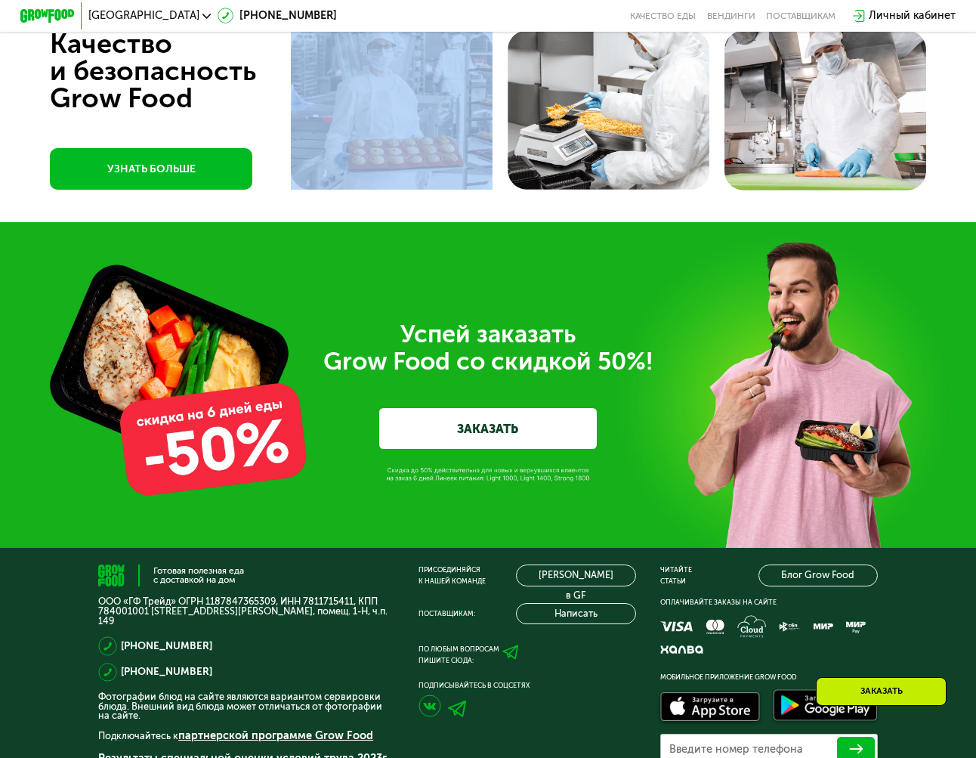
scroll to position [4583, 0]
